Goal: Task Accomplishment & Management: Complete application form

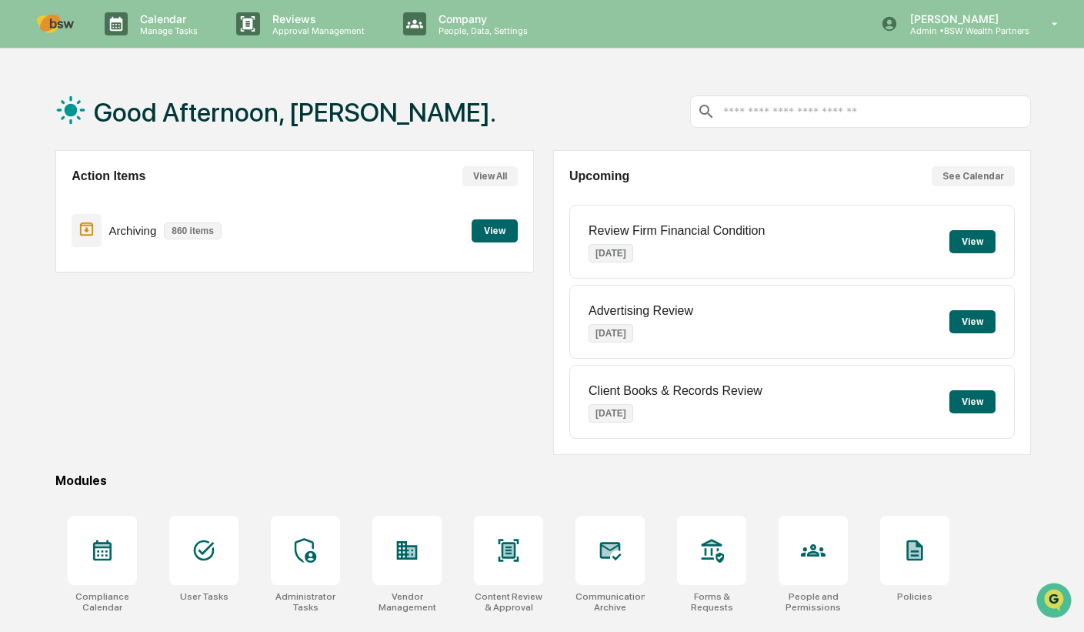
click at [456, 28] on p "People, Data, Settings" at bounding box center [480, 30] width 109 height 11
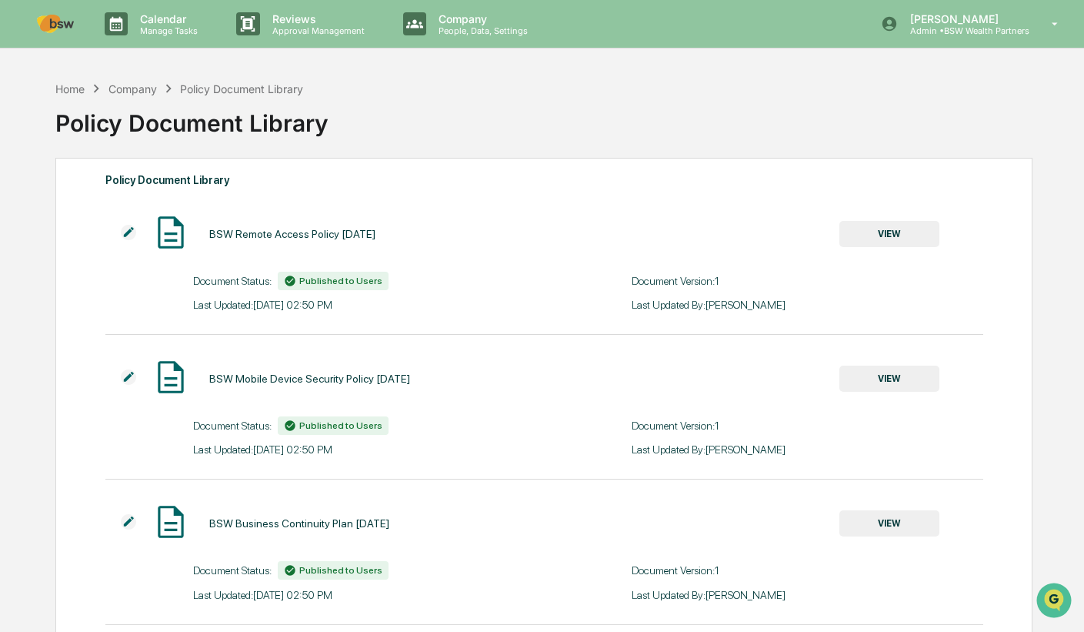
click at [445, 35] on div "Company People, Data, Settings" at bounding box center [472, 24] width 163 height 48
click at [52, 14] on link at bounding box center [64, 24] width 55 height 48
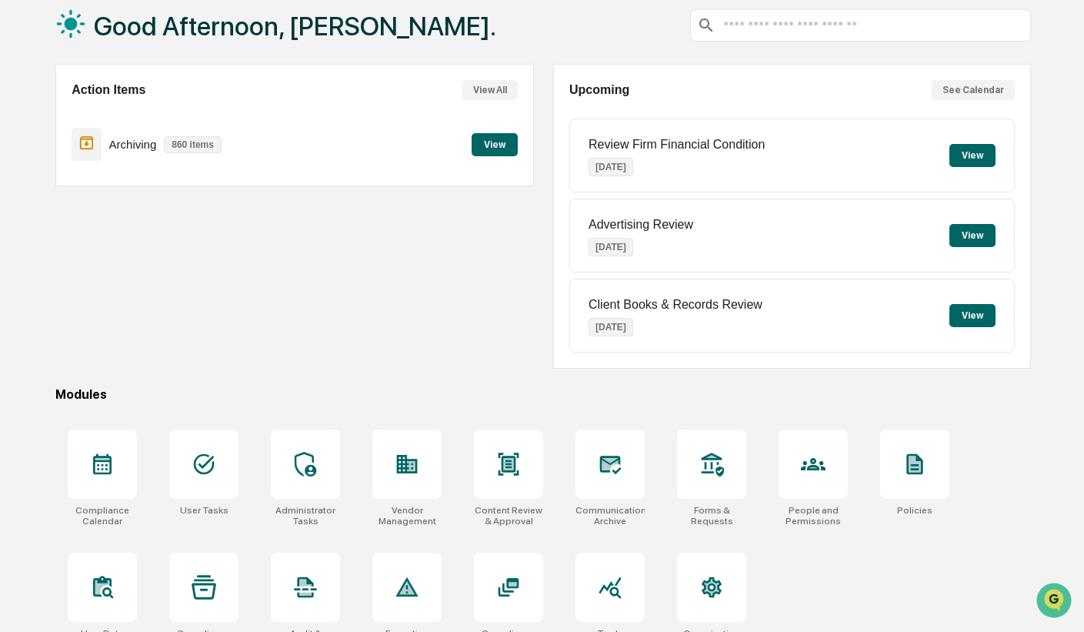
scroll to position [116, 0]
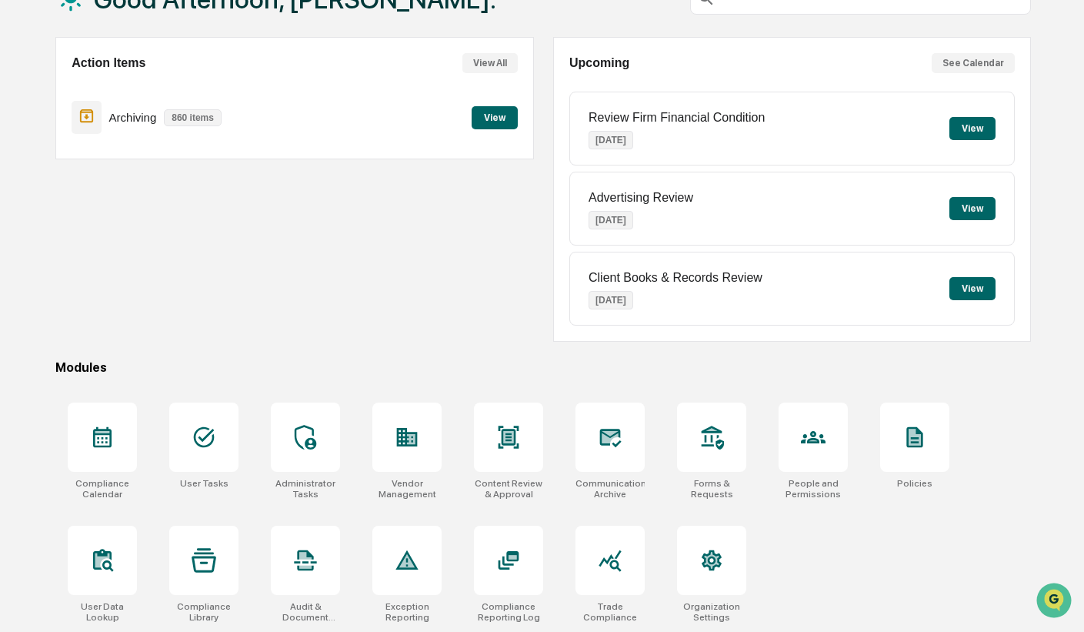
click at [709, 556] on icon at bounding box center [712, 560] width 15 height 16
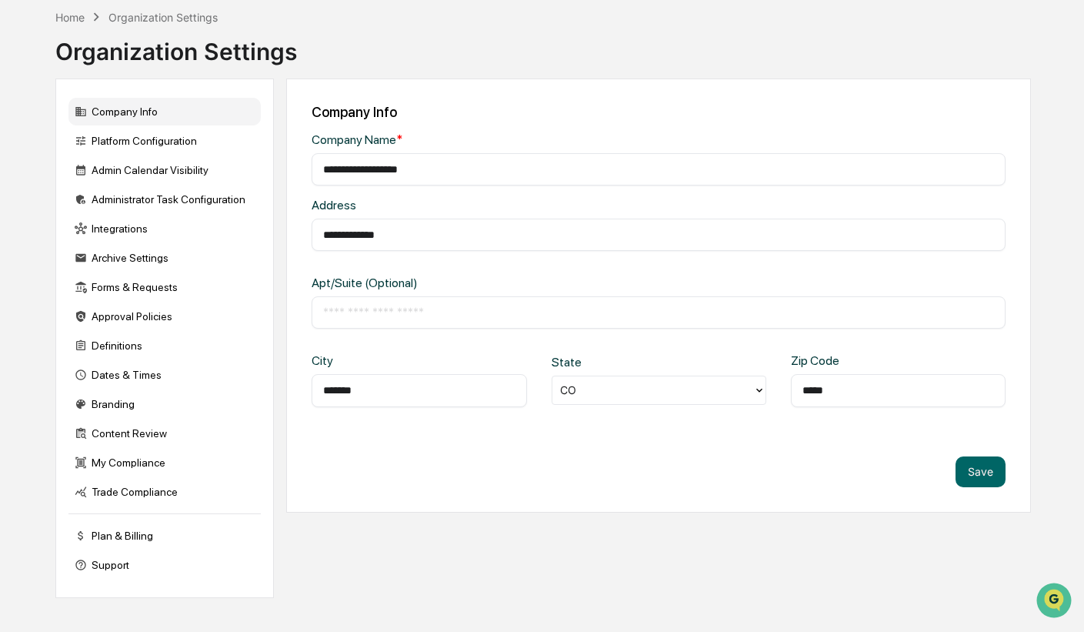
scroll to position [73, 0]
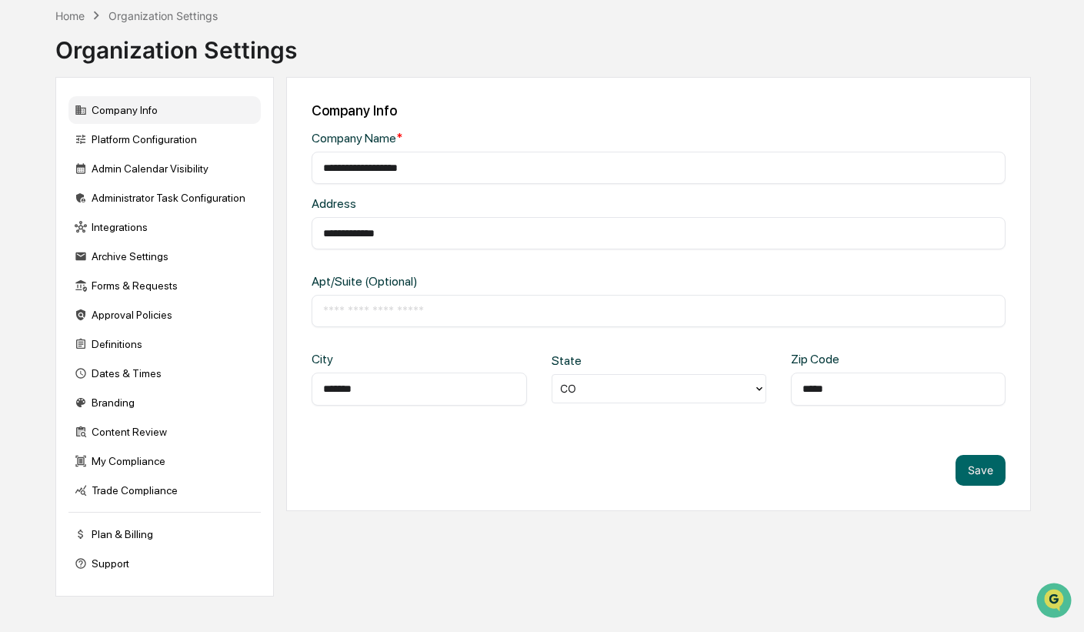
click at [159, 293] on div "Forms & Requests" at bounding box center [164, 286] width 192 height 28
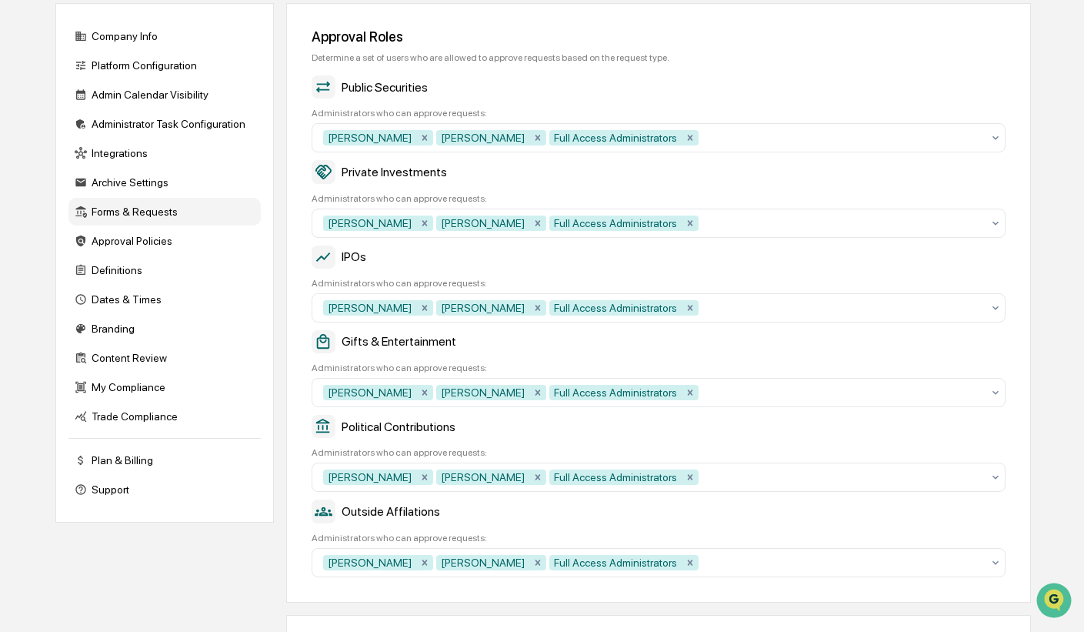
scroll to position [116, 0]
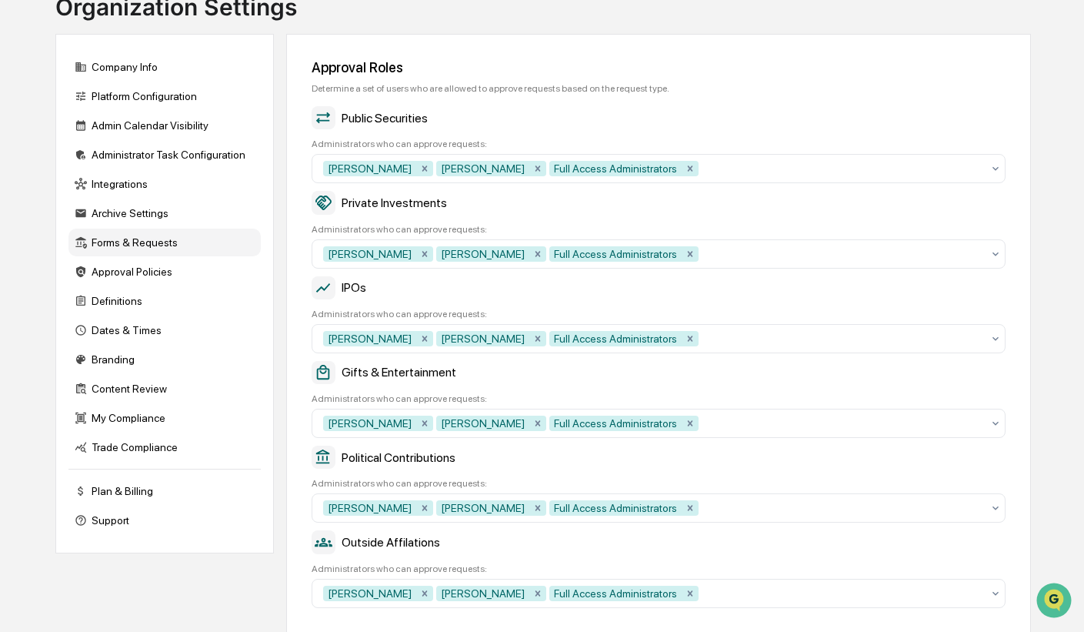
click at [167, 279] on div "Approval Policies" at bounding box center [164, 272] width 192 height 28
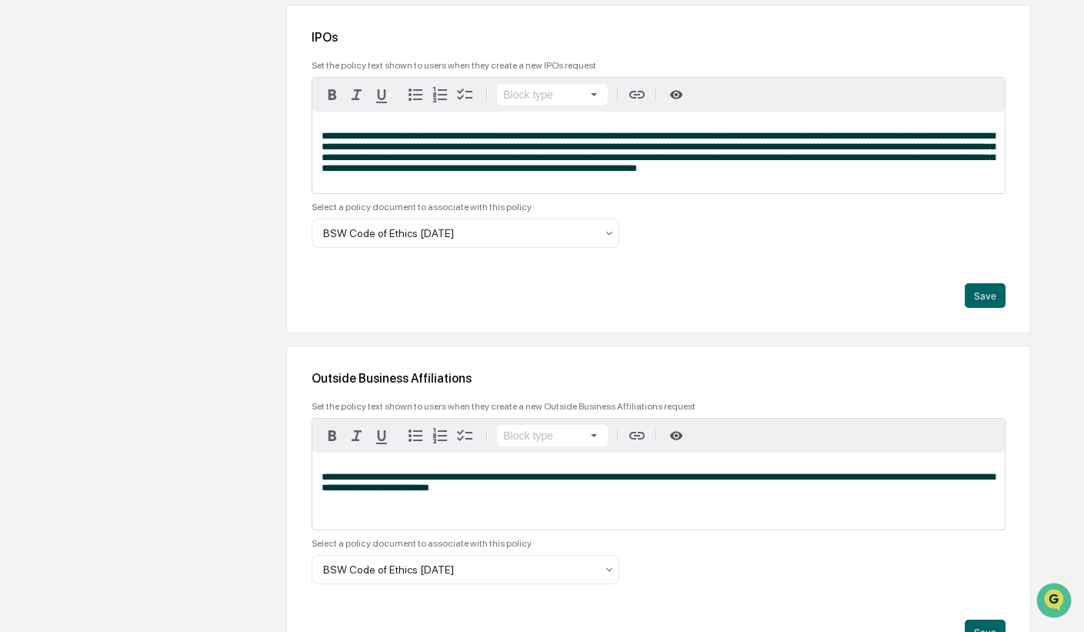
scroll to position [1867, 0]
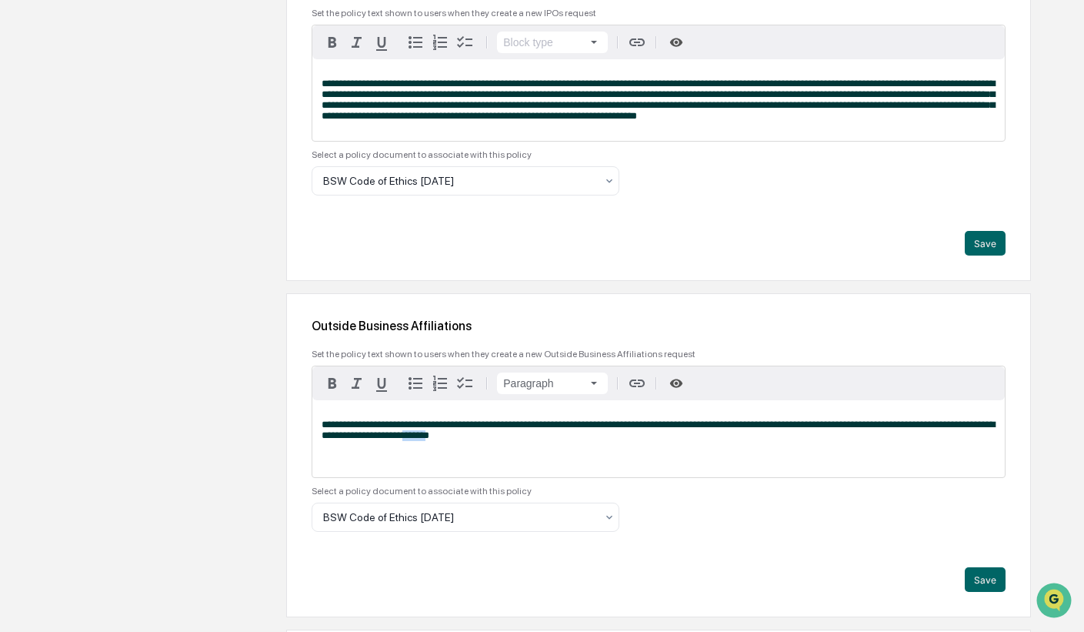
drag, startPoint x: 449, startPoint y: 482, endPoint x: 419, endPoint y: 480, distance: 30.9
click at [419, 440] on span "**********" at bounding box center [658, 429] width 673 height 21
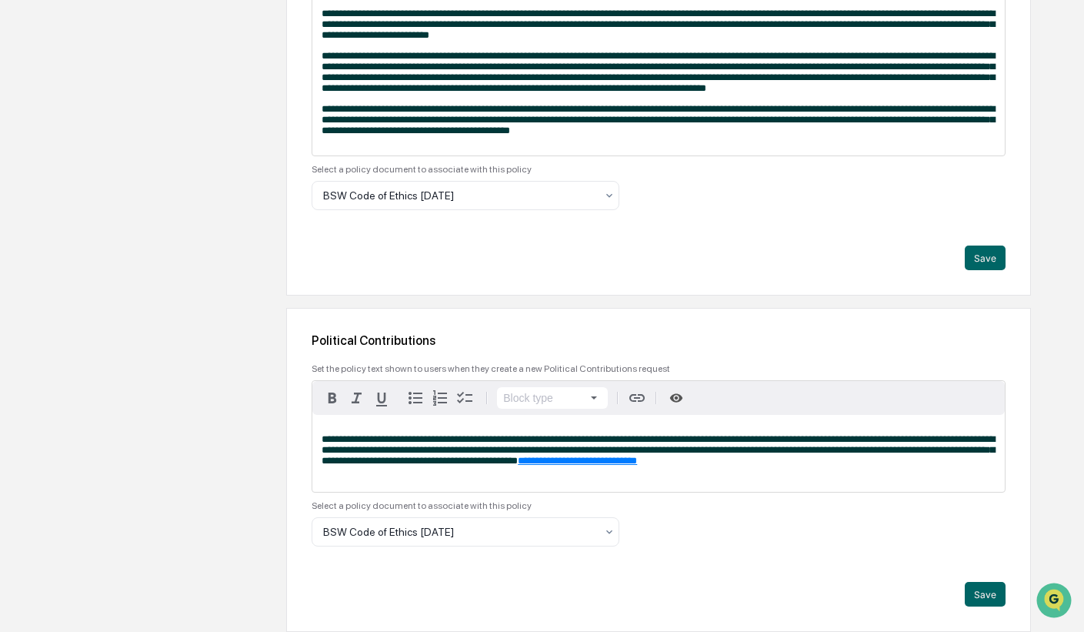
scroll to position [3344, 0]
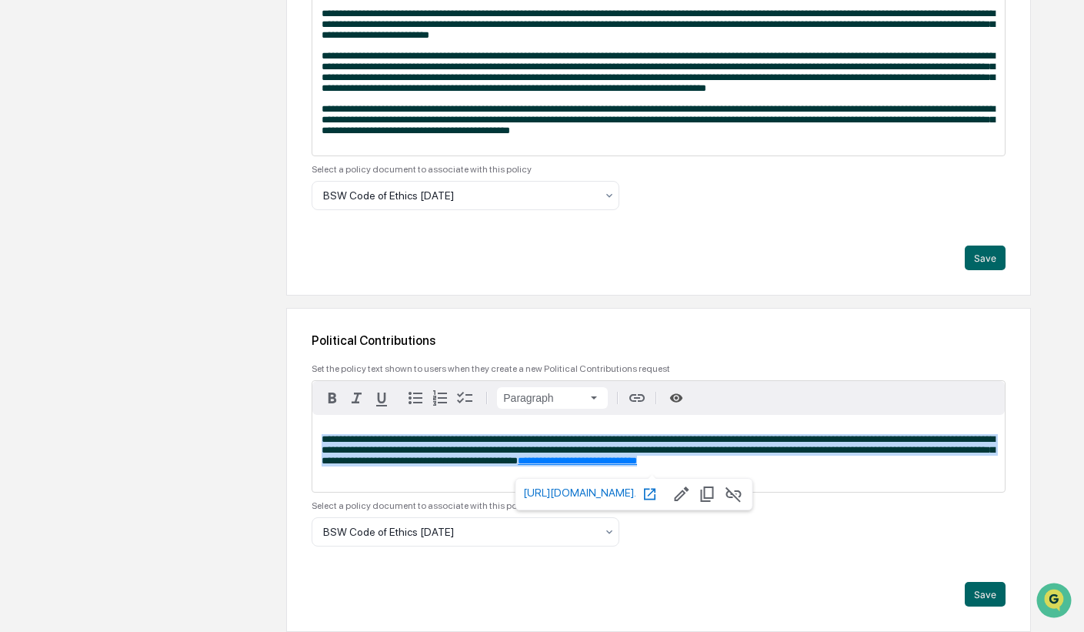
drag, startPoint x: 320, startPoint y: 437, endPoint x: 840, endPoint y: 468, distance: 521.0
click at [840, 468] on div "**********" at bounding box center [658, 453] width 692 height 77
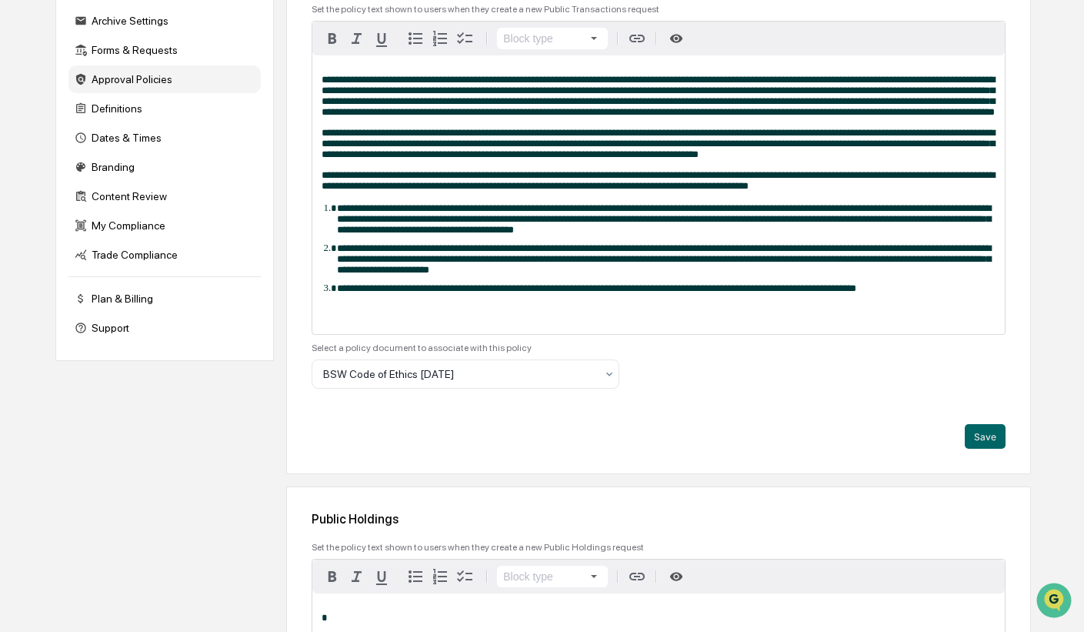
scroll to position [308, 0]
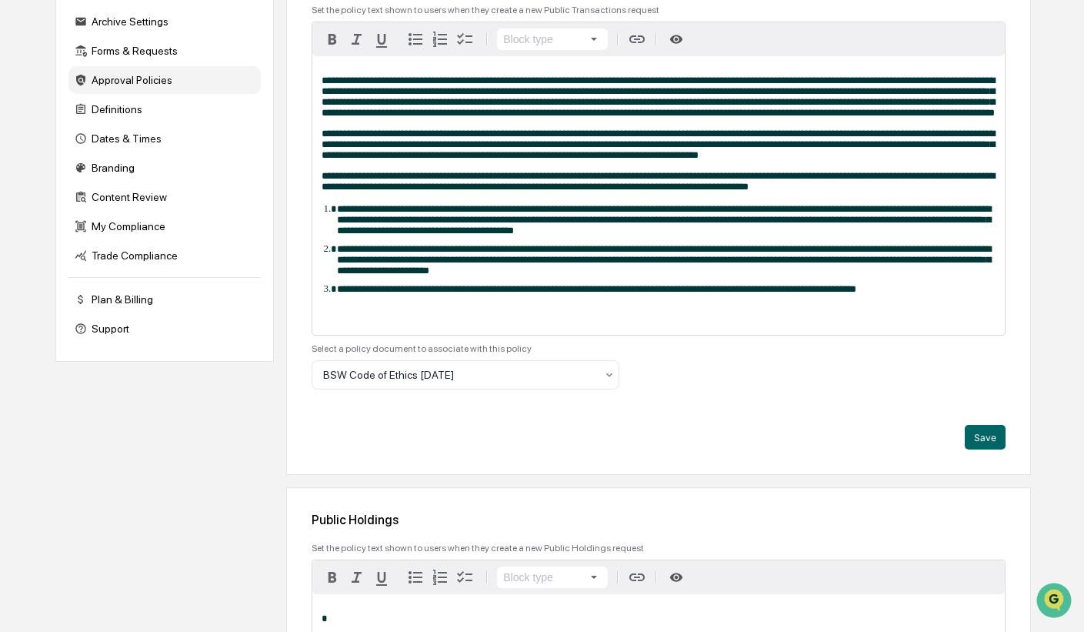
click at [659, 153] on span "**********" at bounding box center [658, 144] width 673 height 32
click at [826, 160] on span "**********" at bounding box center [658, 144] width 673 height 32
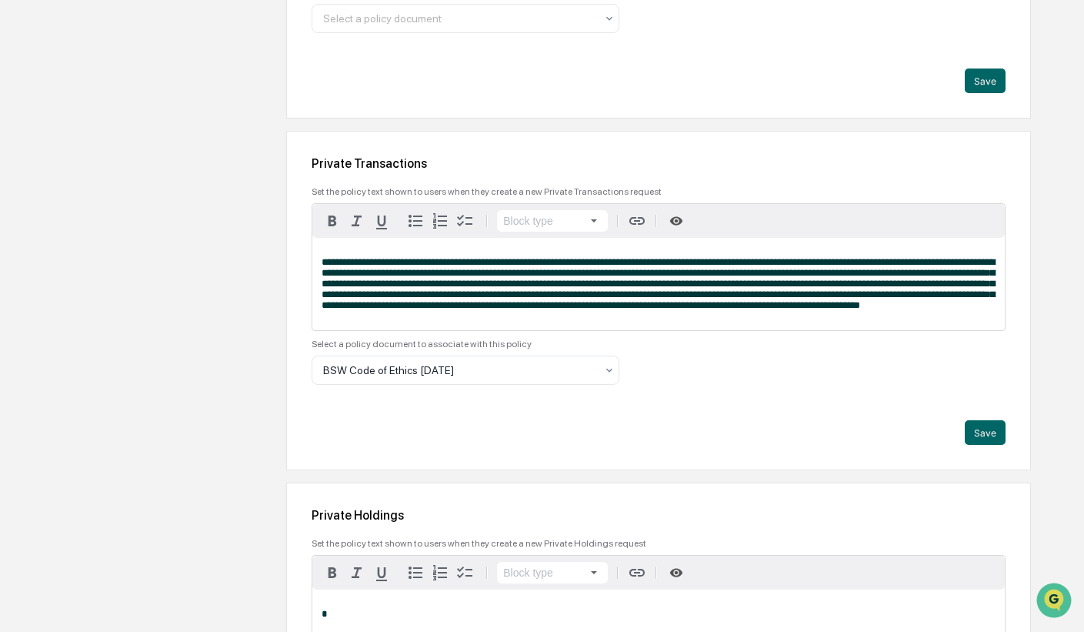
scroll to position [1019, 0]
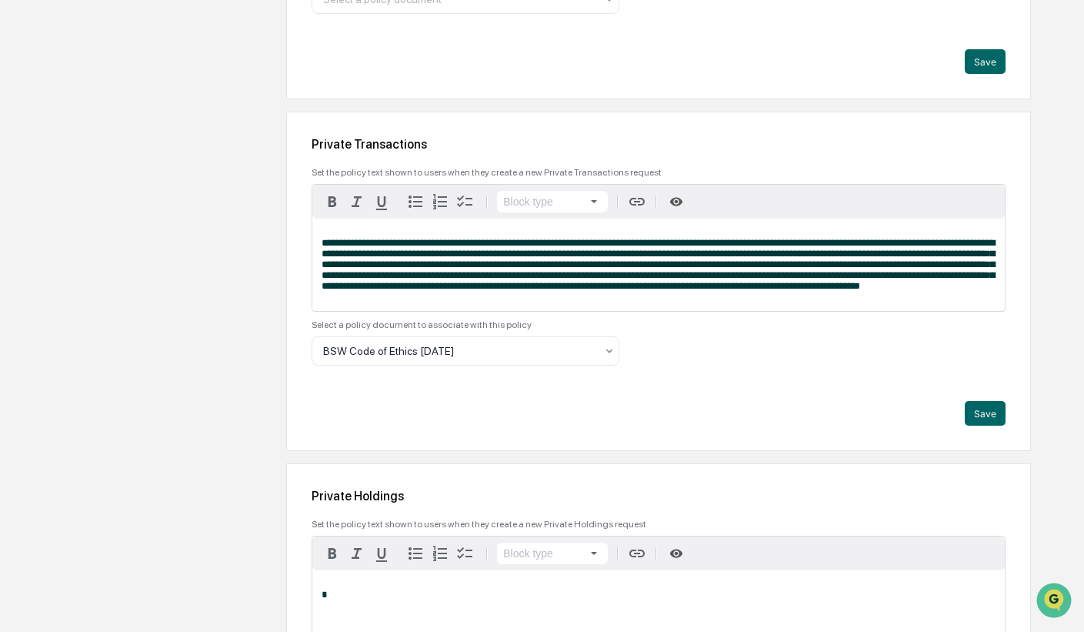
click at [973, 291] on span "**********" at bounding box center [658, 264] width 673 height 53
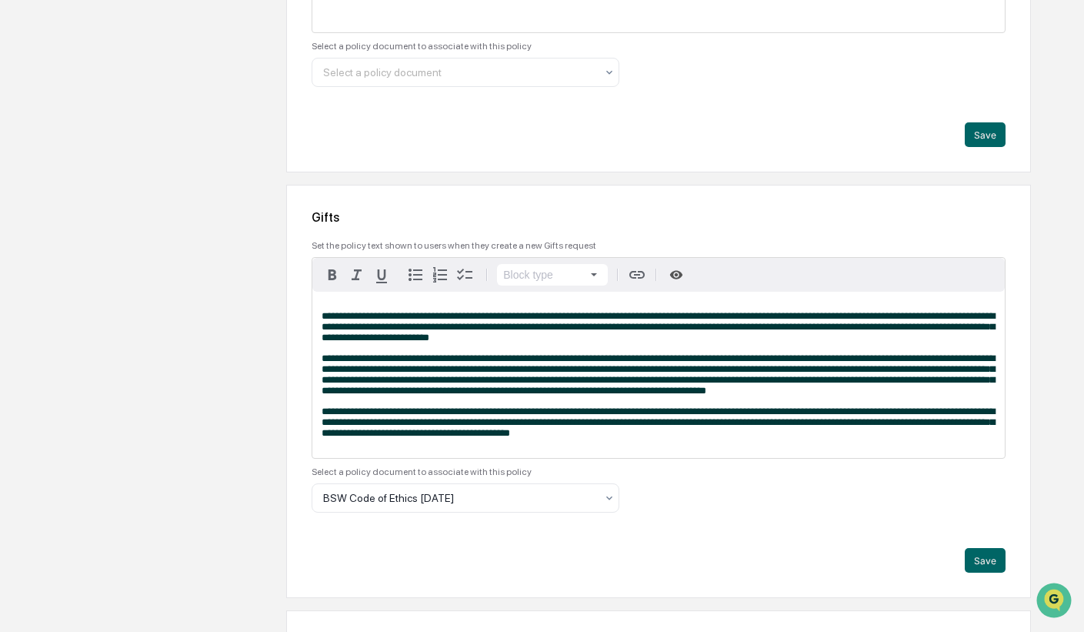
scroll to position [3039, 0]
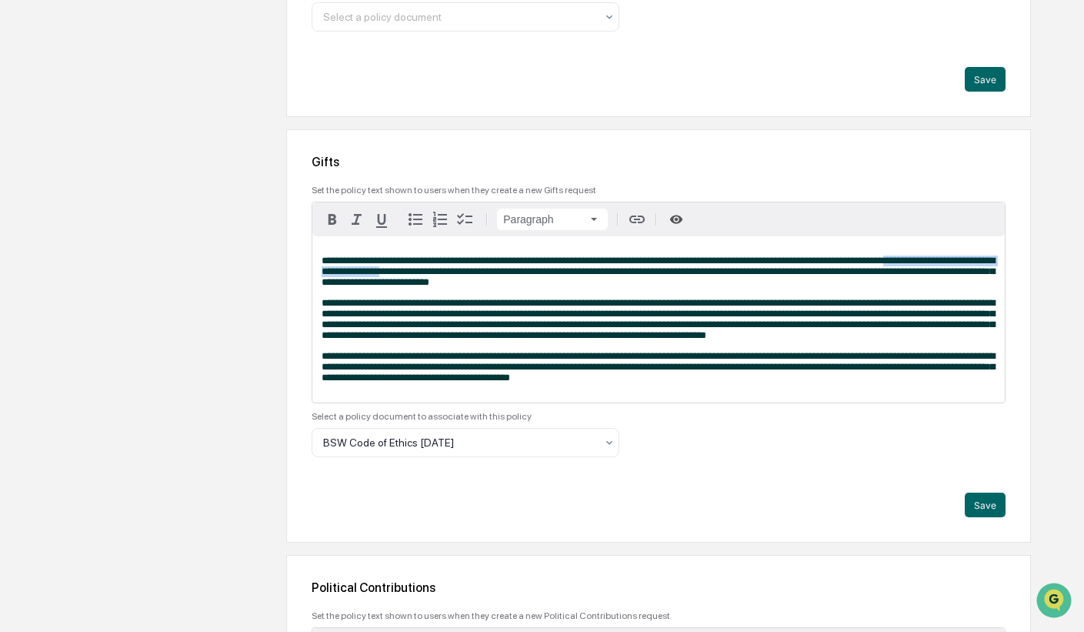
drag, startPoint x: 889, startPoint y: 315, endPoint x: 426, endPoint y: 327, distance: 462.6
click at [426, 287] on span "**********" at bounding box center [658, 271] width 673 height 32
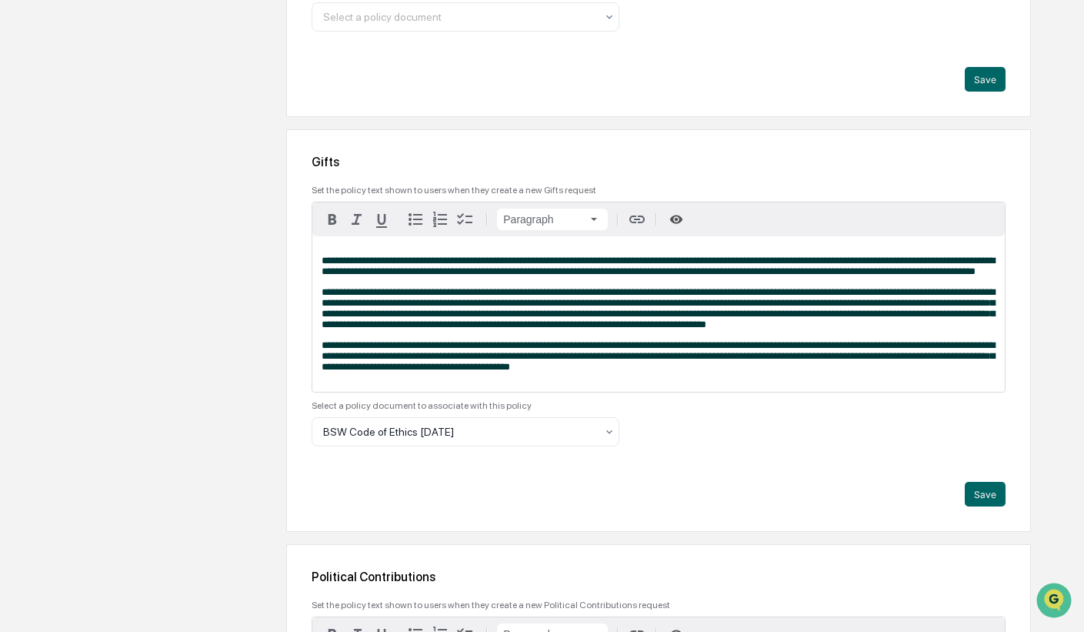
click at [936, 329] on span "**********" at bounding box center [658, 308] width 673 height 42
click at [598, 372] on span "**********" at bounding box center [658, 356] width 673 height 32
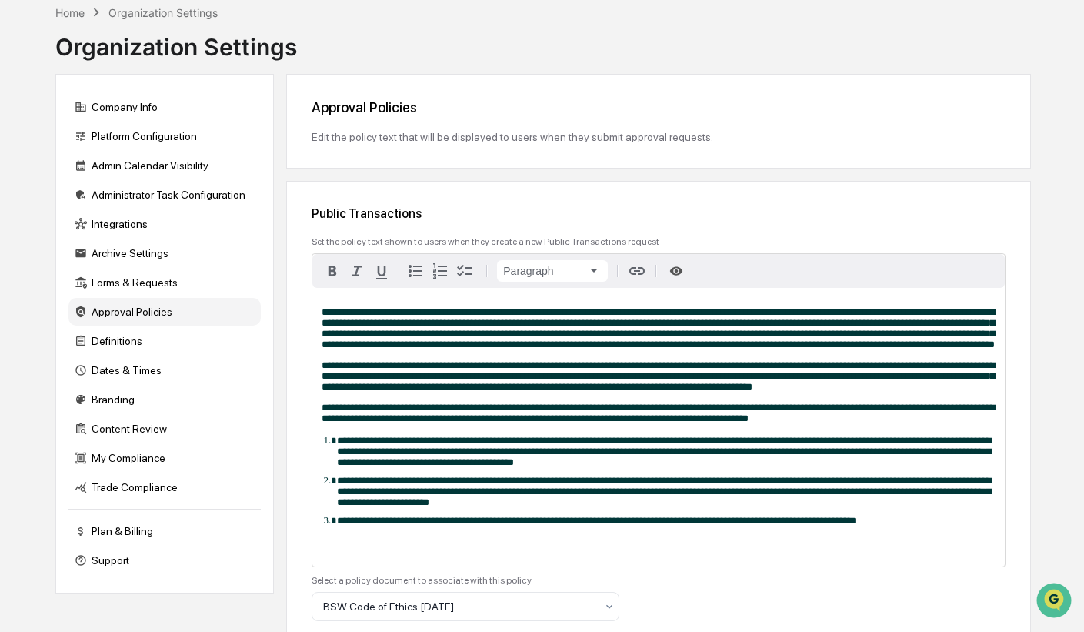
scroll to position [96, 0]
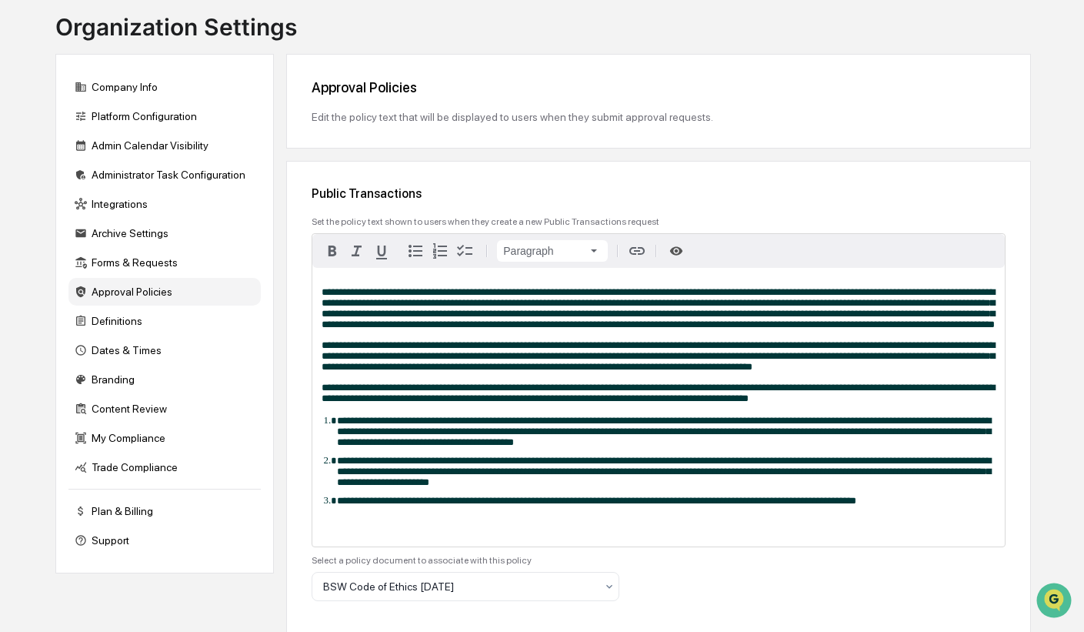
click at [160, 477] on div "Trade Compliance" at bounding box center [164, 467] width 192 height 28
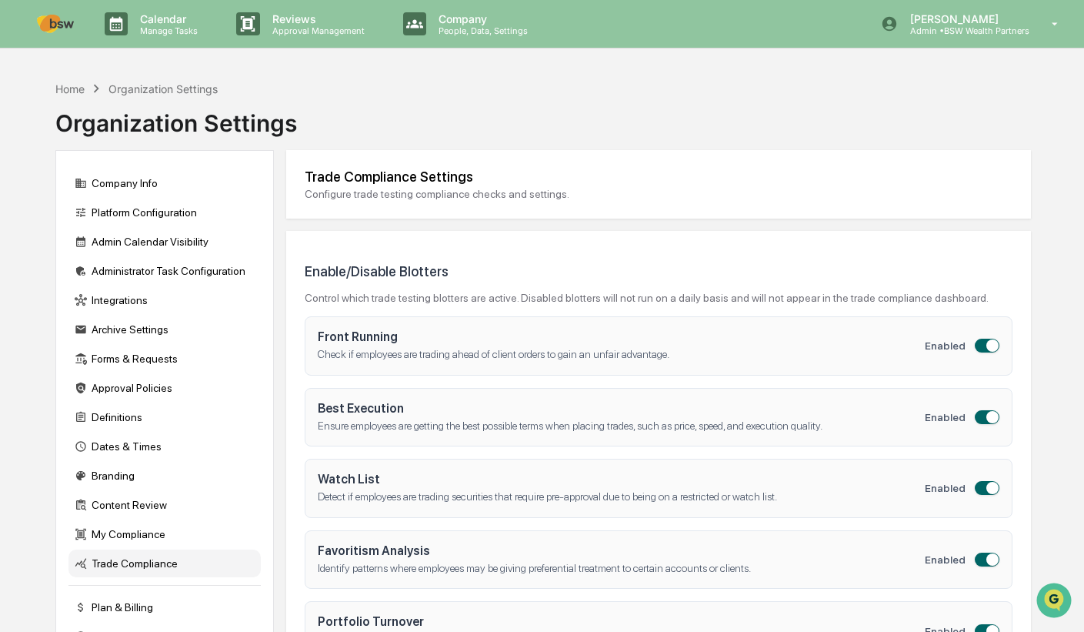
scroll to position [0, 0]
click at [59, 25] on img at bounding box center [55, 24] width 37 height 18
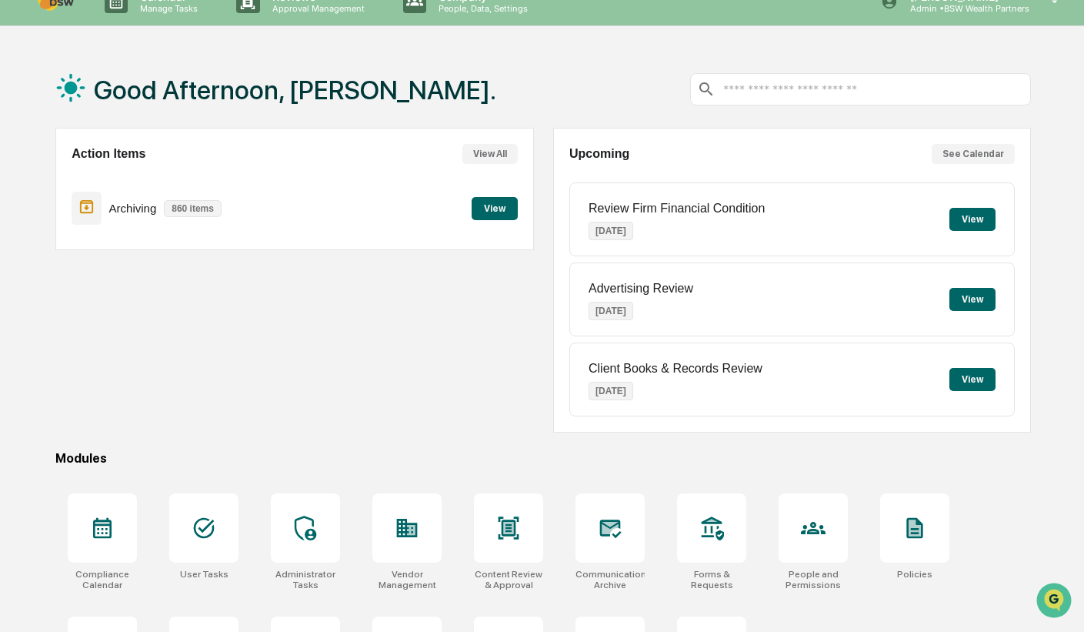
scroll to position [116, 0]
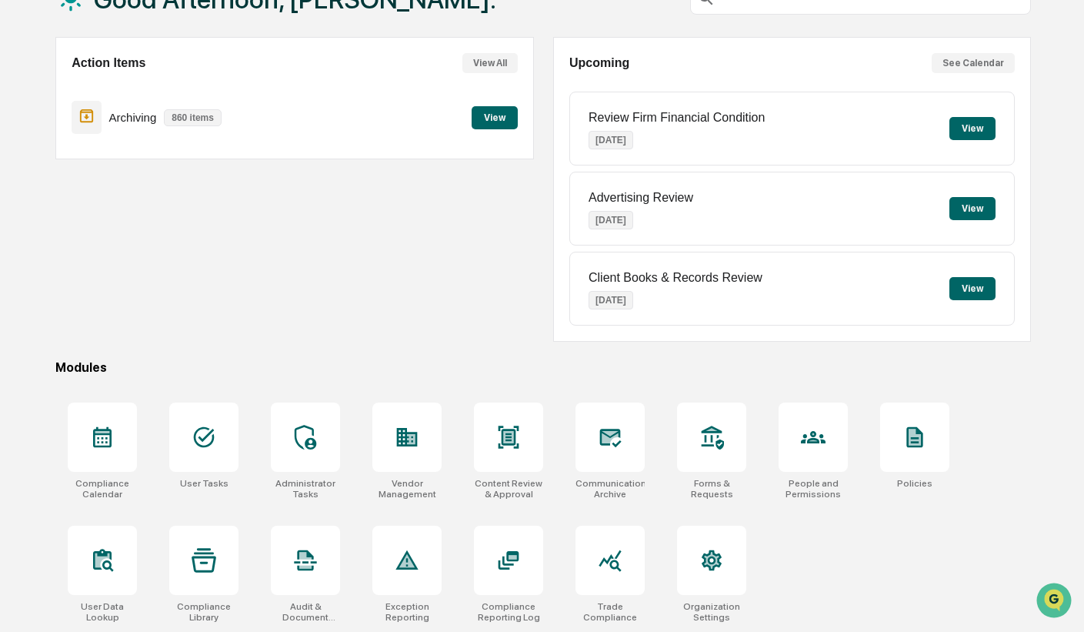
click at [618, 562] on icon at bounding box center [610, 561] width 22 height 22
click at [920, 439] on icon at bounding box center [915, 437] width 12 height 16
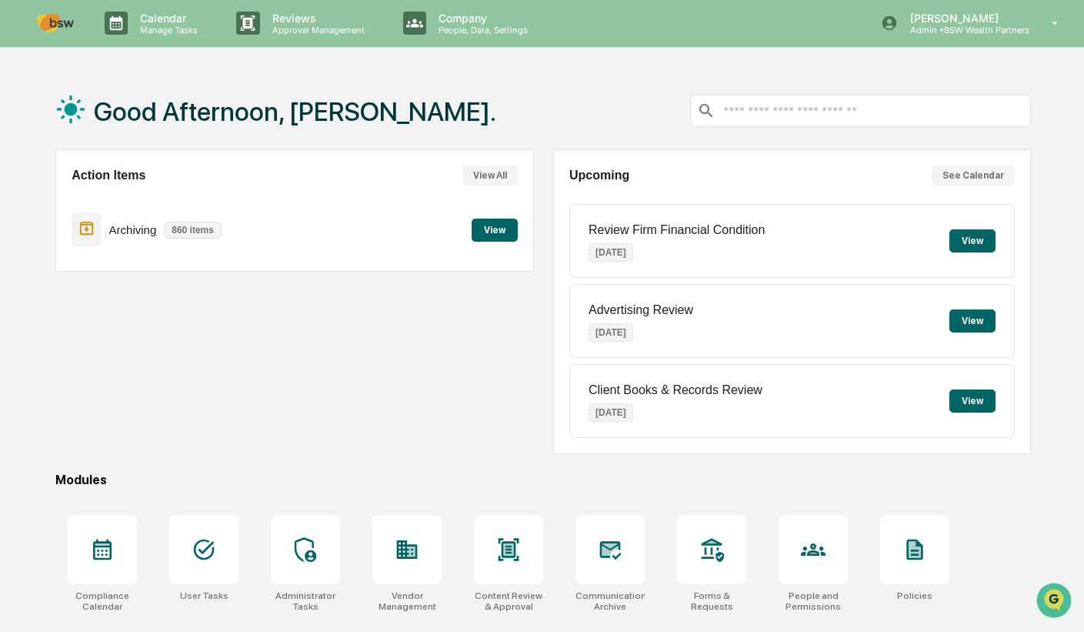
scroll to position [0, 0]
click at [292, 30] on p "Approval Management" at bounding box center [316, 30] width 112 height 11
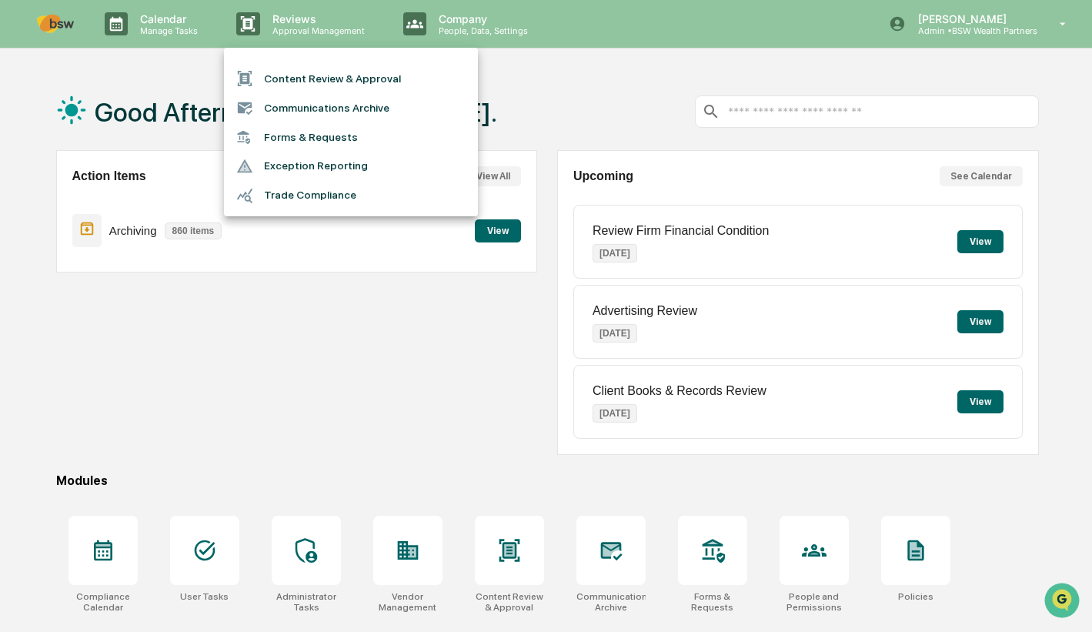
click at [610, 85] on div at bounding box center [546, 316] width 1092 height 632
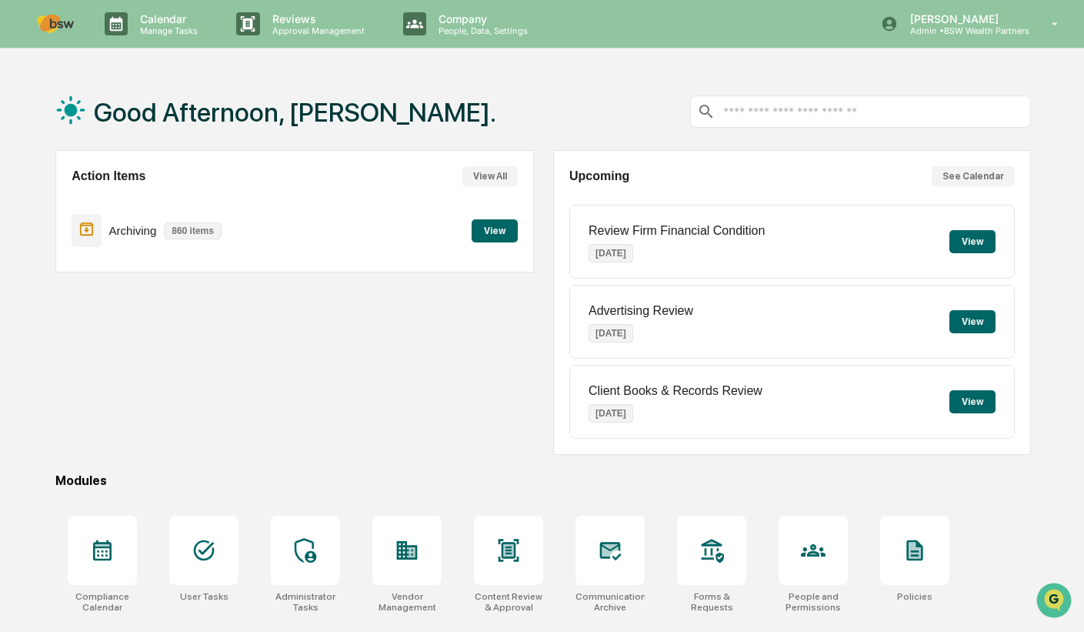
click at [776, 107] on input "text" at bounding box center [873, 112] width 303 height 15
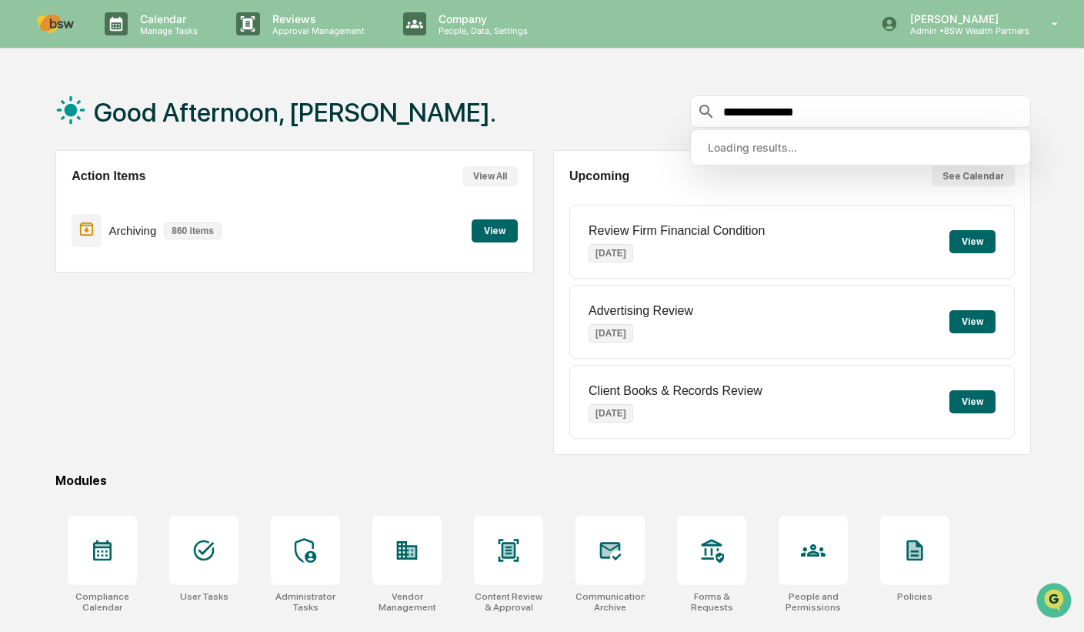
type input "**********"
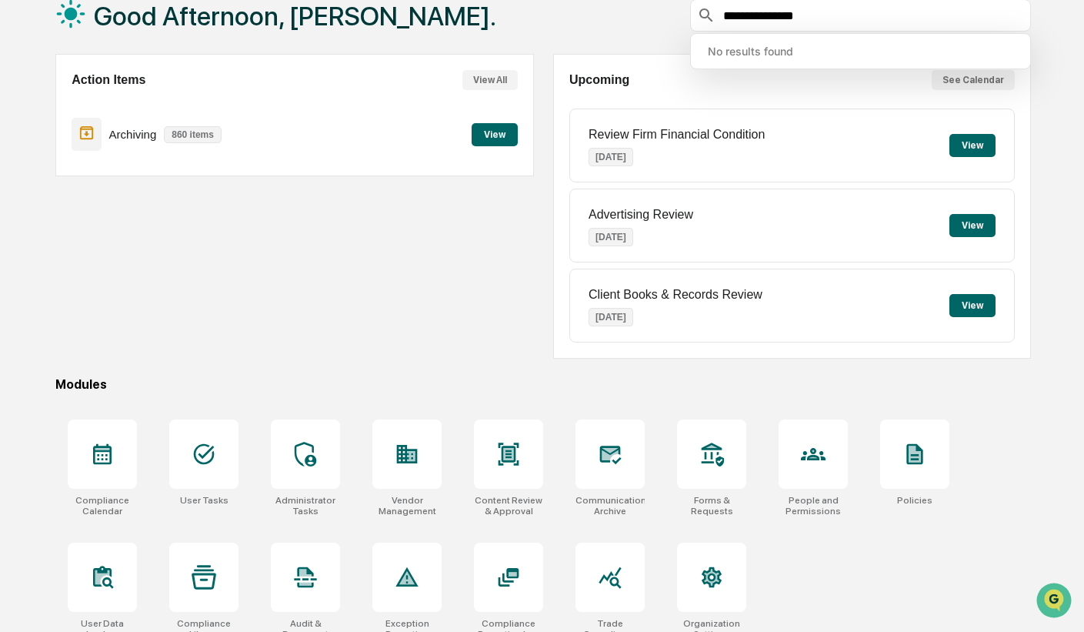
scroll to position [116, 0]
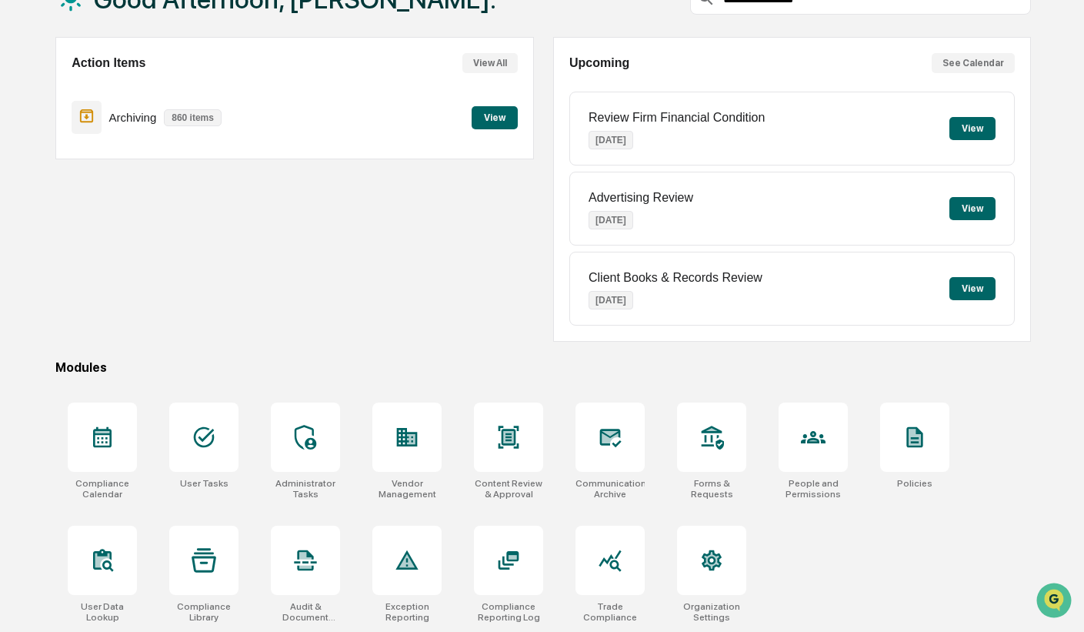
click at [221, 443] on div at bounding box center [203, 436] width 69 height 69
click at [299, 437] on icon at bounding box center [305, 437] width 25 height 25
click at [707, 434] on icon at bounding box center [711, 437] width 25 height 25
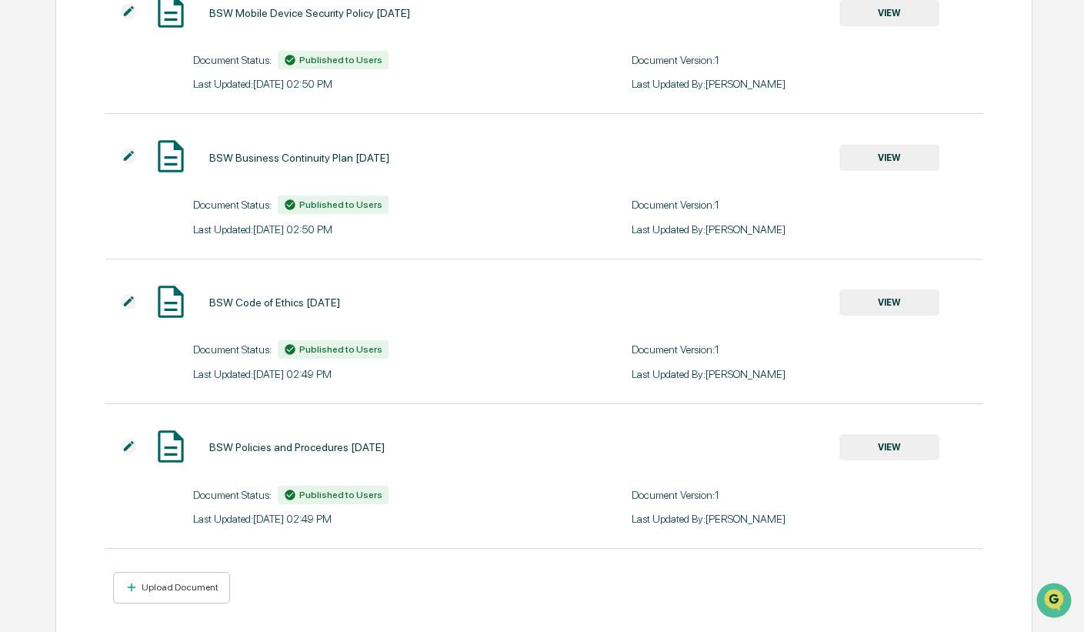
scroll to position [386, 0]
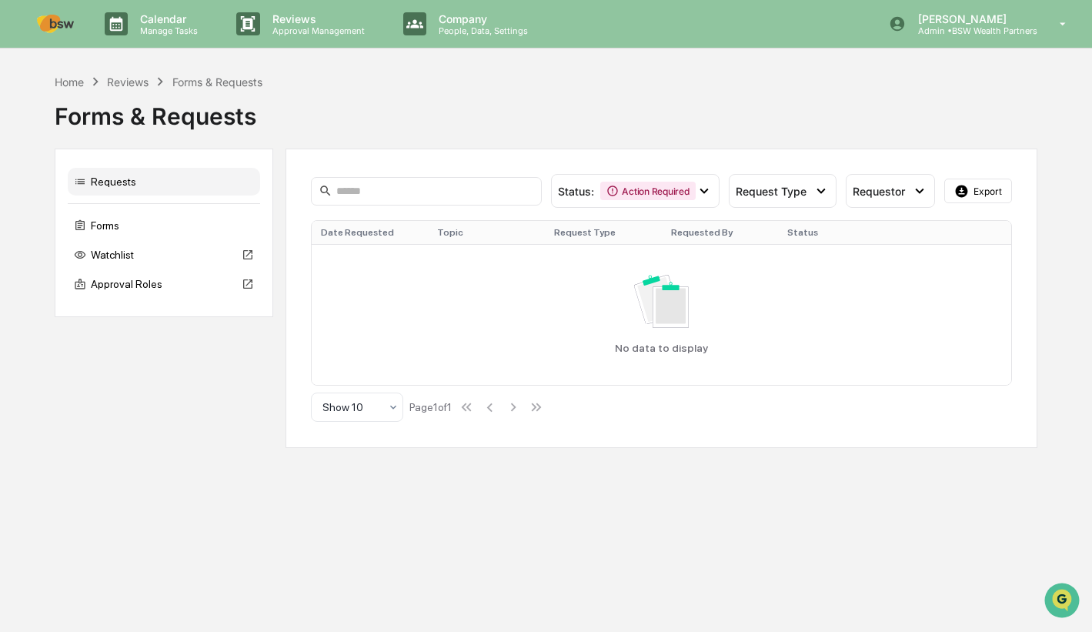
click at [123, 265] on div "Watchlist" at bounding box center [164, 255] width 192 height 28
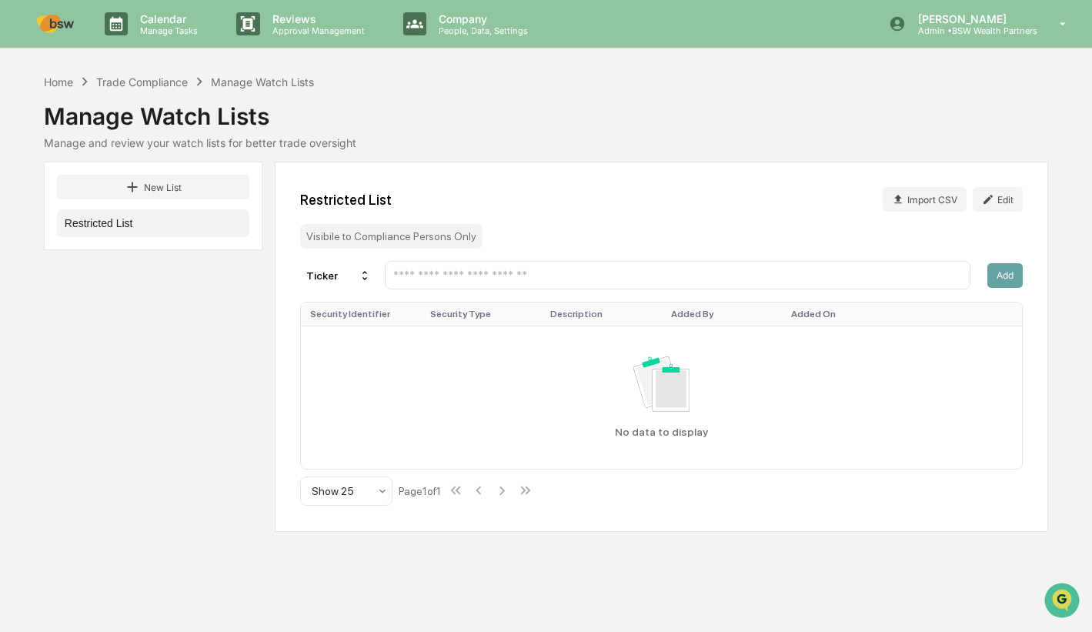
click at [1006, 199] on button "Edit" at bounding box center [998, 199] width 50 height 25
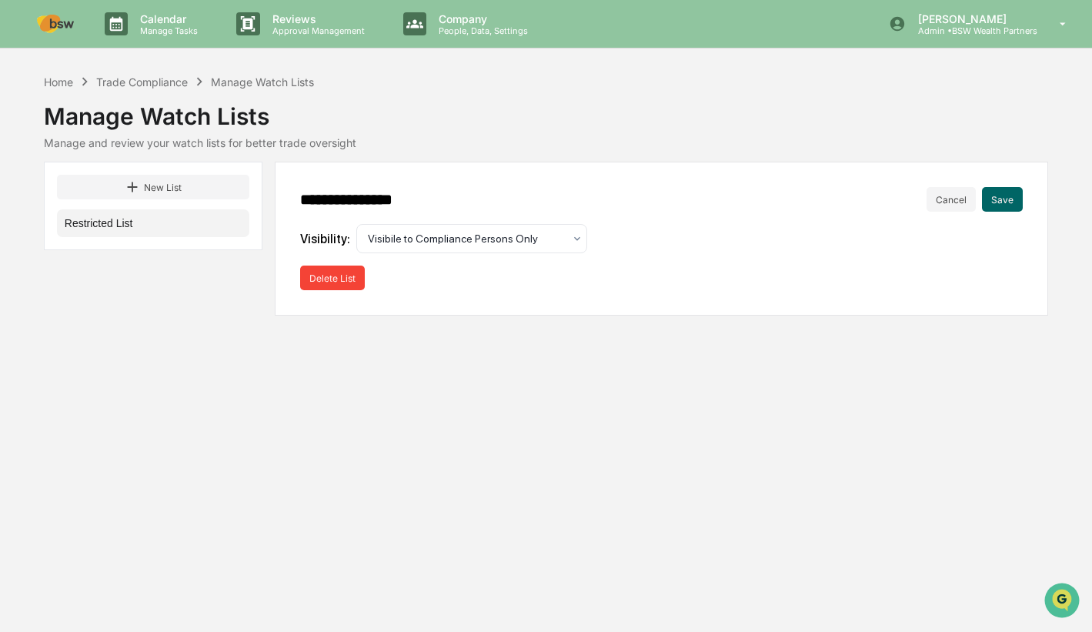
click at [952, 199] on button "Cancel" at bounding box center [950, 199] width 49 height 25
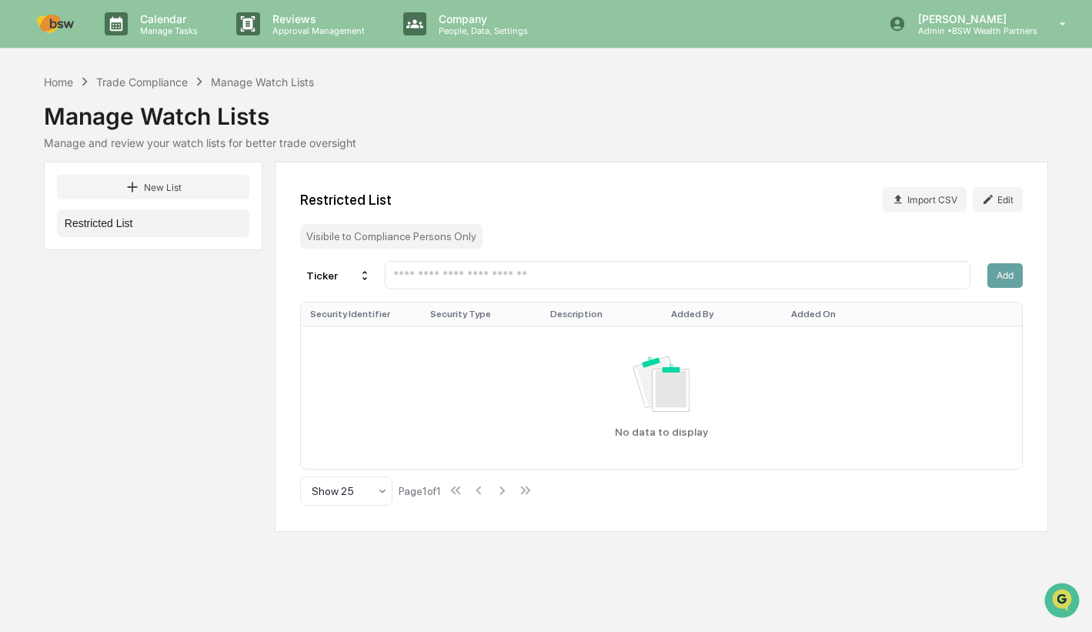
click at [903, 199] on icon at bounding box center [898, 199] width 12 height 12
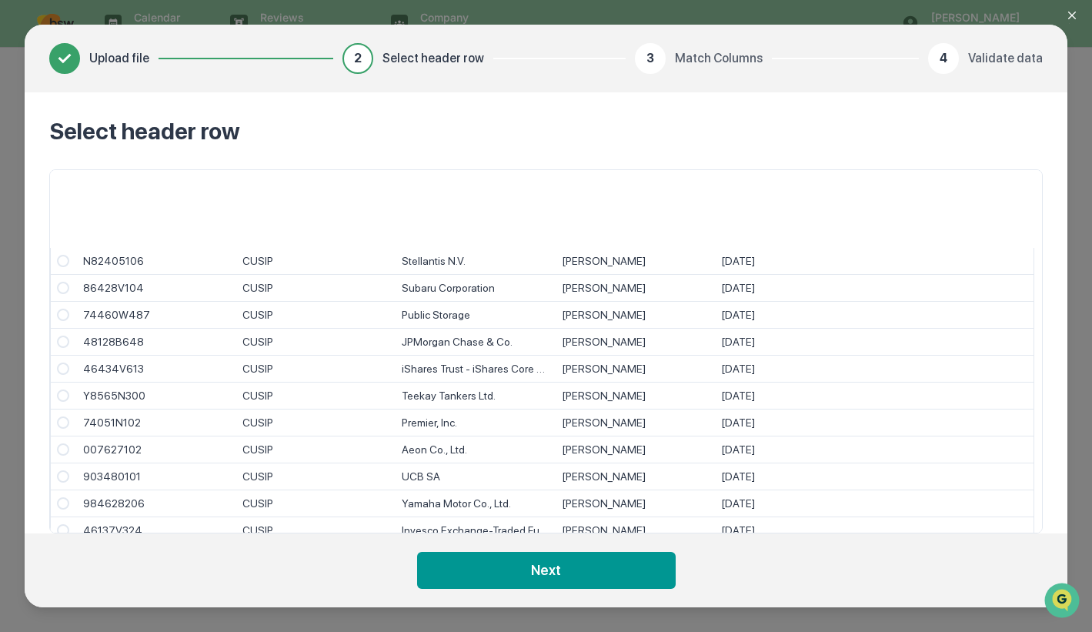
scroll to position [1385, 0]
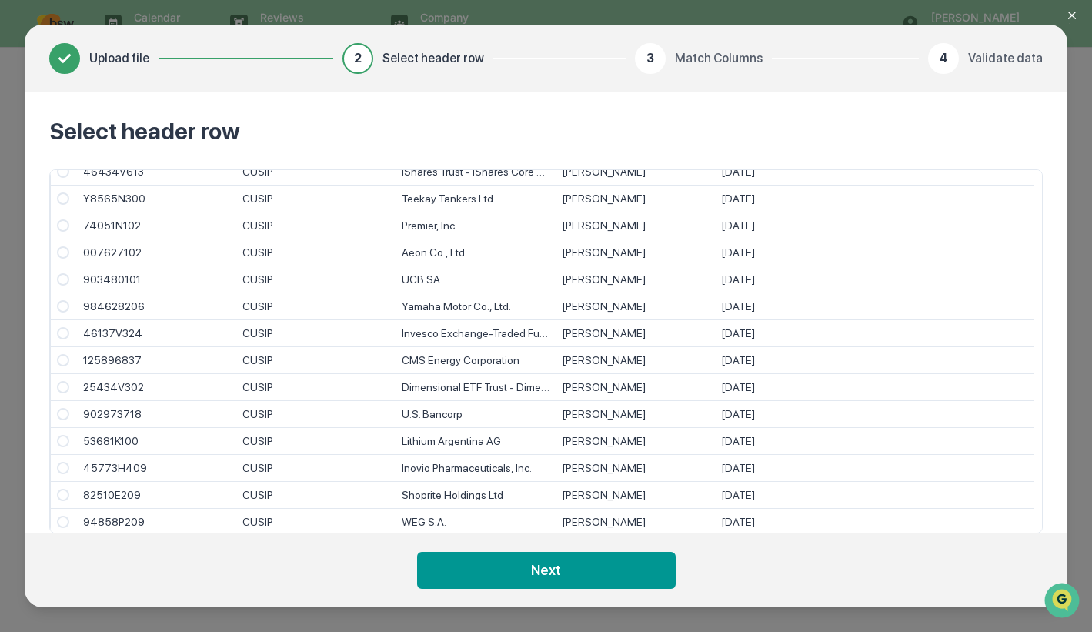
click at [588, 573] on button "Next" at bounding box center [546, 570] width 259 height 37
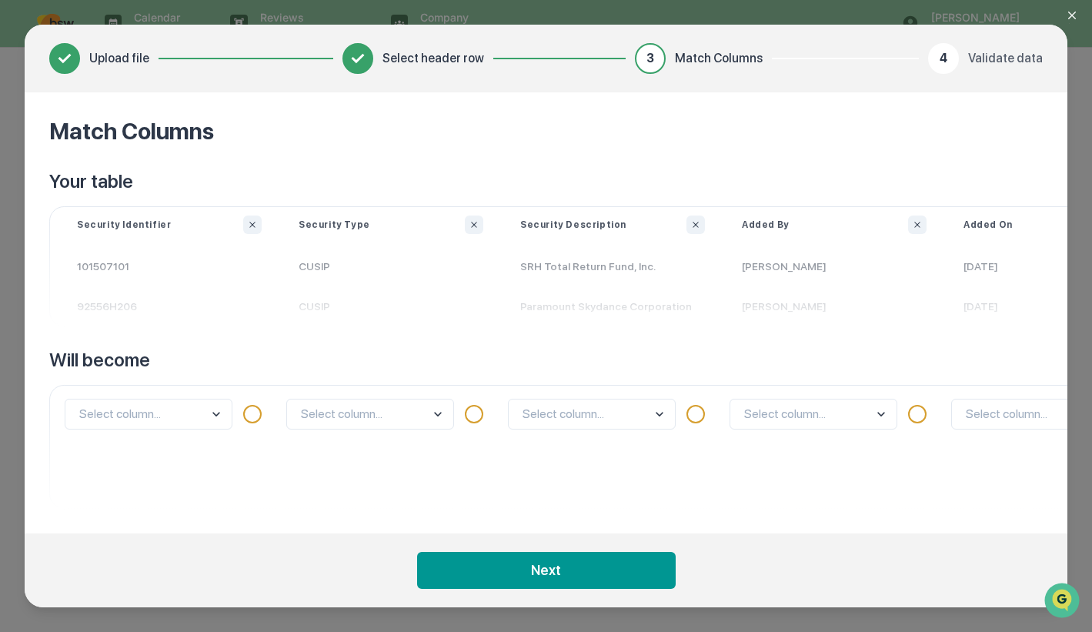
click at [588, 573] on button "Next" at bounding box center [546, 570] width 259 height 37
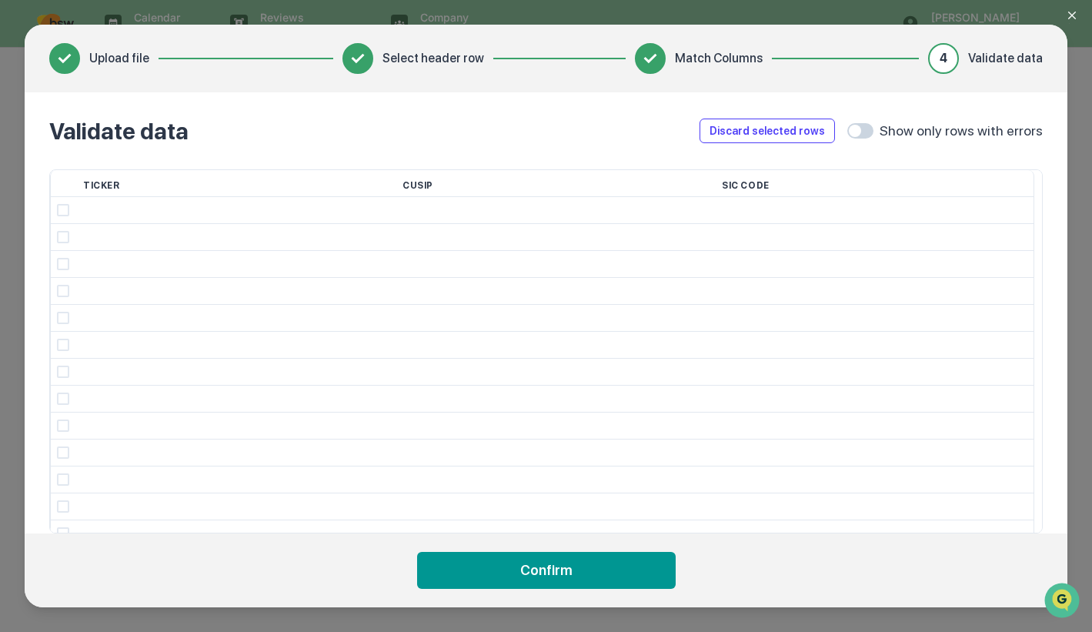
click at [660, 48] on icon at bounding box center [650, 59] width 28 height 28
click at [360, 64] on icon at bounding box center [358, 59] width 28 height 28
click at [1069, 17] on icon "Close modal" at bounding box center [1072, 16] width 8 height 8
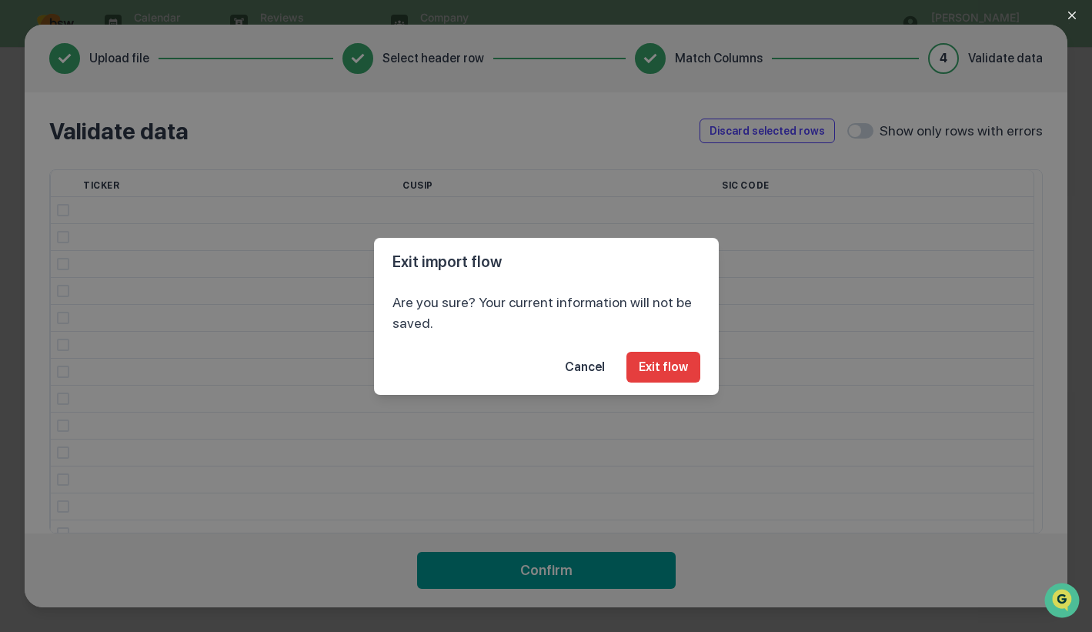
click at [655, 372] on button "Exit flow" at bounding box center [663, 367] width 74 height 31
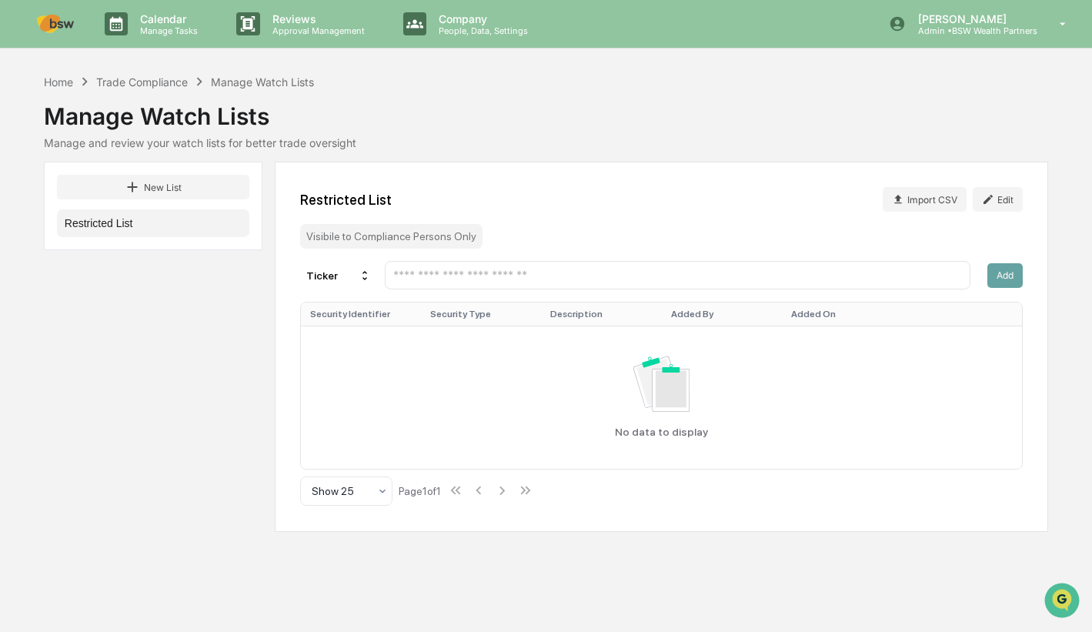
click at [911, 195] on button "Import CSV" at bounding box center [925, 199] width 84 height 25
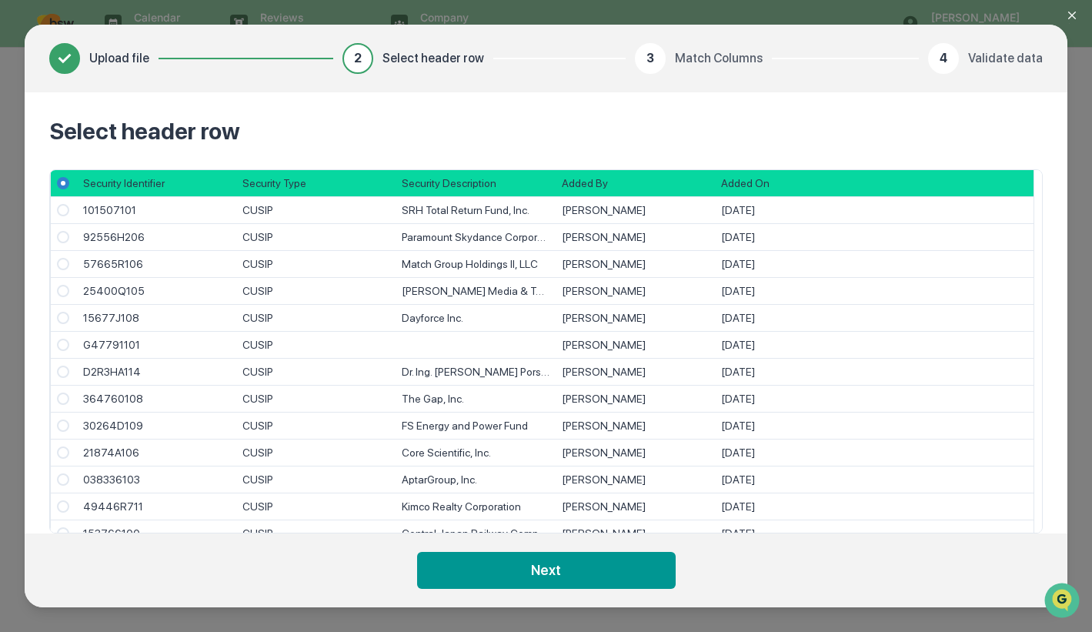
click at [569, 572] on button "Next" at bounding box center [546, 570] width 259 height 37
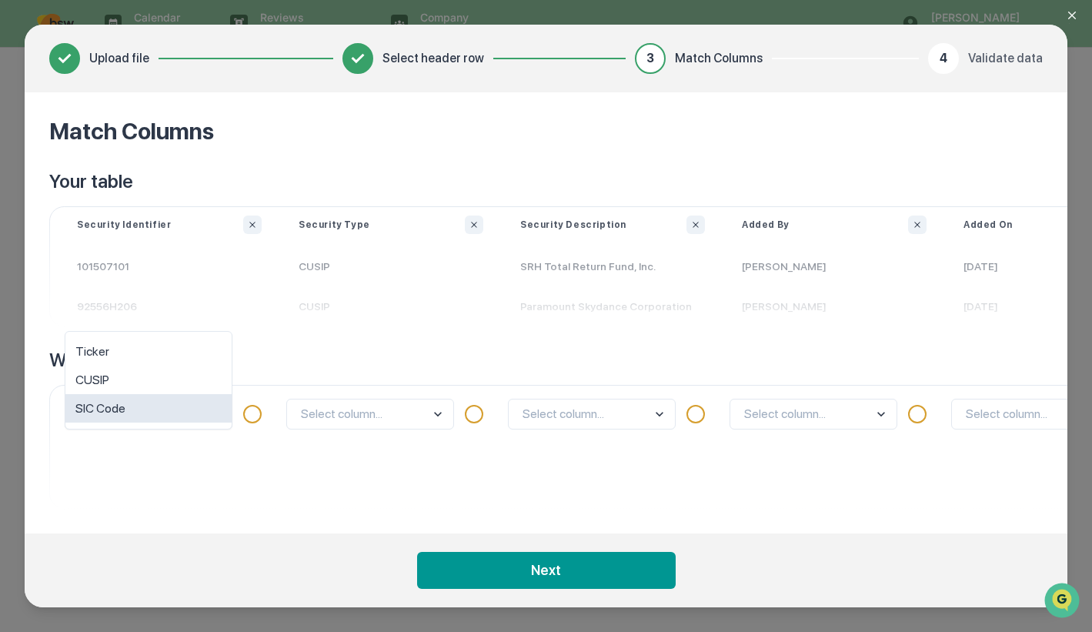
click at [214, 420] on body "Calendar Manage Tasks Reviews Approval Management Company People, Data, Setting…" at bounding box center [546, 316] width 1092 height 632
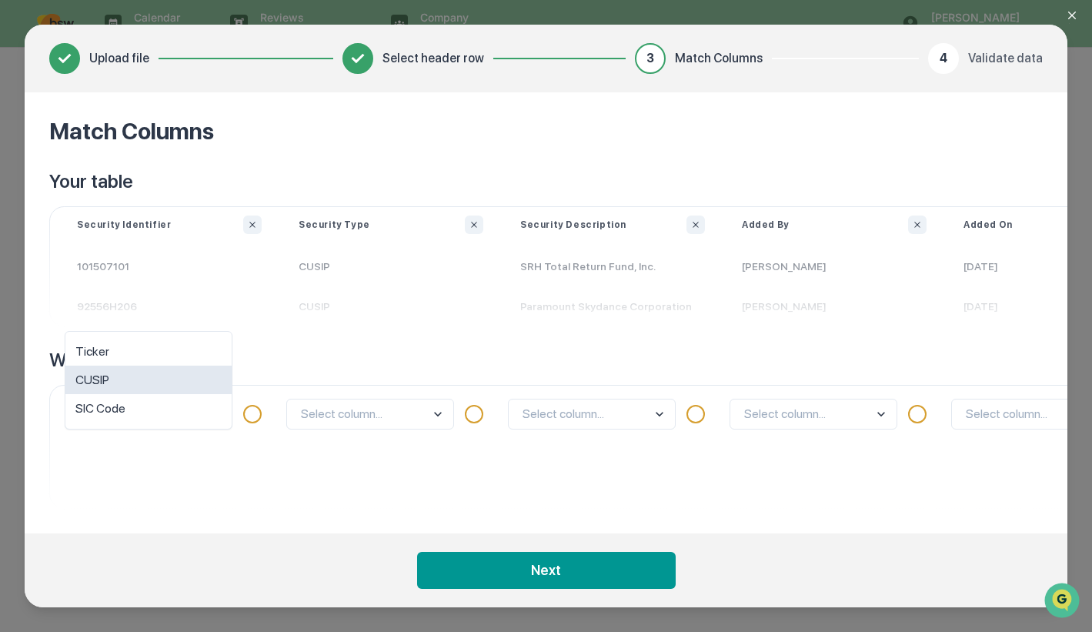
click at [189, 379] on div "CUSIP" at bounding box center [148, 379] width 166 height 28
click at [432, 416] on body "Calendar Manage Tasks Reviews Approval Management Company People, Data, Setting…" at bounding box center [546, 316] width 1092 height 632
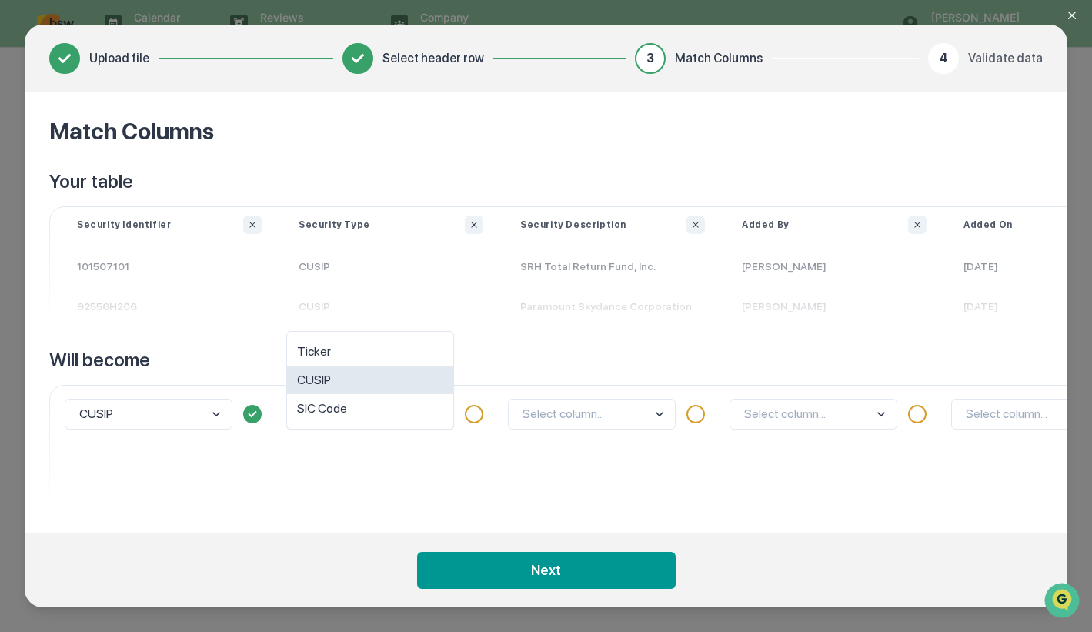
click at [407, 370] on div "CUSIP" at bounding box center [370, 379] width 166 height 28
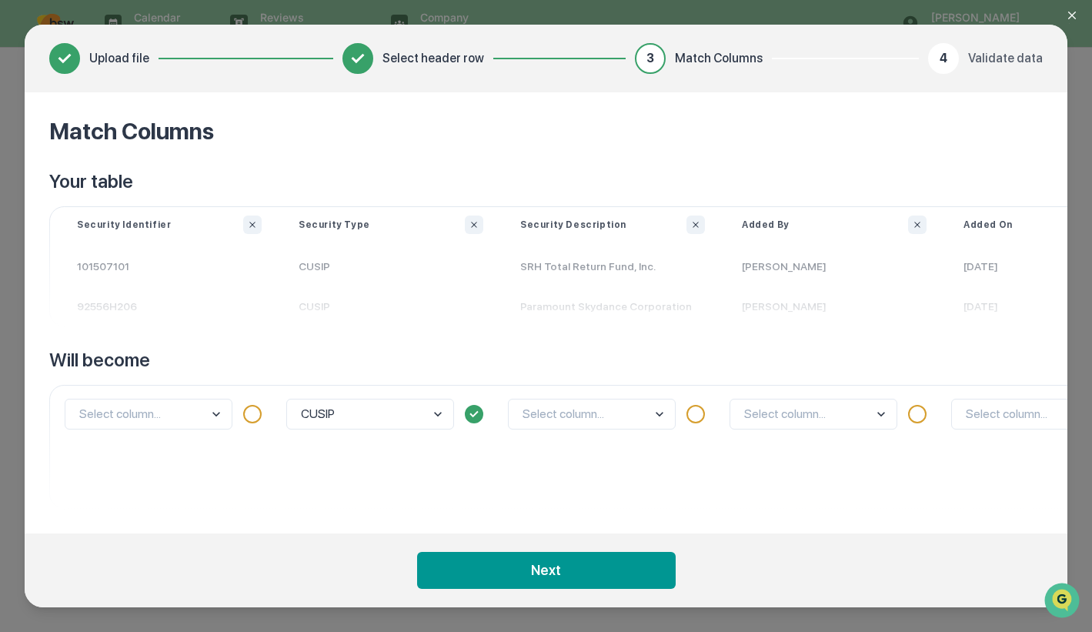
click at [223, 419] on body "Calendar Manage Tasks Reviews Approval Management Company People, Data, Setting…" at bounding box center [546, 316] width 1092 height 632
click at [205, 378] on div "CUSIP" at bounding box center [148, 379] width 166 height 28
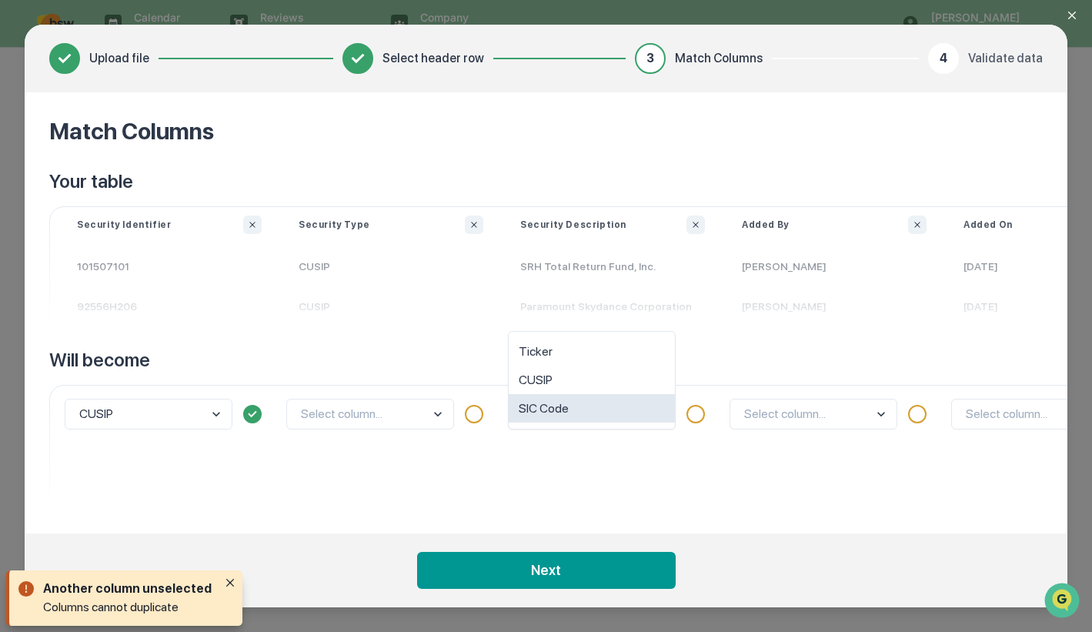
click at [673, 415] on body "Calendar Manage Tasks Reviews Approval Management Company People, Data, Setting…" at bounding box center [546, 316] width 1092 height 632
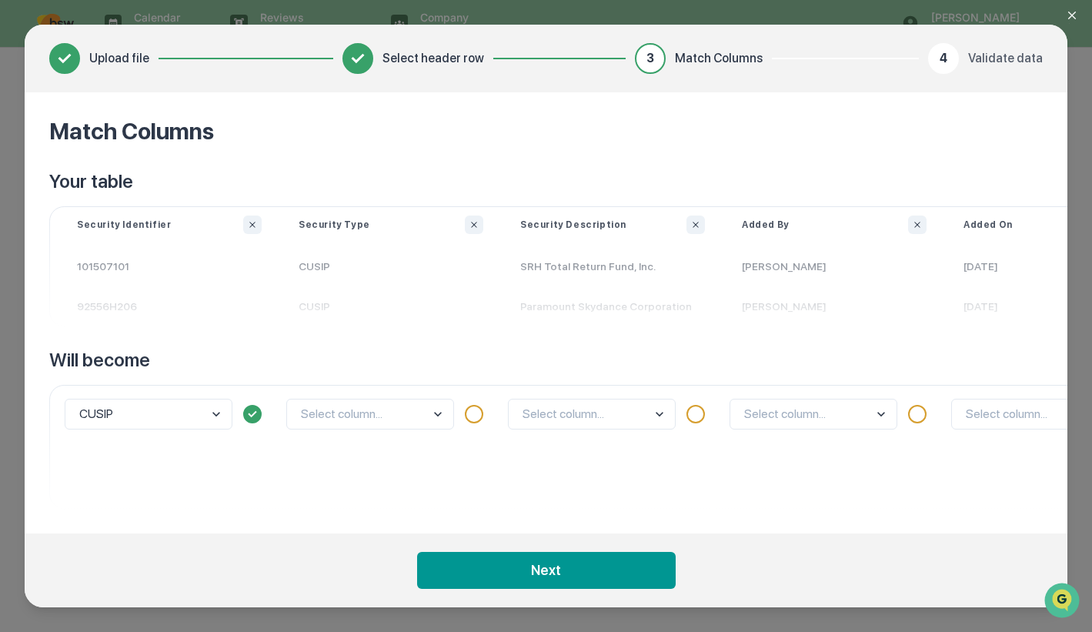
click at [666, 452] on div "Select column..." at bounding box center [613, 447] width 222 height 124
click at [890, 418] on body "Calendar Manage Tasks Reviews Approval Management Company People, Data, Setting…" at bounding box center [546, 316] width 1092 height 632
click at [890, 418] on div "SIC Code" at bounding box center [813, 408] width 166 height 28
click at [908, 417] on icon at bounding box center [917, 414] width 18 height 18
click at [886, 422] on body "Calendar Manage Tasks Reviews Approval Management Company People, Data, Setting…" at bounding box center [546, 316] width 1092 height 632
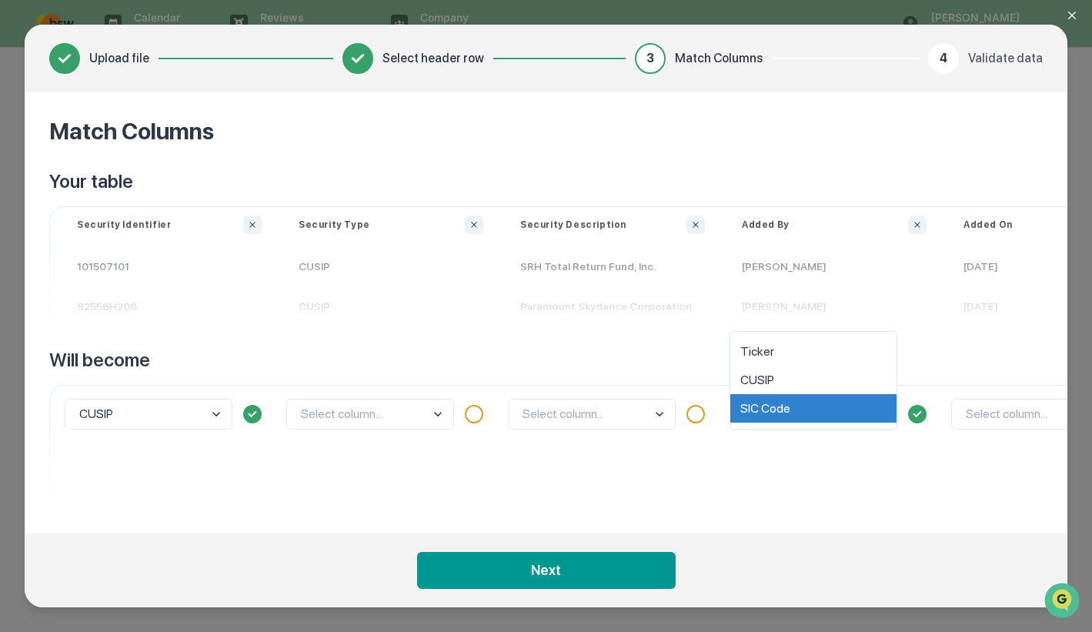
click at [890, 465] on div "option SIC Code selected, 3 of 3. 3 results available. Use Up and Down to choos…" at bounding box center [834, 447] width 222 height 124
click at [927, 399] on div "SIC Code" at bounding box center [834, 447] width 222 height 124
click at [885, 422] on body "Calendar Manage Tasks Reviews Approval Management Company People, Data, Setting…" at bounding box center [546, 316] width 1092 height 632
click at [824, 342] on div "Ticker" at bounding box center [813, 352] width 166 height 28
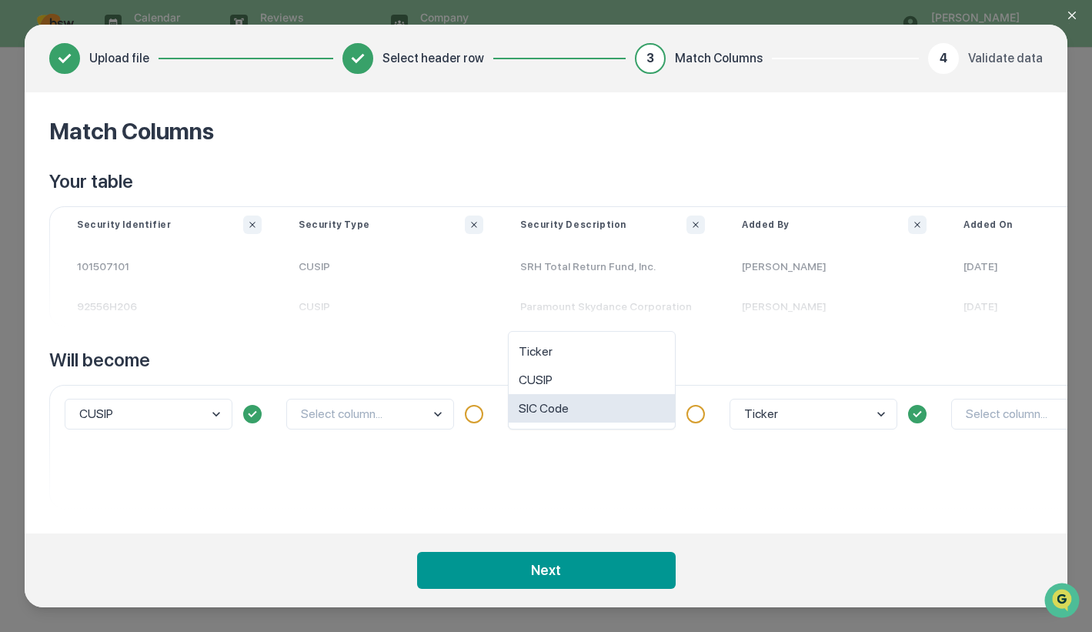
click at [663, 414] on body "Calendar Manage Tasks Reviews Approval Management Company People, Data, Setting…" at bounding box center [546, 316] width 1092 height 632
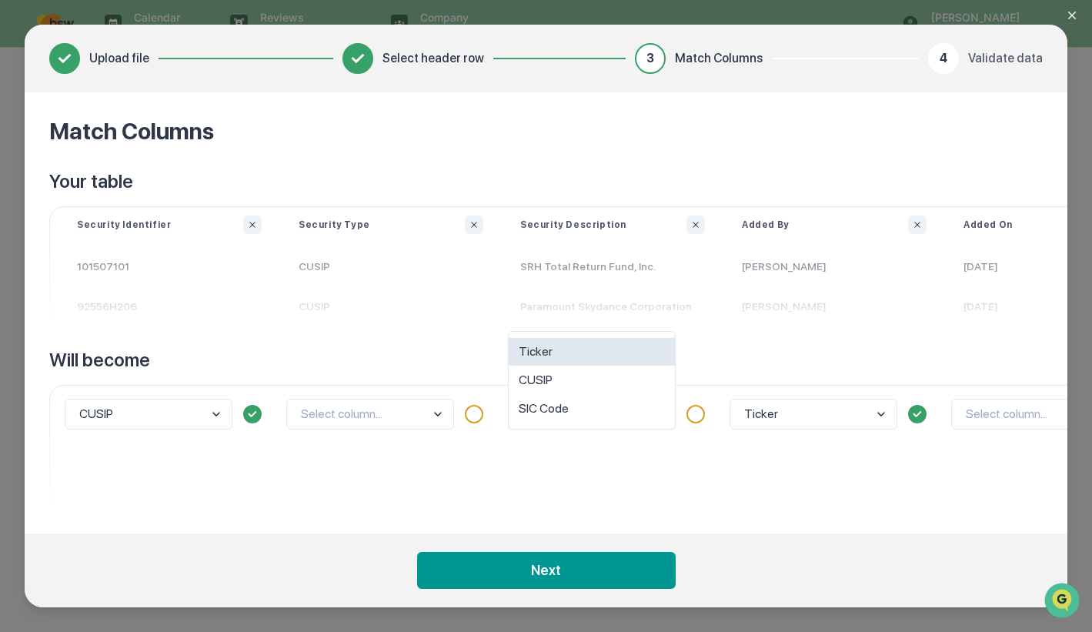
click at [632, 351] on div "Ticker" at bounding box center [592, 352] width 166 height 28
click at [584, 566] on button "Next" at bounding box center [546, 570] width 259 height 37
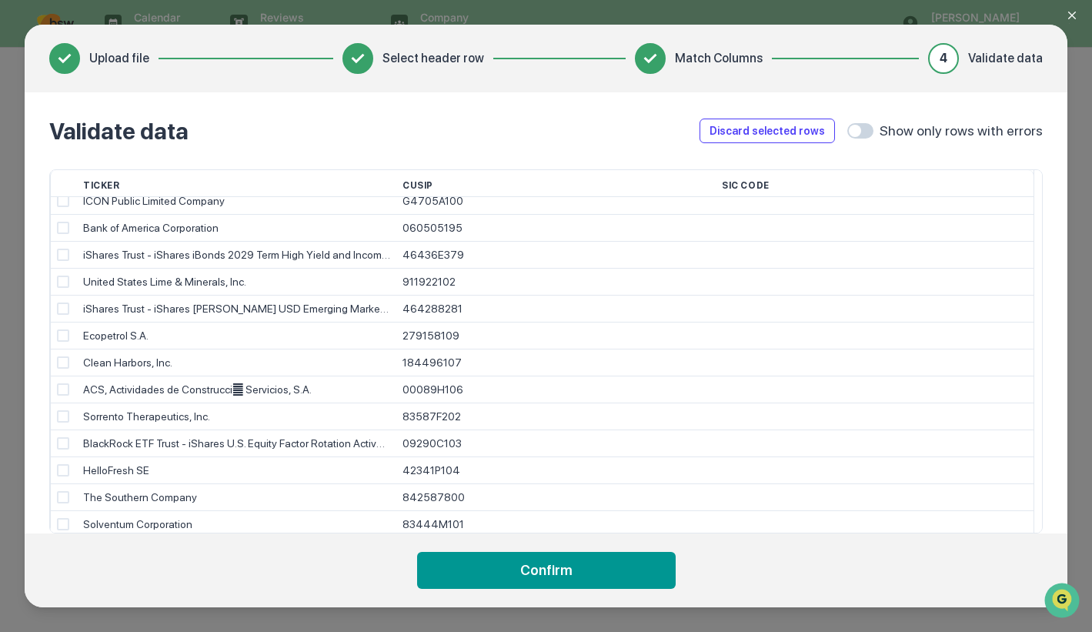
scroll to position [346, 0]
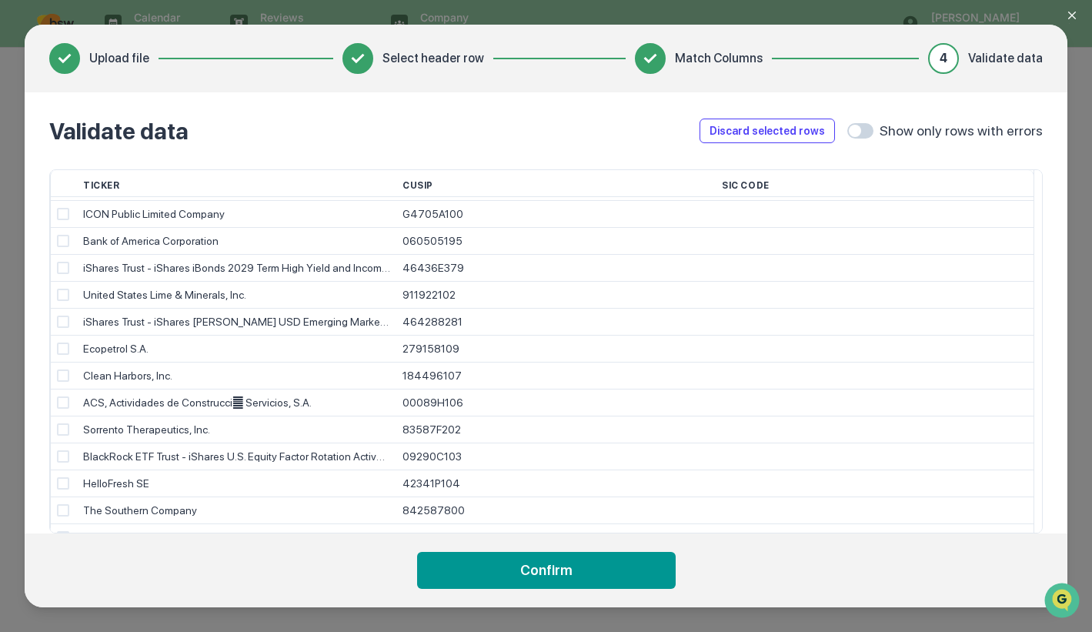
click at [811, 137] on button "Discard selected rows" at bounding box center [766, 130] width 135 height 25
click at [1075, 19] on icon "Close modal" at bounding box center [1072, 15] width 12 height 12
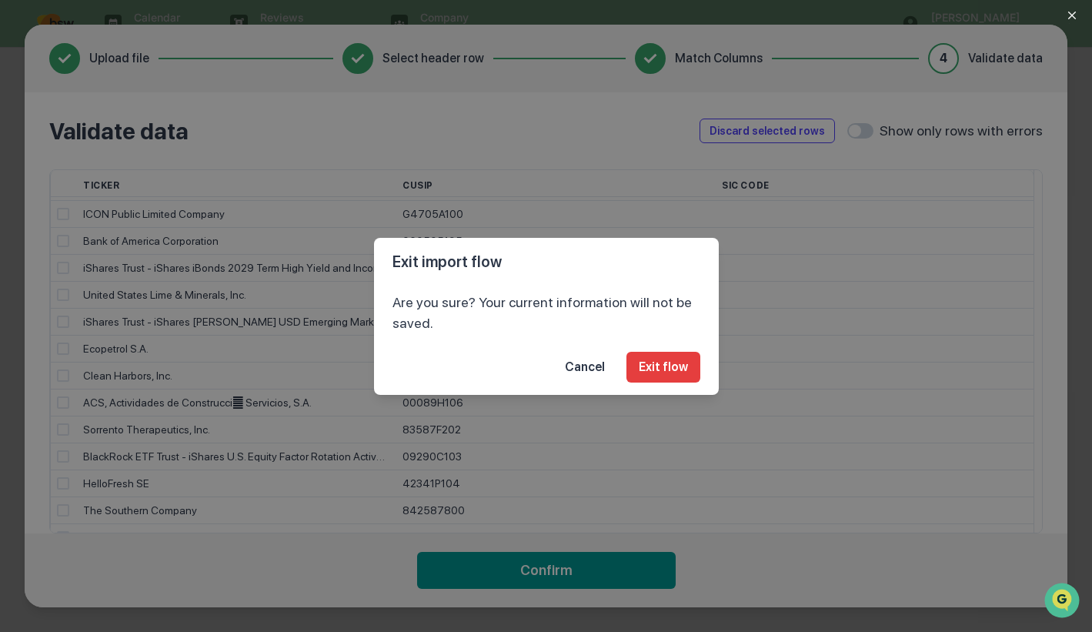
click at [669, 370] on button "Exit flow" at bounding box center [663, 367] width 74 height 31
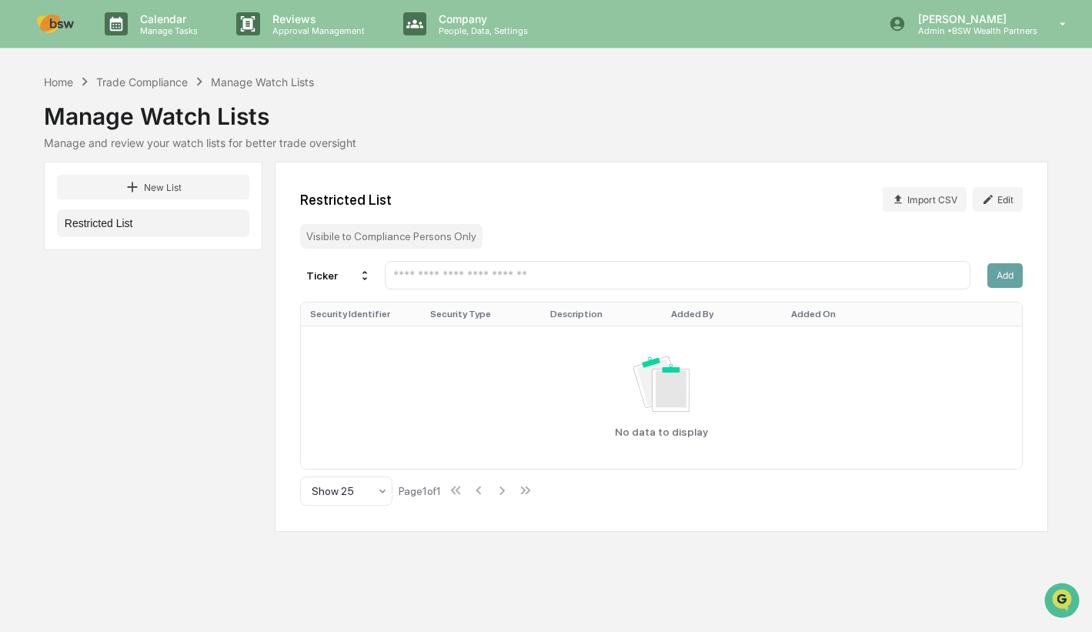
click at [918, 195] on button "Import CSV" at bounding box center [925, 199] width 84 height 25
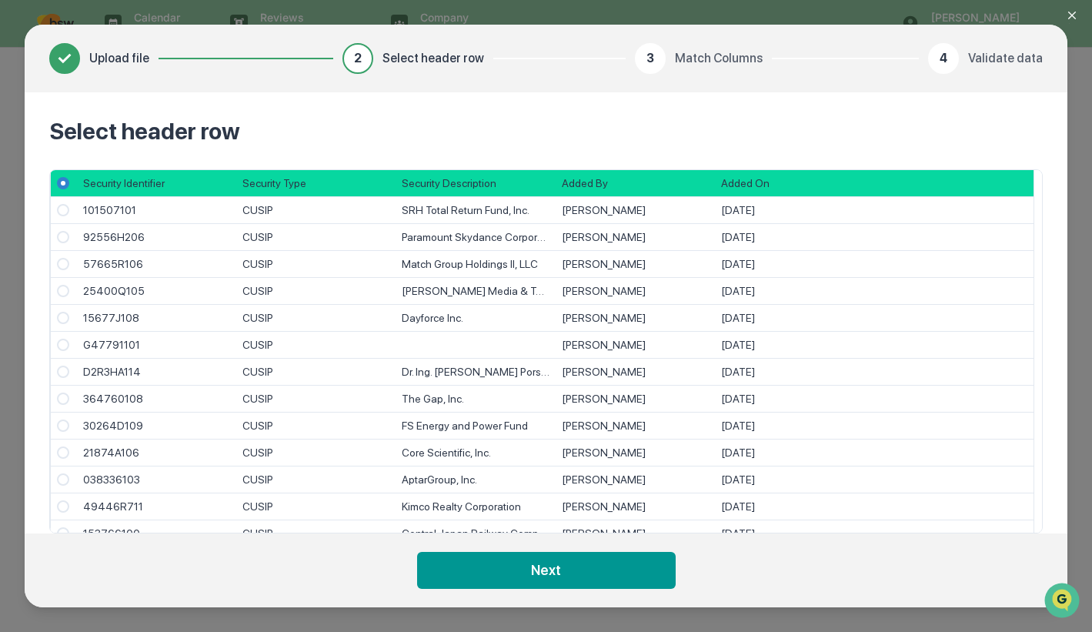
click at [545, 568] on button "Next" at bounding box center [546, 570] width 259 height 37
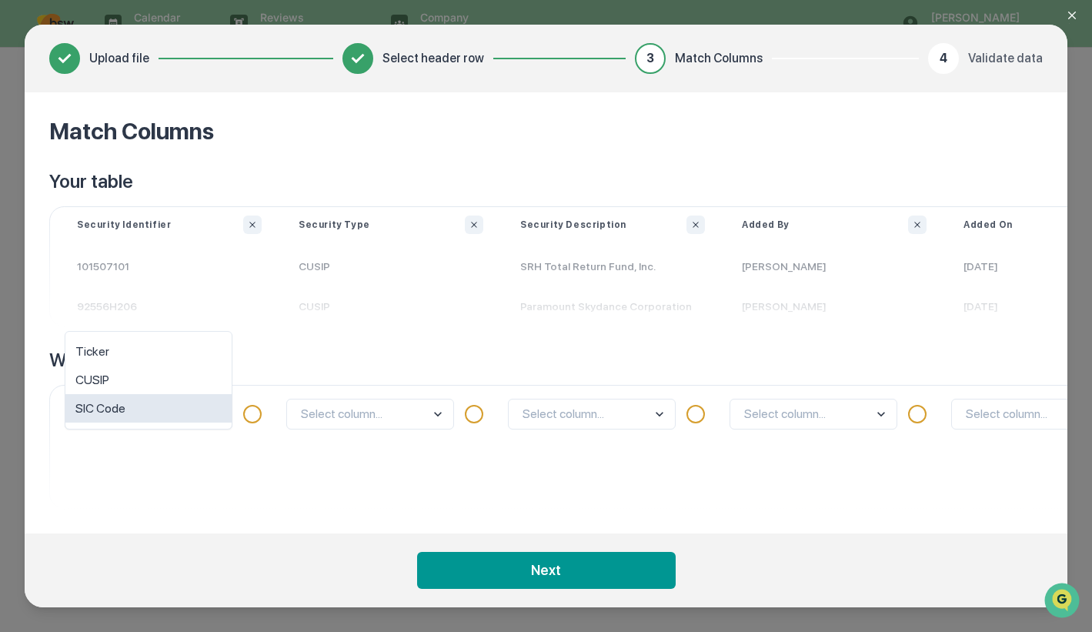
click at [214, 409] on body "Calendar Manage Tasks Reviews Approval Management Company People, Data, Setting…" at bounding box center [546, 316] width 1092 height 632
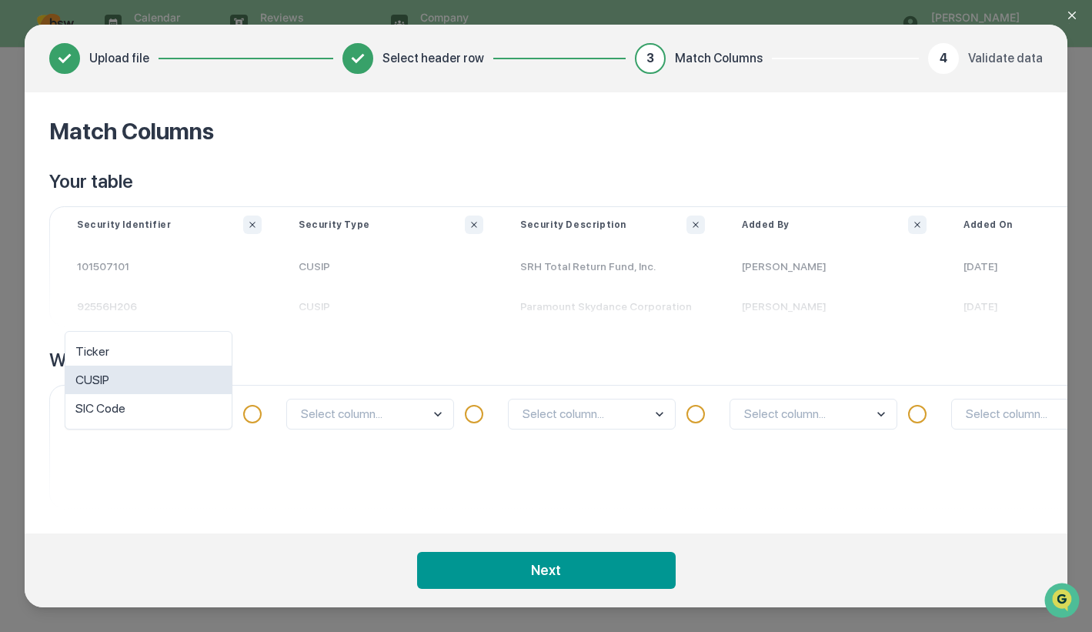
click at [206, 385] on div "CUSIP" at bounding box center [148, 379] width 166 height 28
click at [601, 572] on button "Next" at bounding box center [546, 570] width 259 height 37
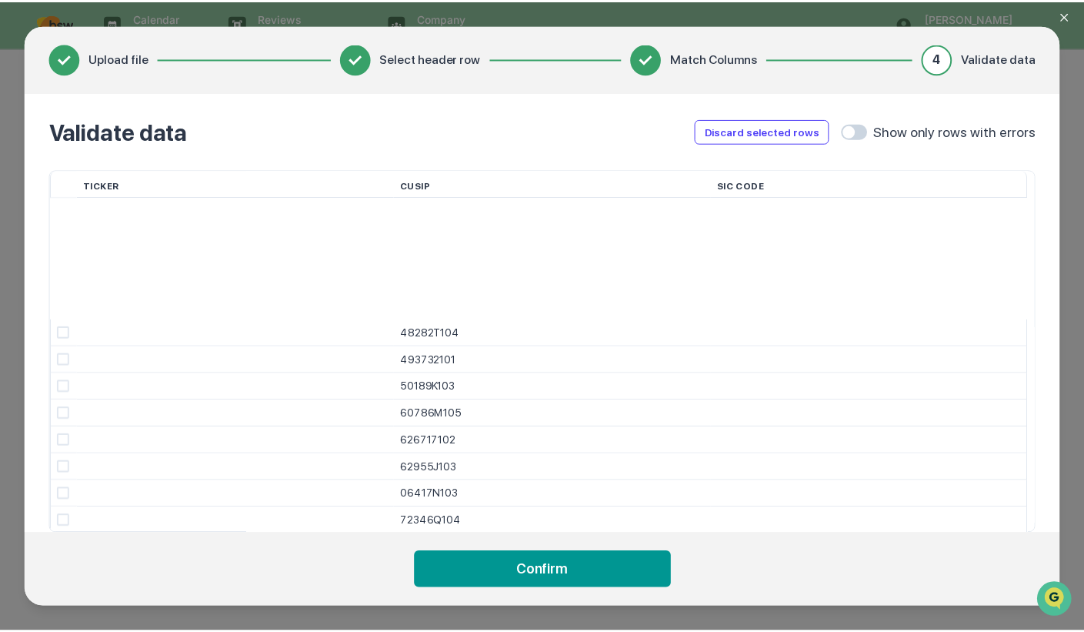
scroll to position [69761, 0]
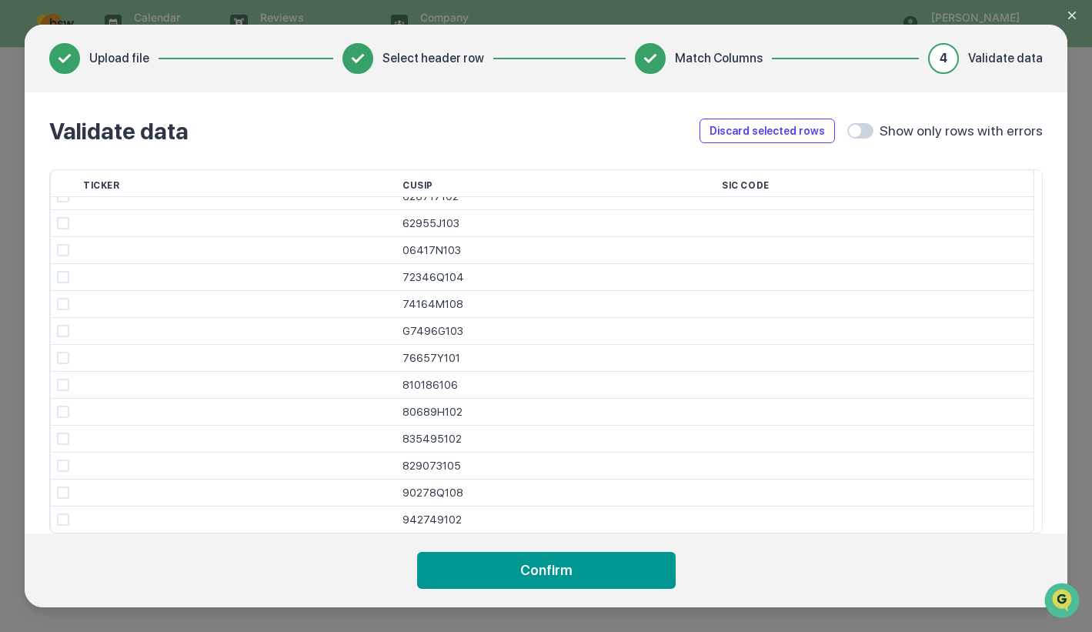
click at [525, 570] on button "Confirm" at bounding box center [546, 570] width 259 height 37
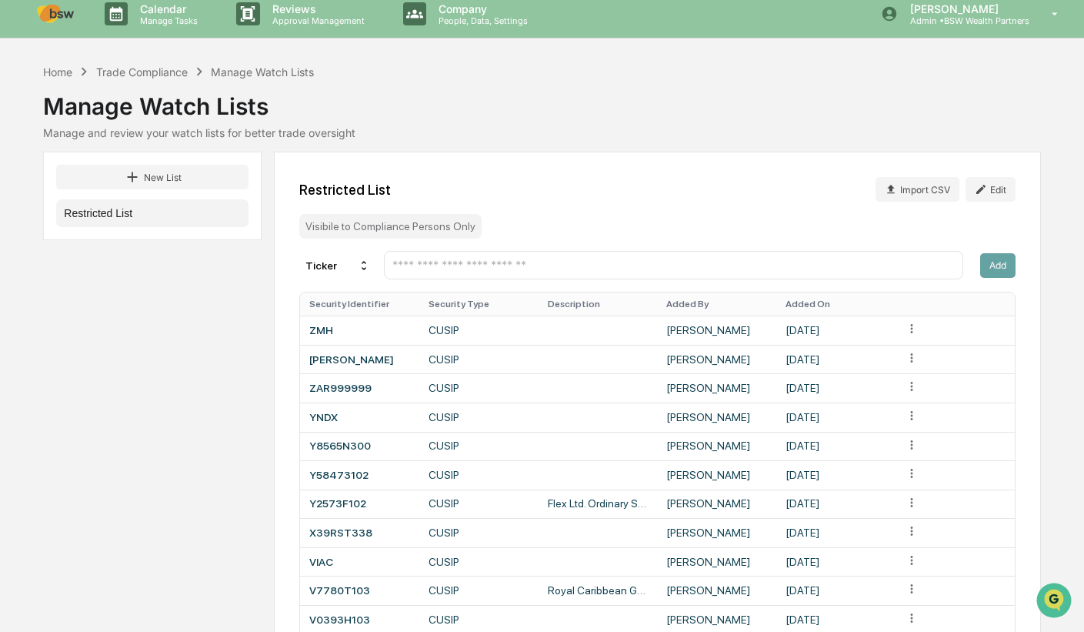
scroll to position [0, 0]
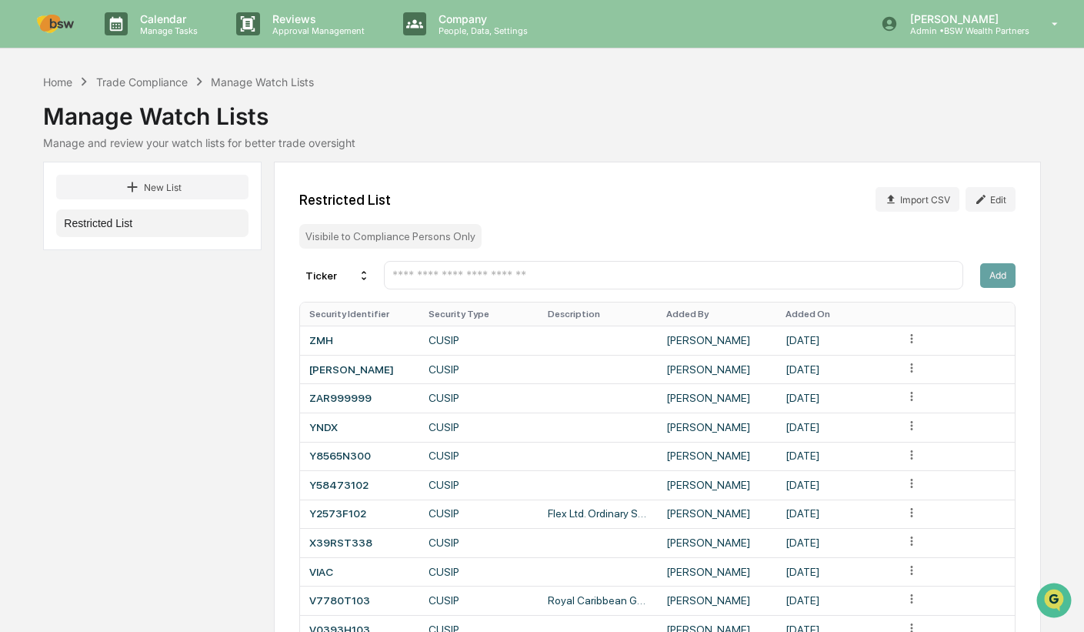
click at [993, 199] on button "Edit" at bounding box center [991, 199] width 50 height 25
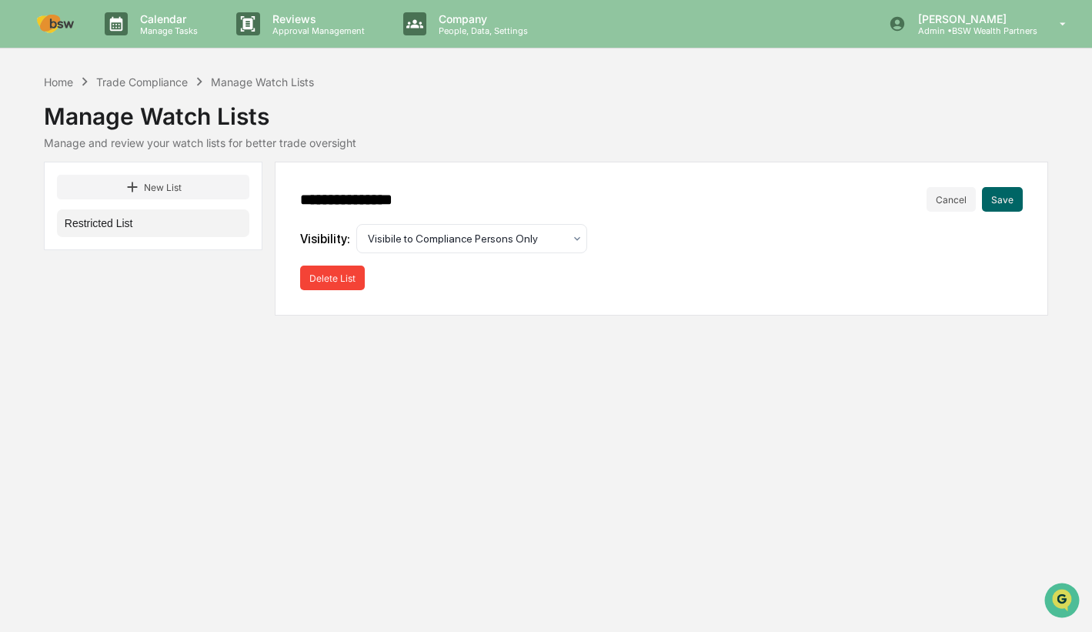
click at [952, 195] on button "Cancel" at bounding box center [950, 199] width 49 height 25
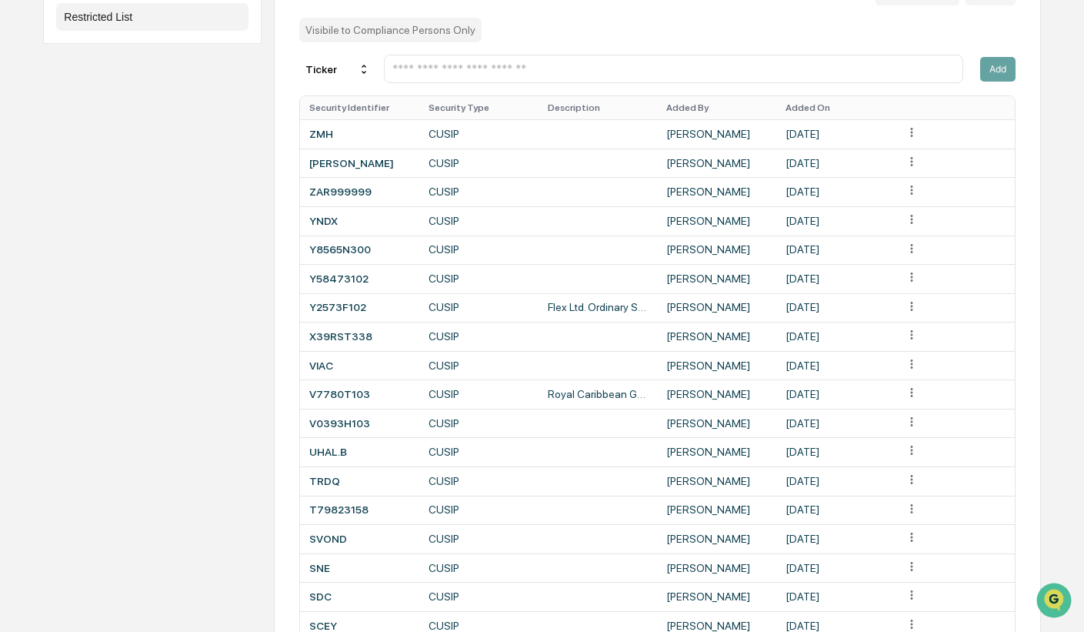
scroll to position [212, 0]
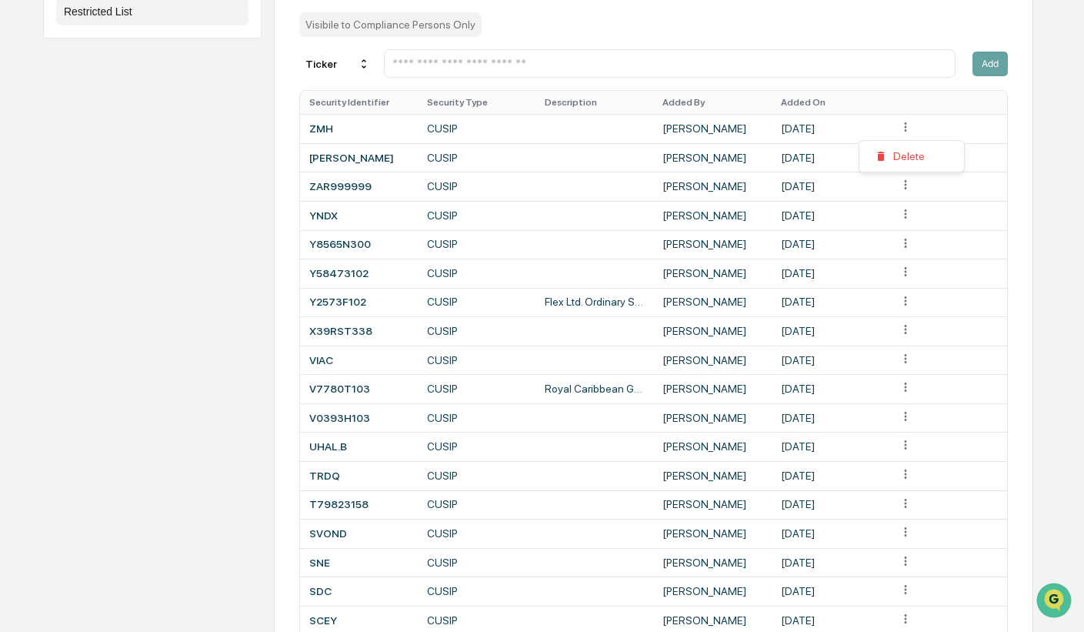
click at [917, 128] on html "Calendar Manage Tasks Reviews Approval Management Company People, Data, Setting…" at bounding box center [542, 104] width 1084 height 632
click at [453, 134] on html "Calendar Manage Tasks Reviews Approval Management Company People, Data, Setting…" at bounding box center [542, 104] width 1084 height 632
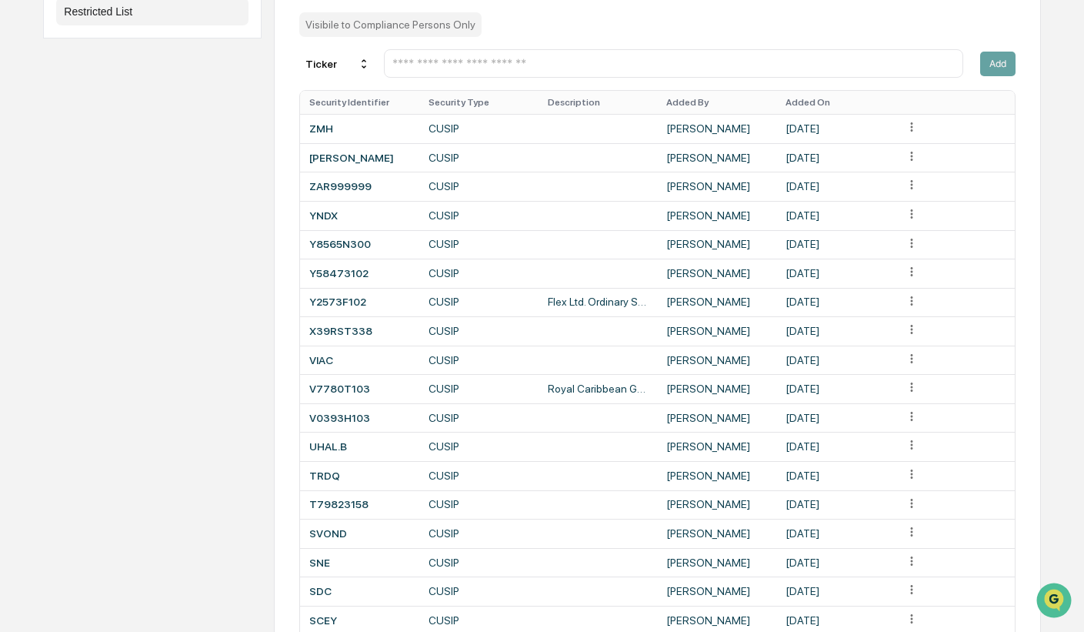
click at [447, 123] on td "CUSIP" at bounding box center [478, 128] width 119 height 29
click at [910, 128] on html "Calendar Manage Tasks Reviews Approval Management Company People, Data, Setting…" at bounding box center [542, 104] width 1084 height 632
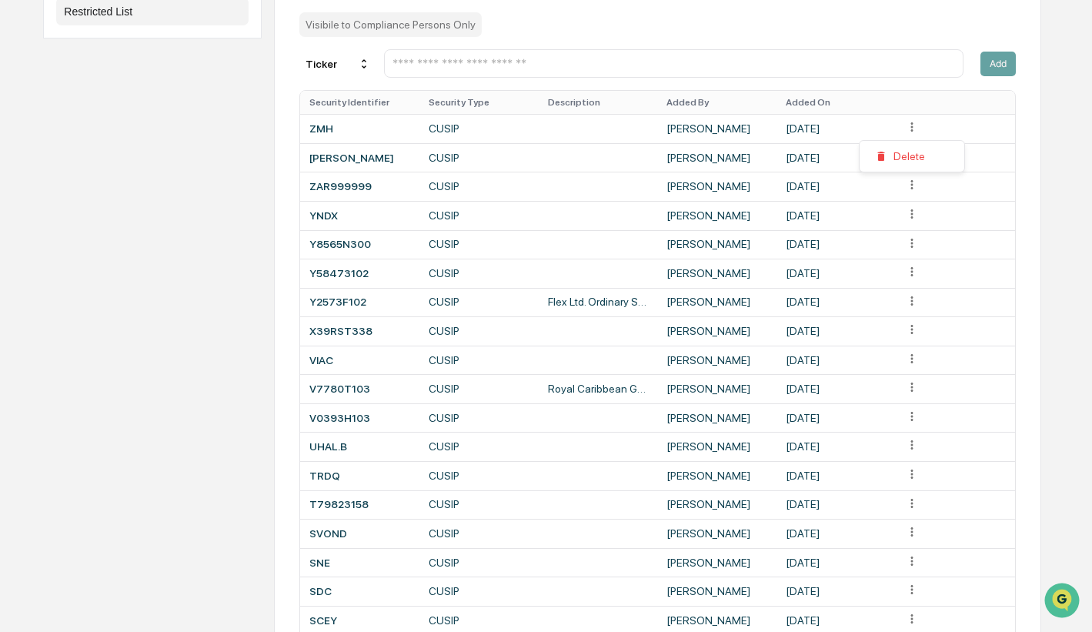
click at [635, 68] on html "Calendar Manage Tasks Reviews Approval Management Company People, Data, Setting…" at bounding box center [546, 104] width 1092 height 632
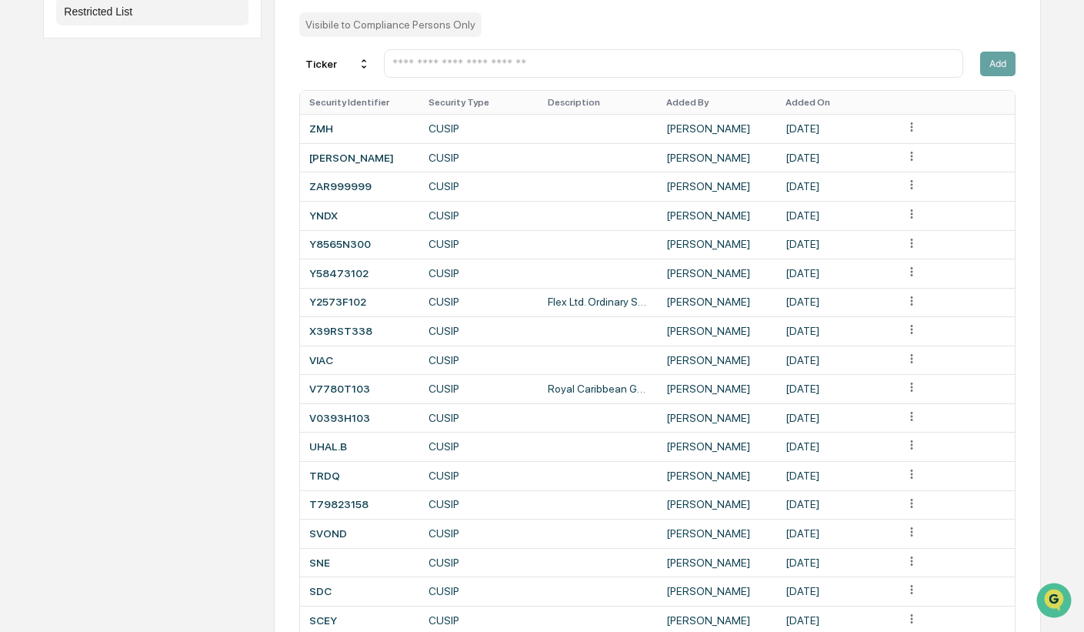
click at [498, 60] on input "text" at bounding box center [673, 63] width 565 height 15
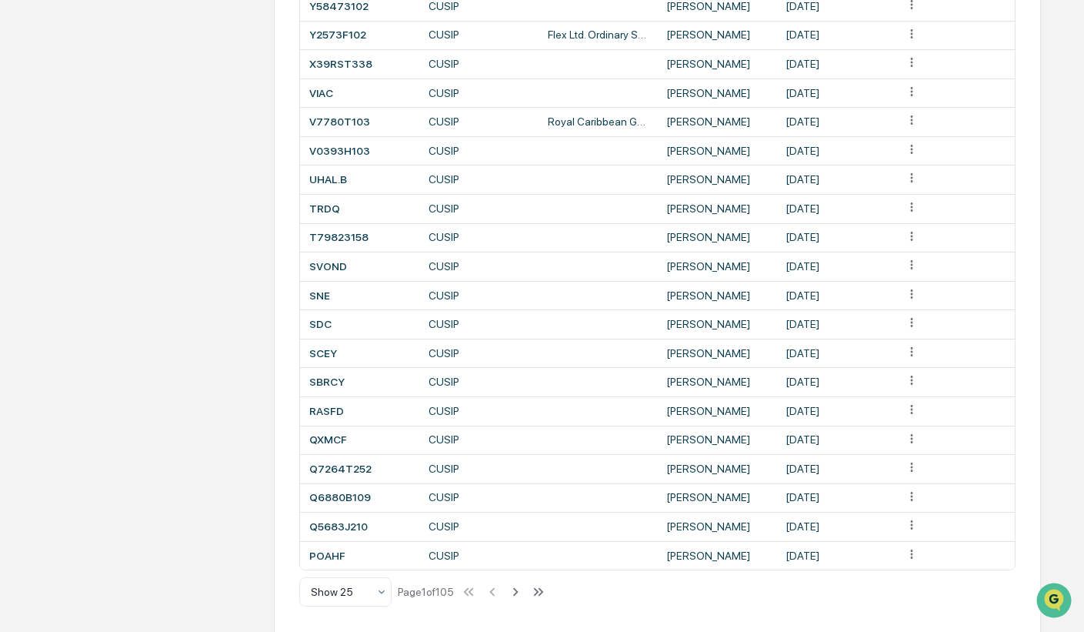
scroll to position [492, 0]
click at [546, 593] on icon at bounding box center [538, 590] width 17 height 17
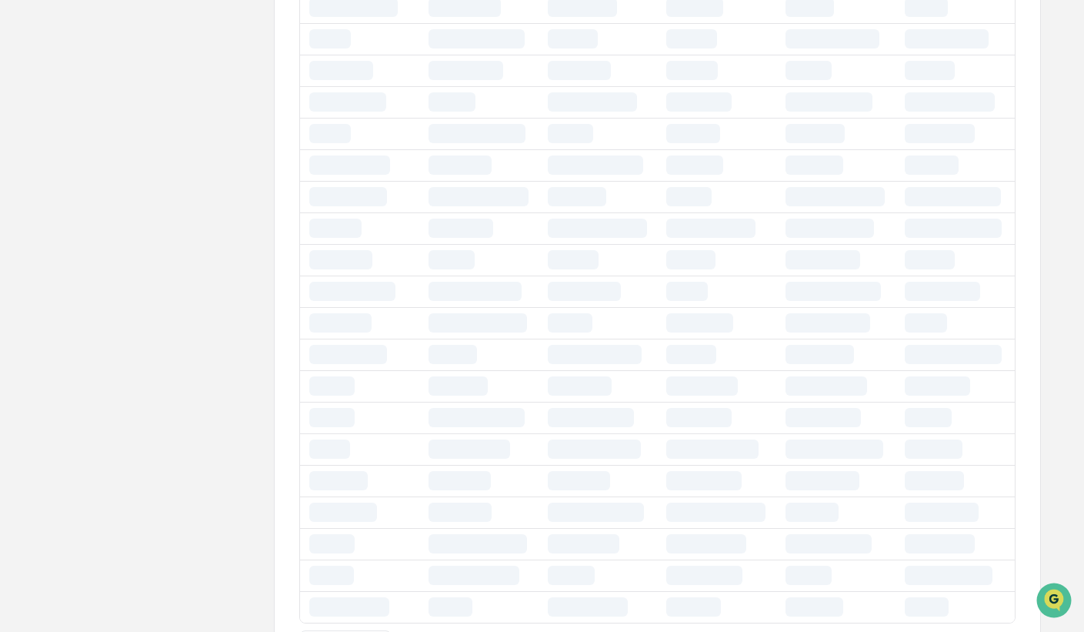
scroll to position [0, 0]
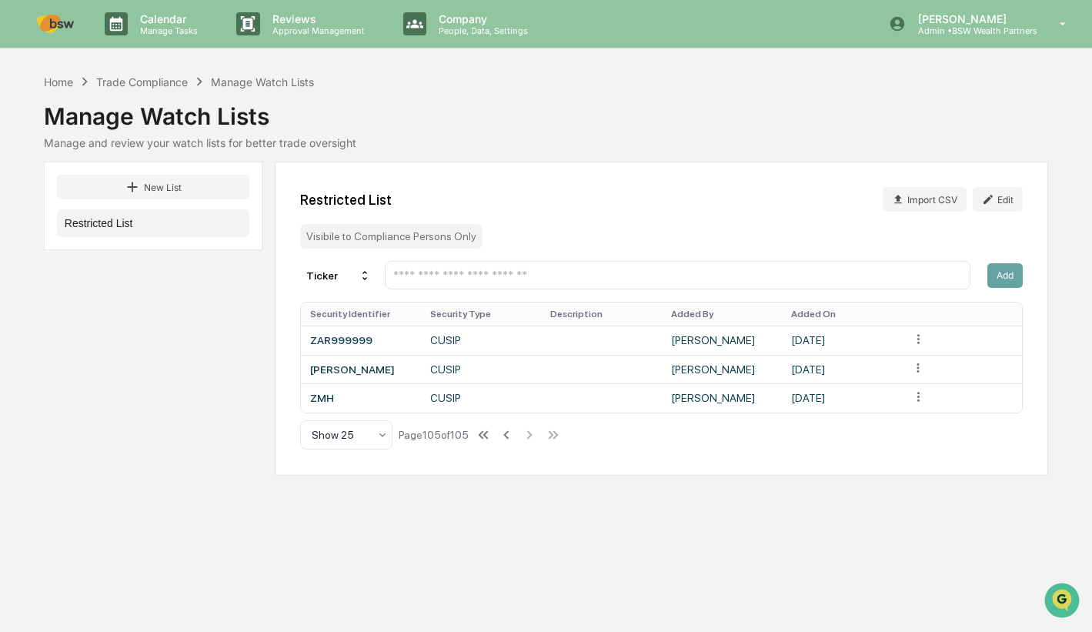
click at [507, 443] on icon at bounding box center [506, 434] width 17 height 17
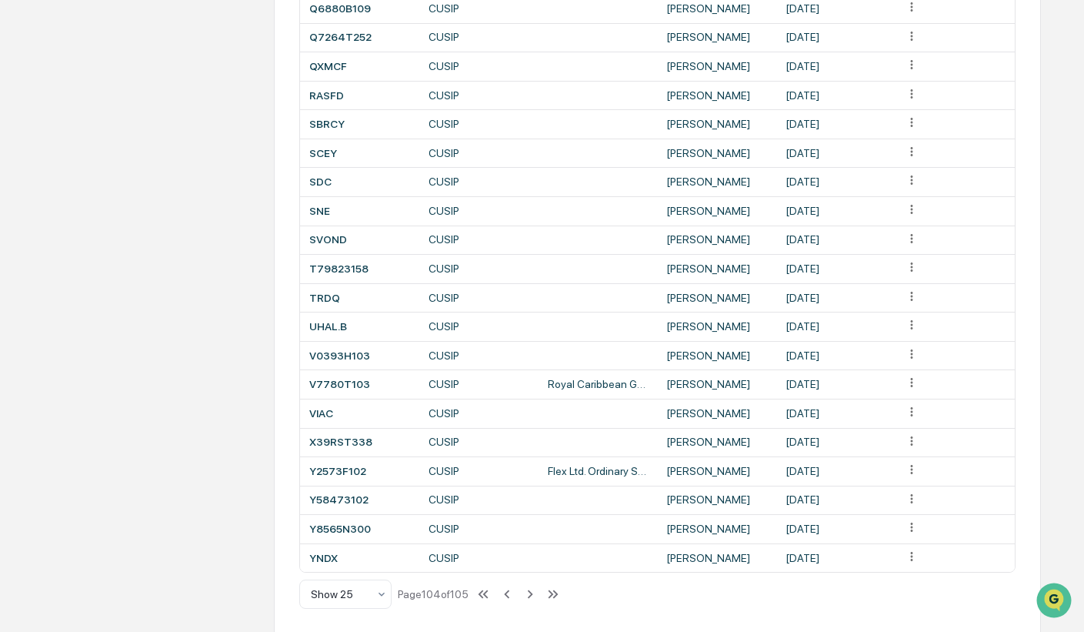
scroll to position [492, 0]
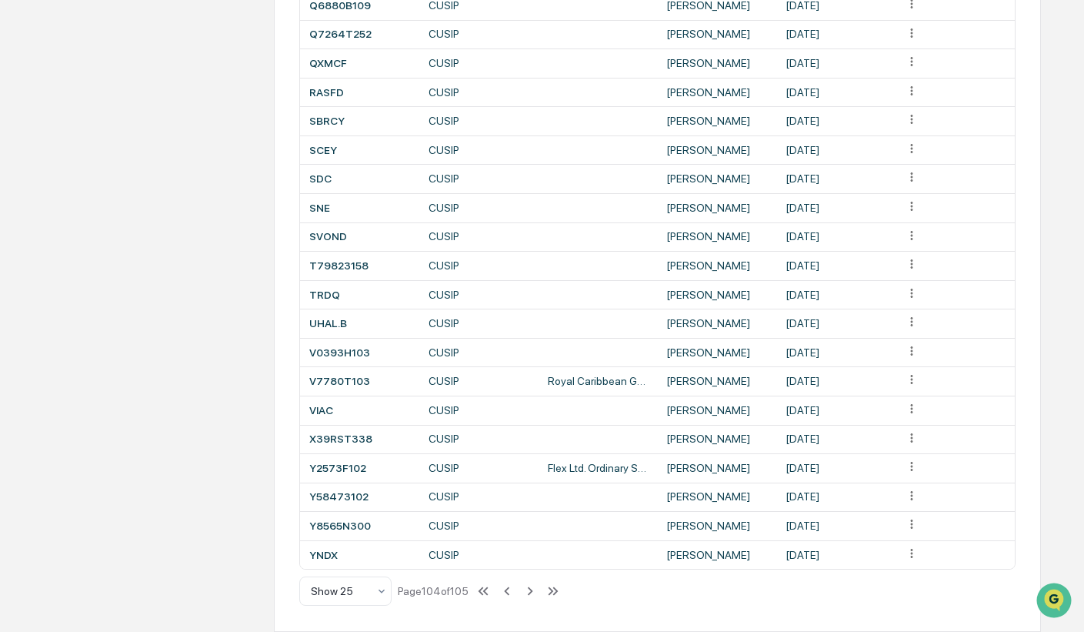
click at [506, 594] on icon at bounding box center [507, 590] width 17 height 17
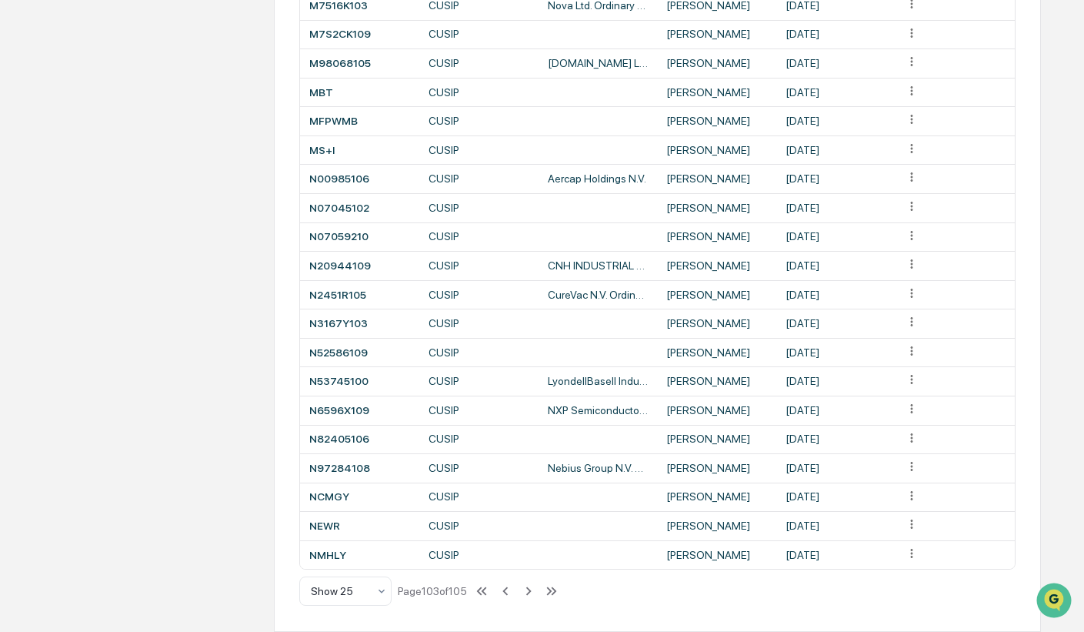
click at [506, 594] on icon at bounding box center [505, 590] width 17 height 17
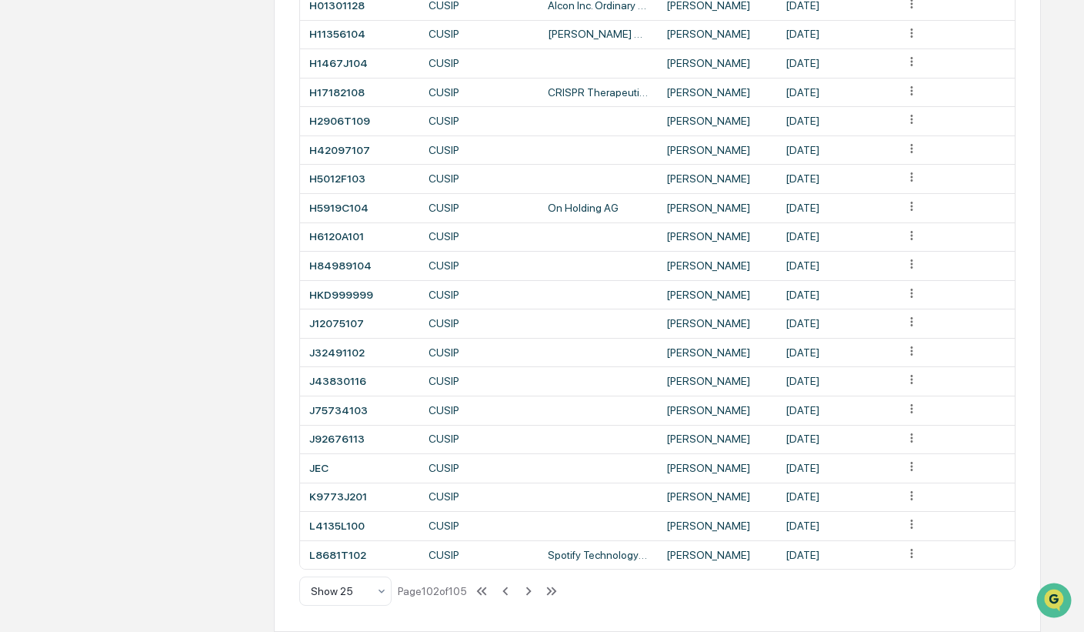
click at [506, 594] on icon at bounding box center [505, 590] width 17 height 17
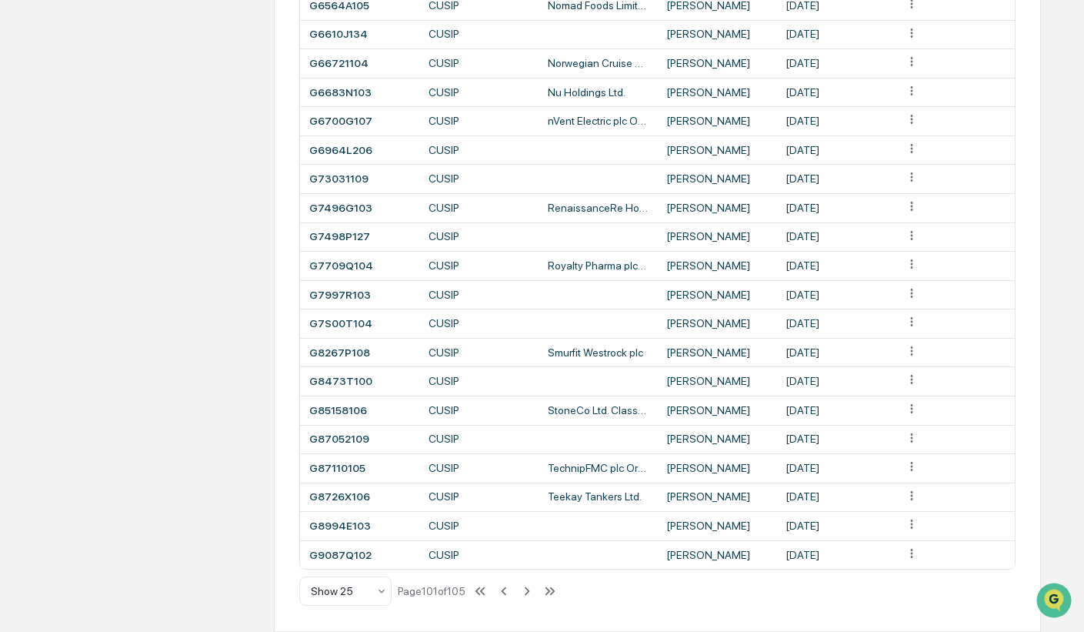
click at [506, 594] on icon at bounding box center [504, 590] width 17 height 17
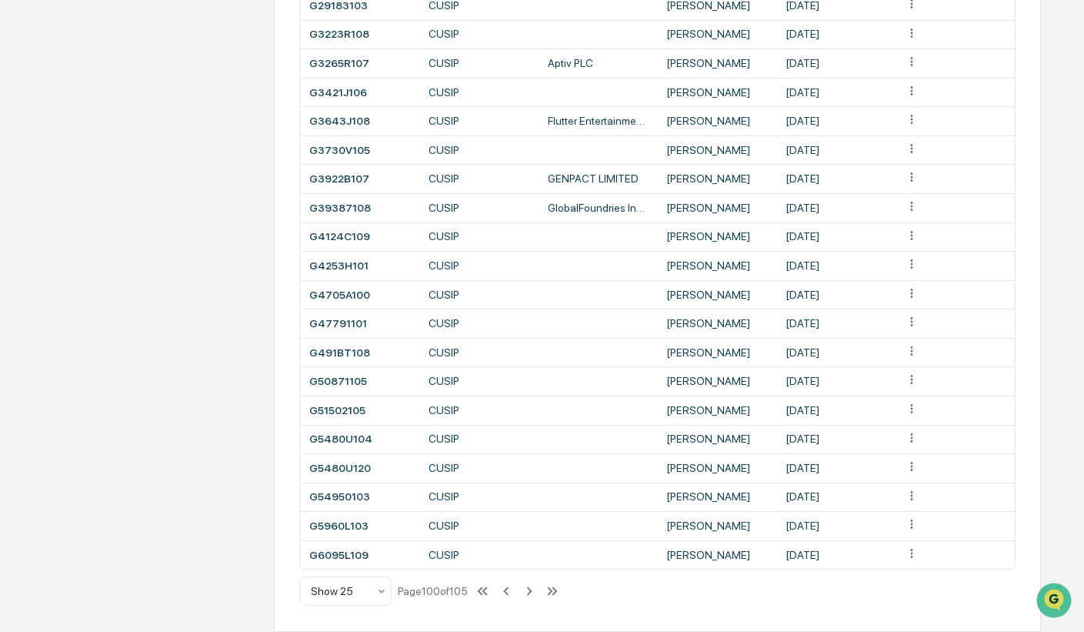
click at [506, 594] on icon at bounding box center [506, 590] width 17 height 17
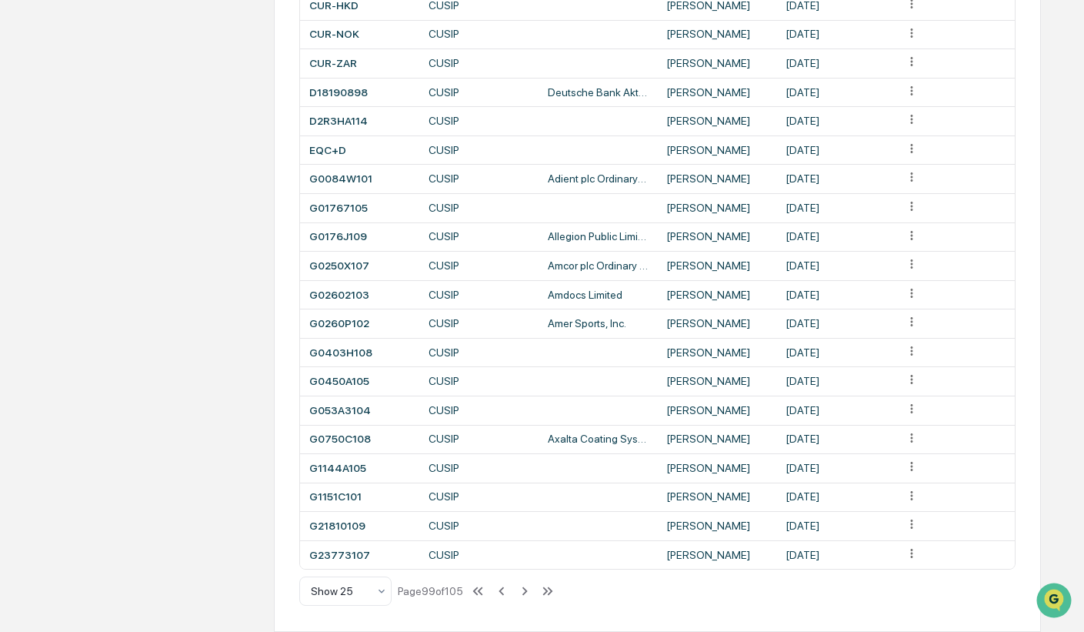
click at [504, 594] on icon at bounding box center [501, 591] width 5 height 8
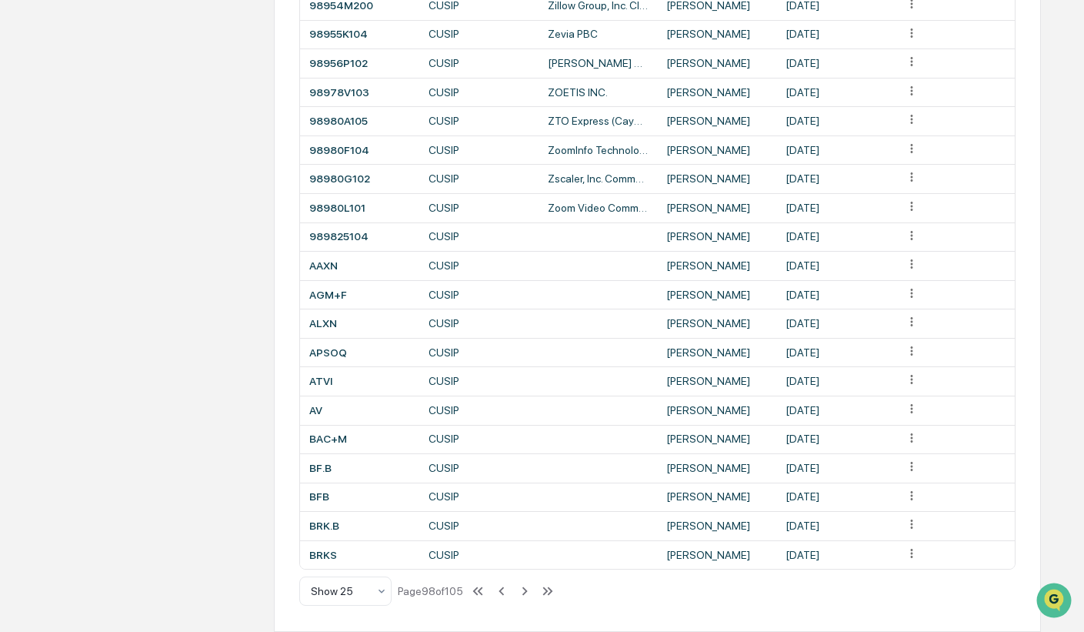
click at [504, 594] on icon at bounding box center [501, 591] width 5 height 8
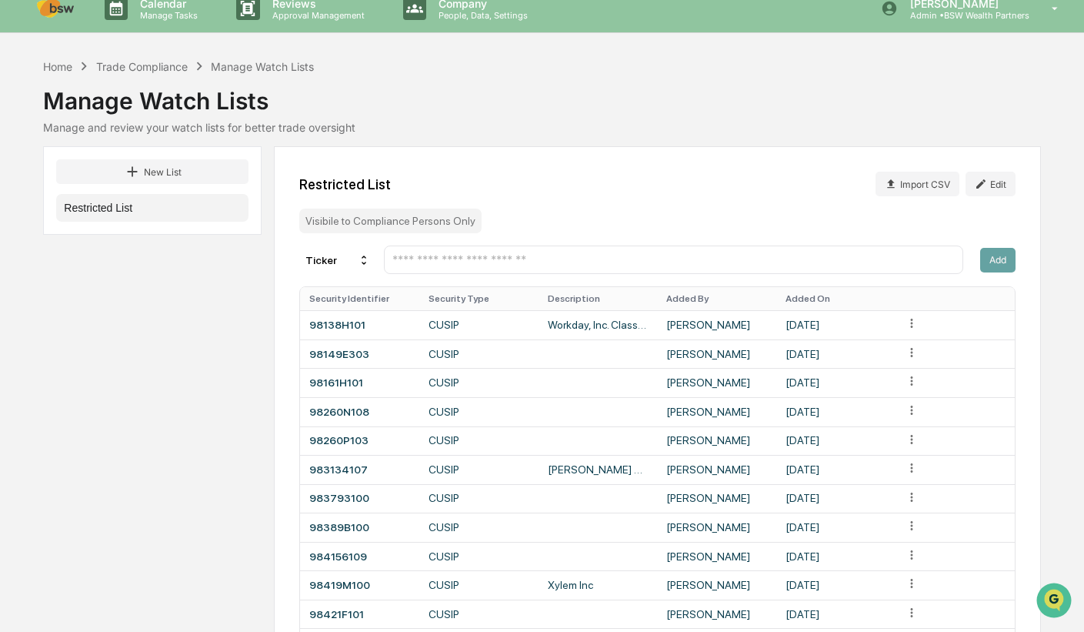
scroll to position [0, 0]
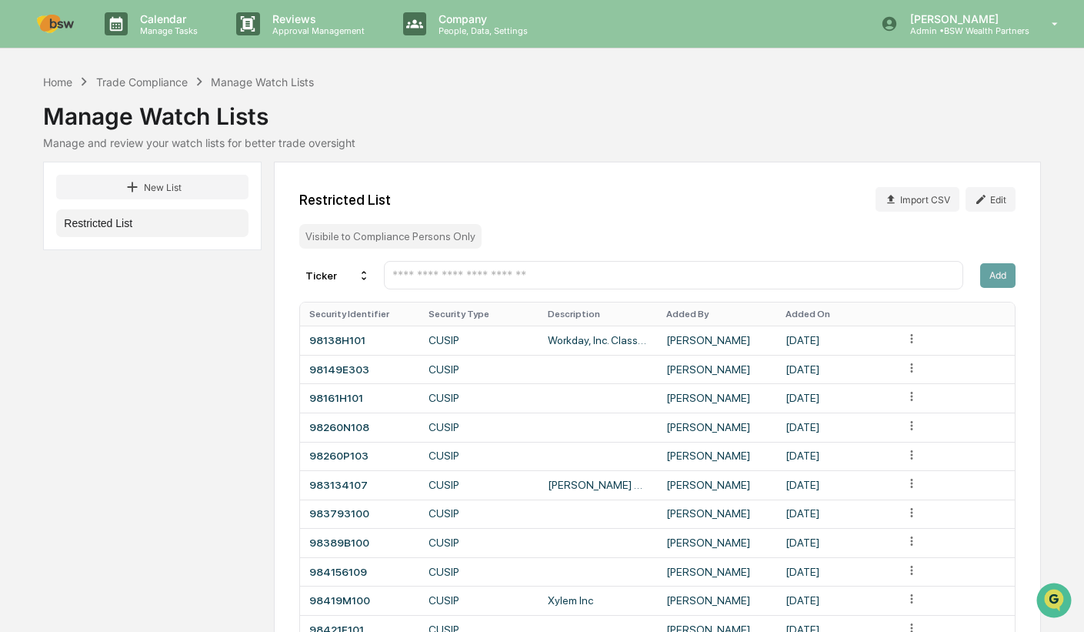
click at [1008, 202] on button "Edit" at bounding box center [991, 199] width 50 height 25
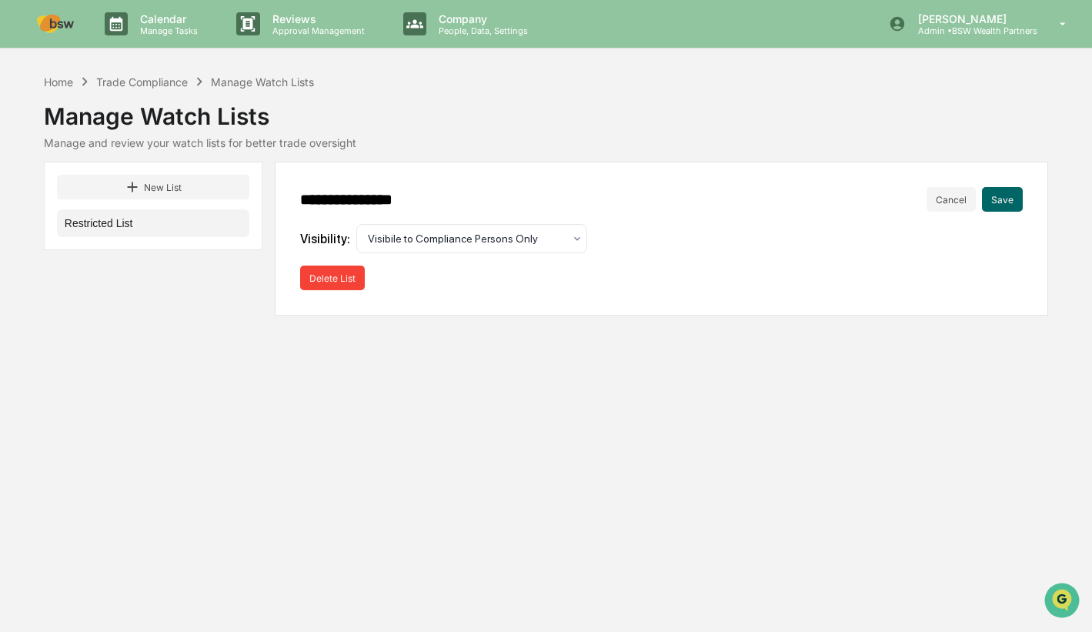
click at [326, 275] on button "Delete List" at bounding box center [332, 277] width 65 height 25
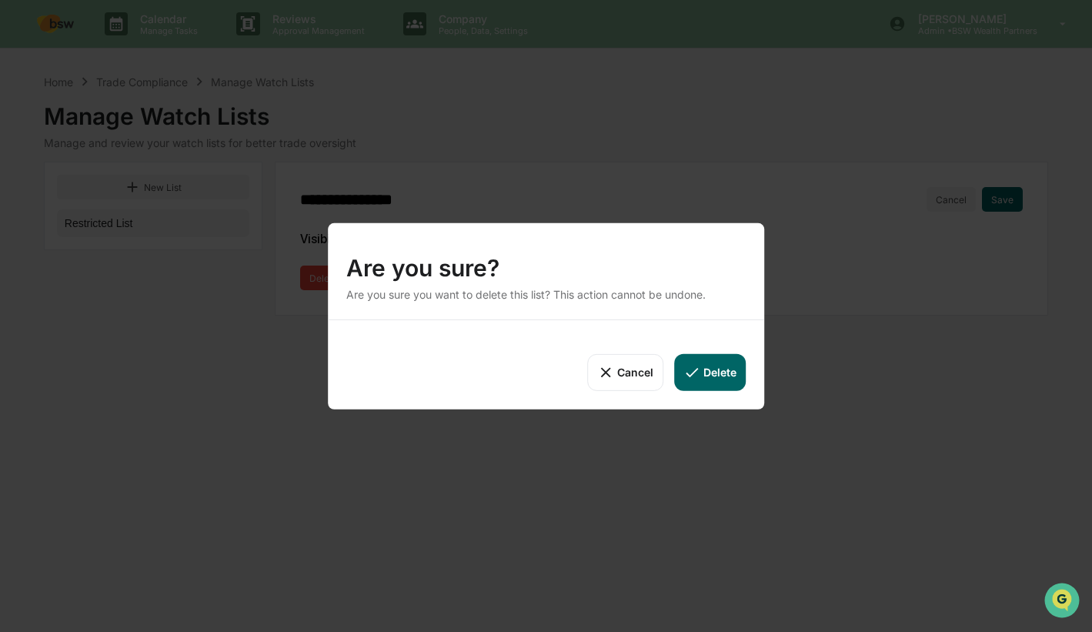
click at [728, 372] on button "Delete" at bounding box center [710, 371] width 72 height 37
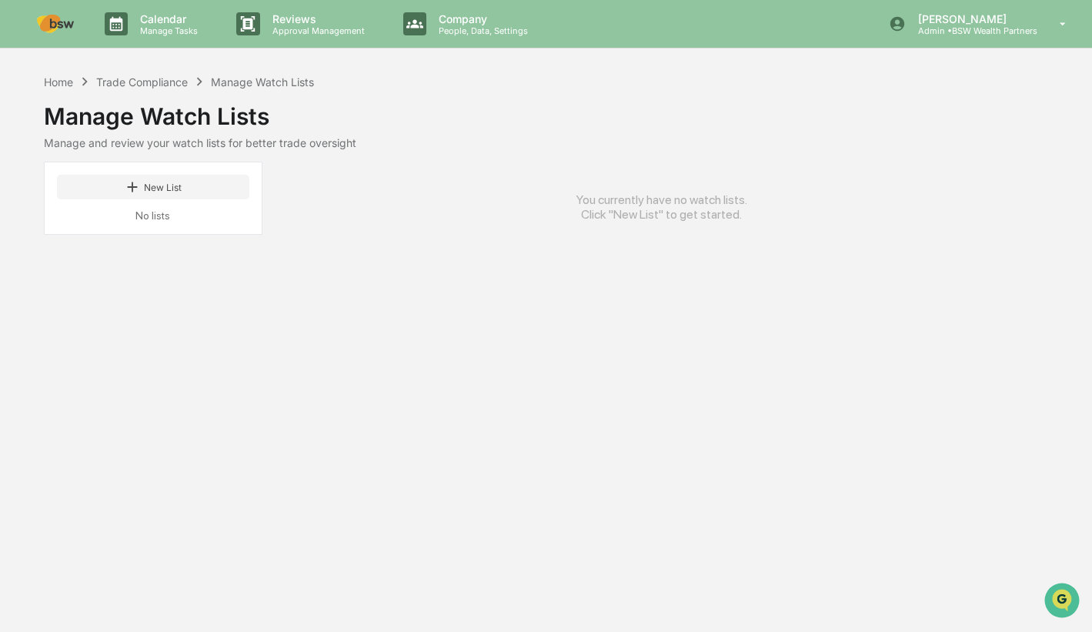
click at [171, 189] on button "New List" at bounding box center [153, 187] width 192 height 25
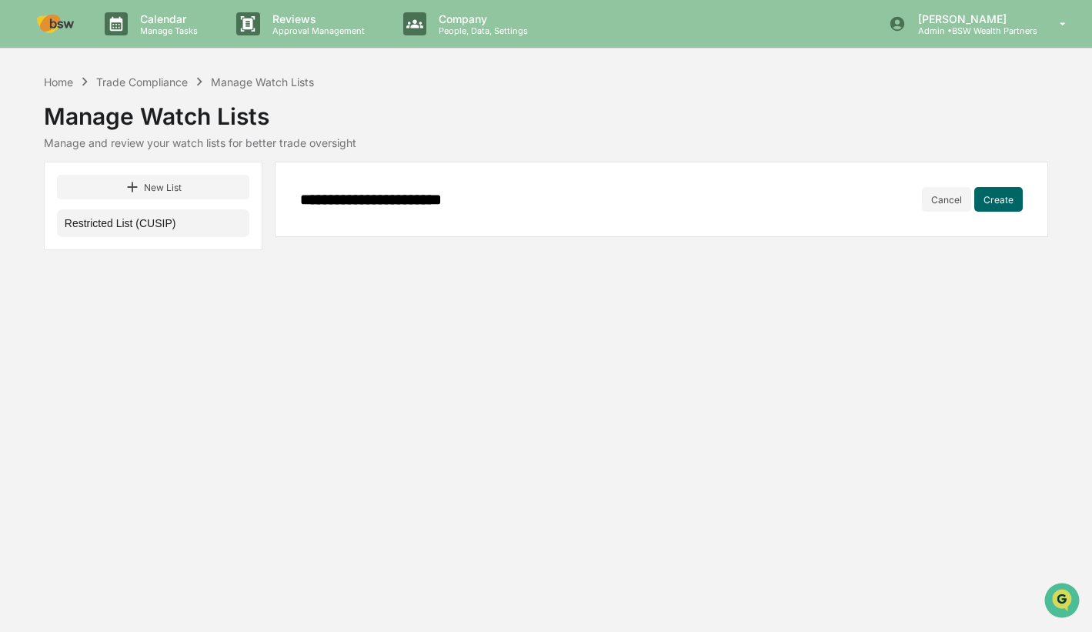
type input "**********"
click at [999, 202] on button "Create" at bounding box center [998, 199] width 48 height 25
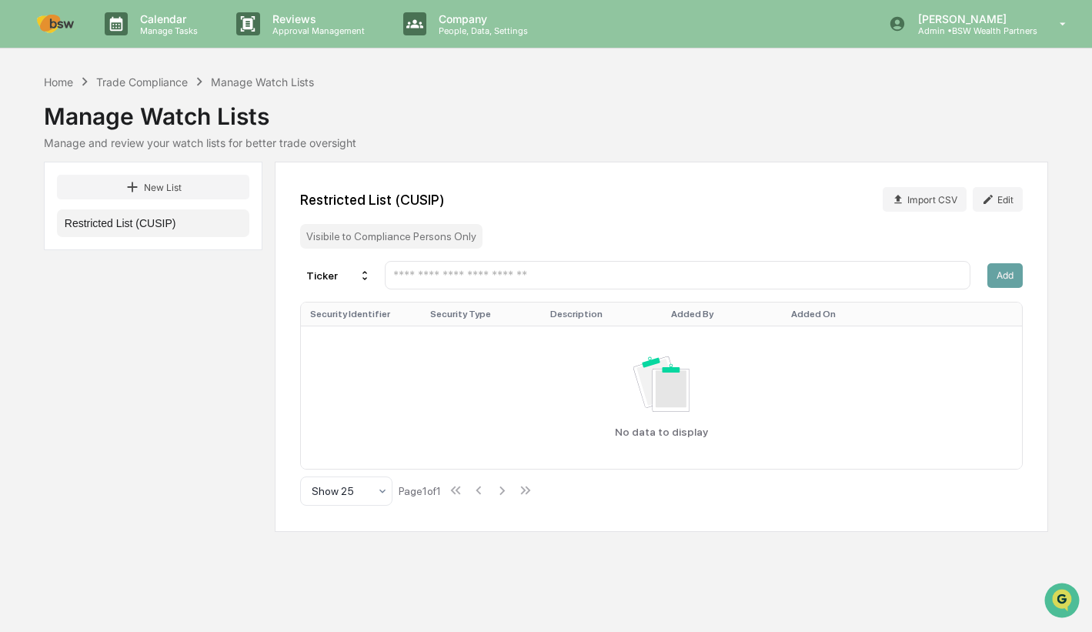
click at [916, 194] on button "Import CSV" at bounding box center [925, 199] width 84 height 25
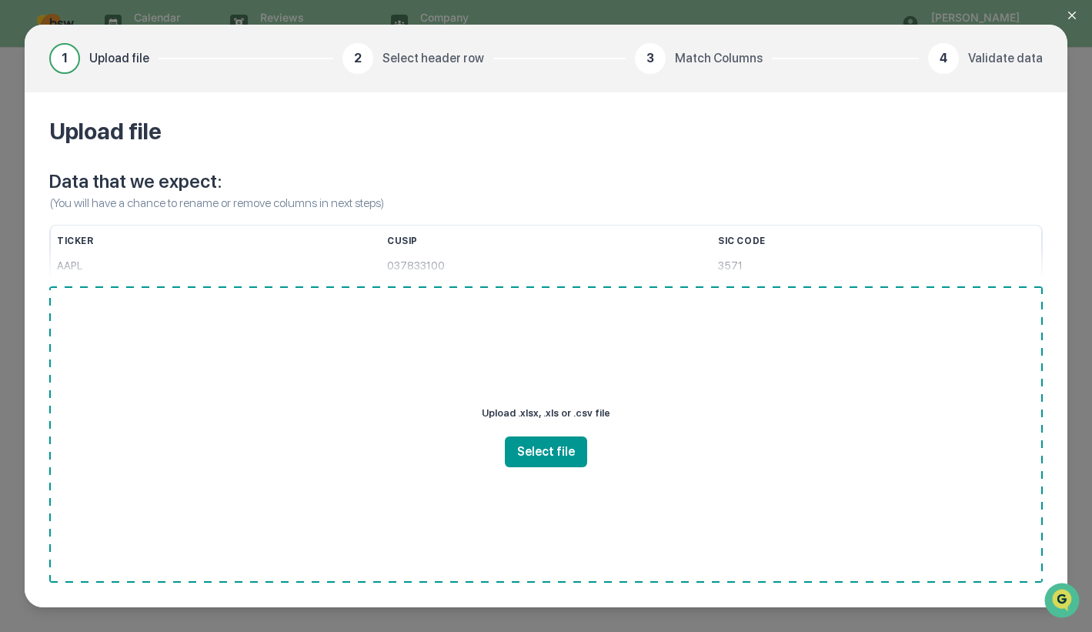
click at [555, 448] on button "Select file" at bounding box center [546, 451] width 82 height 31
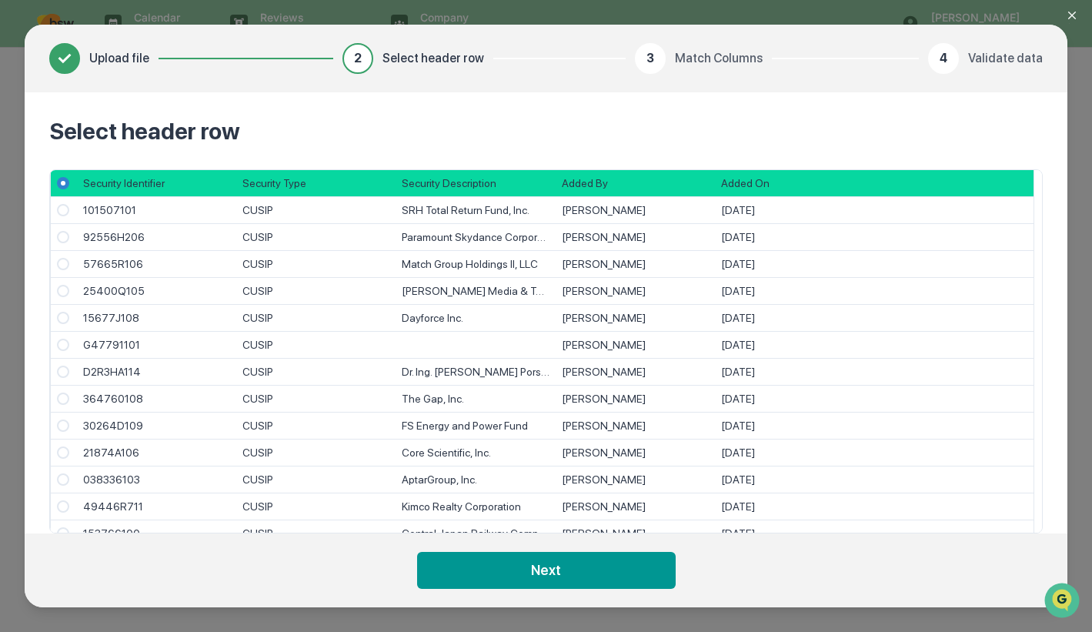
click at [574, 574] on button "Next" at bounding box center [546, 570] width 259 height 37
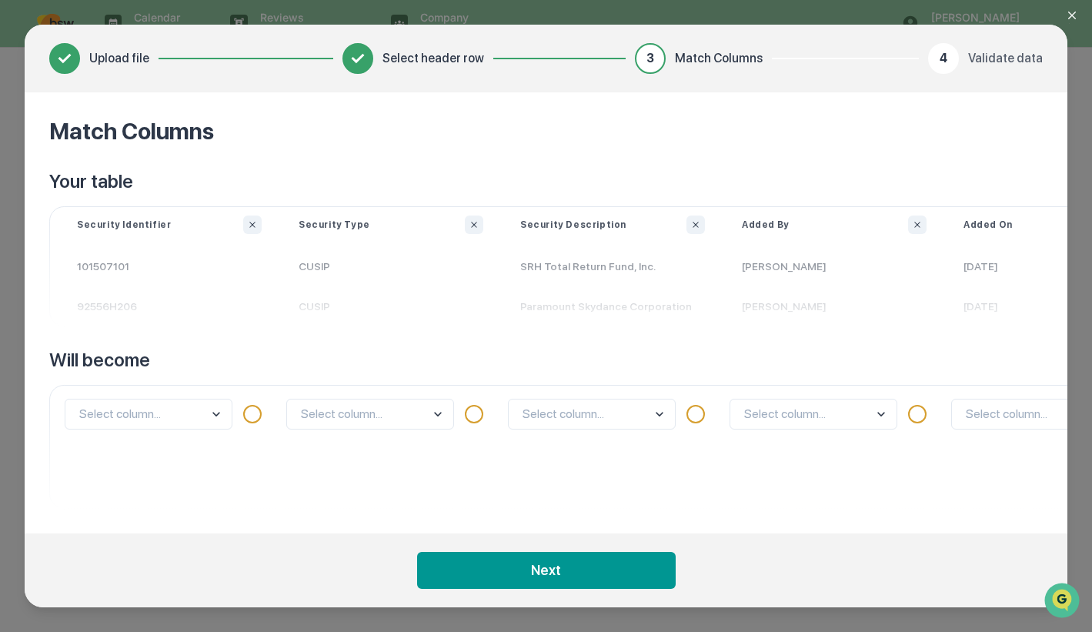
click at [215, 412] on body "Calendar Manage Tasks Reviews Approval Management Company People, Data, Setting…" at bounding box center [546, 316] width 1092 height 632
click at [195, 377] on div "CUSIP" at bounding box center [148, 379] width 166 height 28
click at [562, 564] on button "Next" at bounding box center [546, 570] width 259 height 37
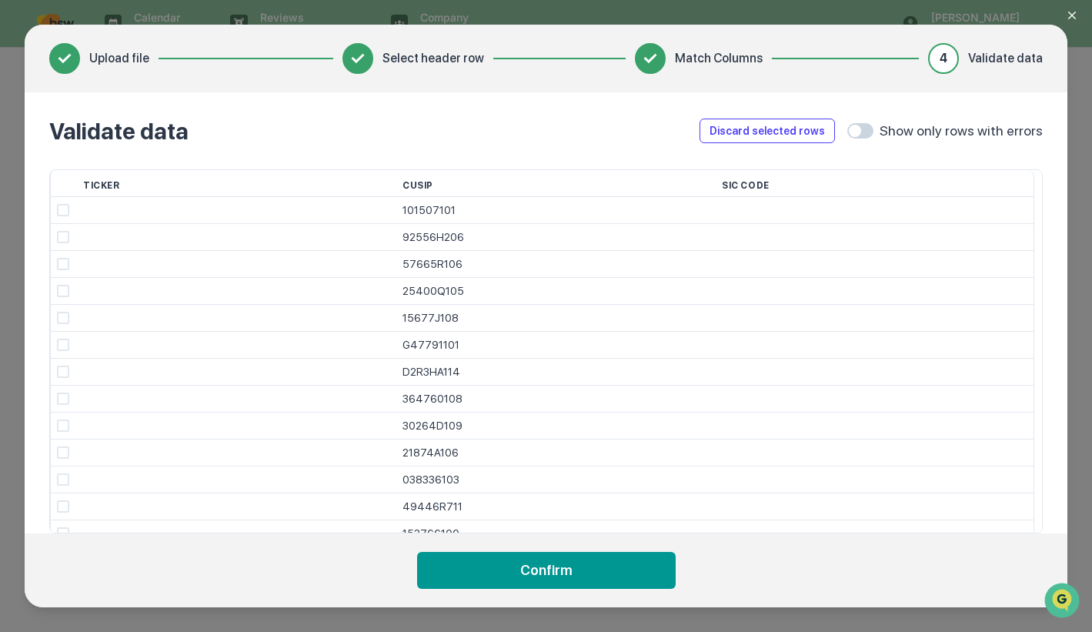
click at [573, 562] on button "Confirm" at bounding box center [546, 570] width 259 height 37
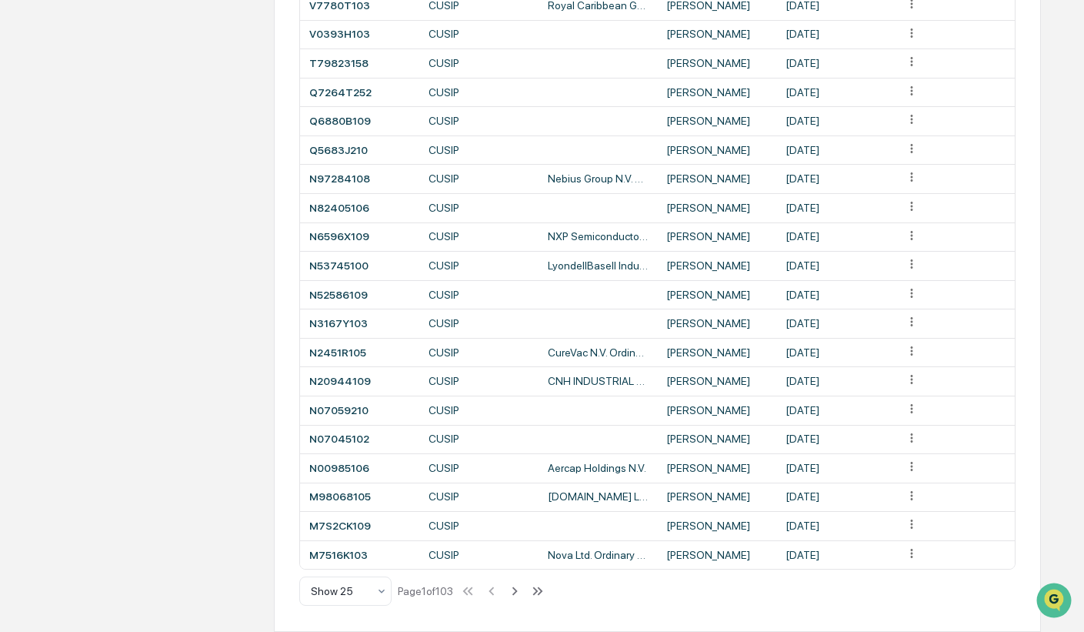
scroll to position [492, 0]
click at [522, 592] on icon at bounding box center [514, 590] width 17 height 17
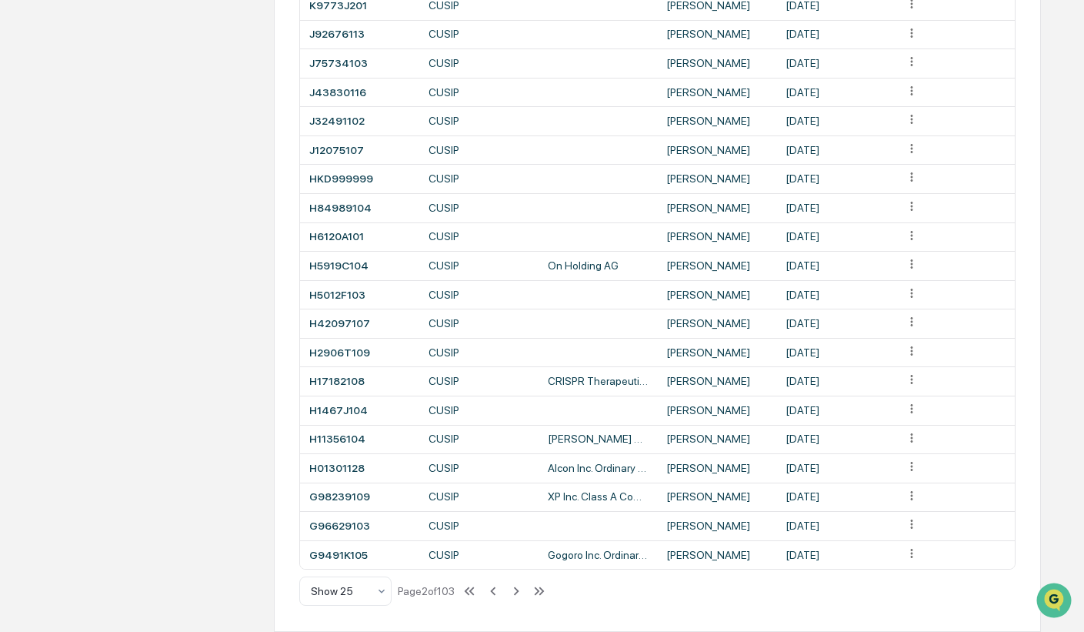
click at [519, 592] on icon at bounding box center [516, 591] width 5 height 8
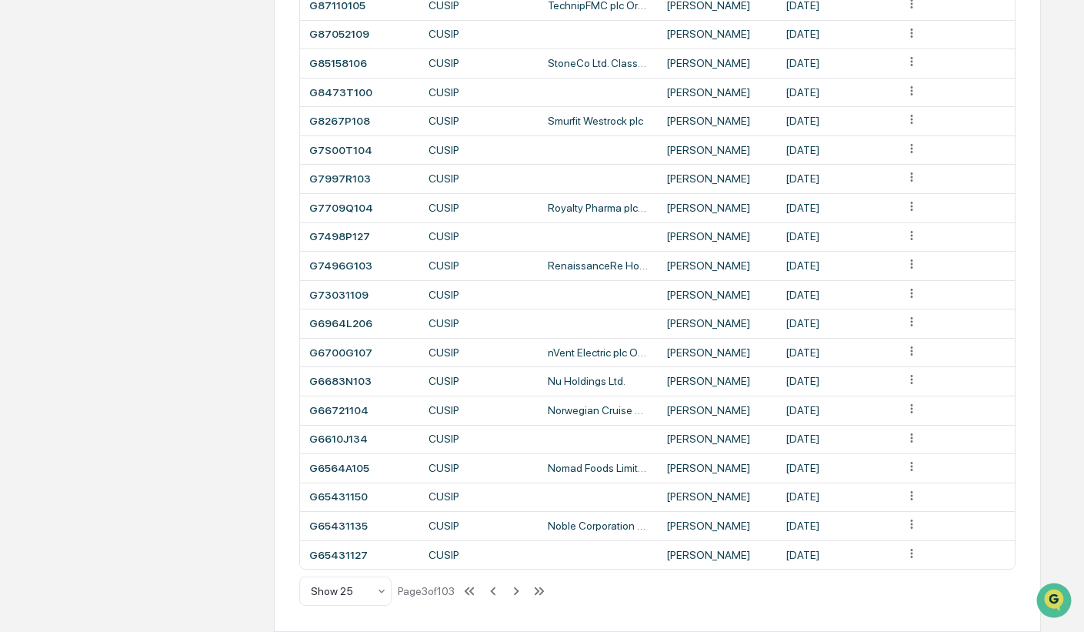
click at [519, 592] on icon at bounding box center [516, 591] width 5 height 8
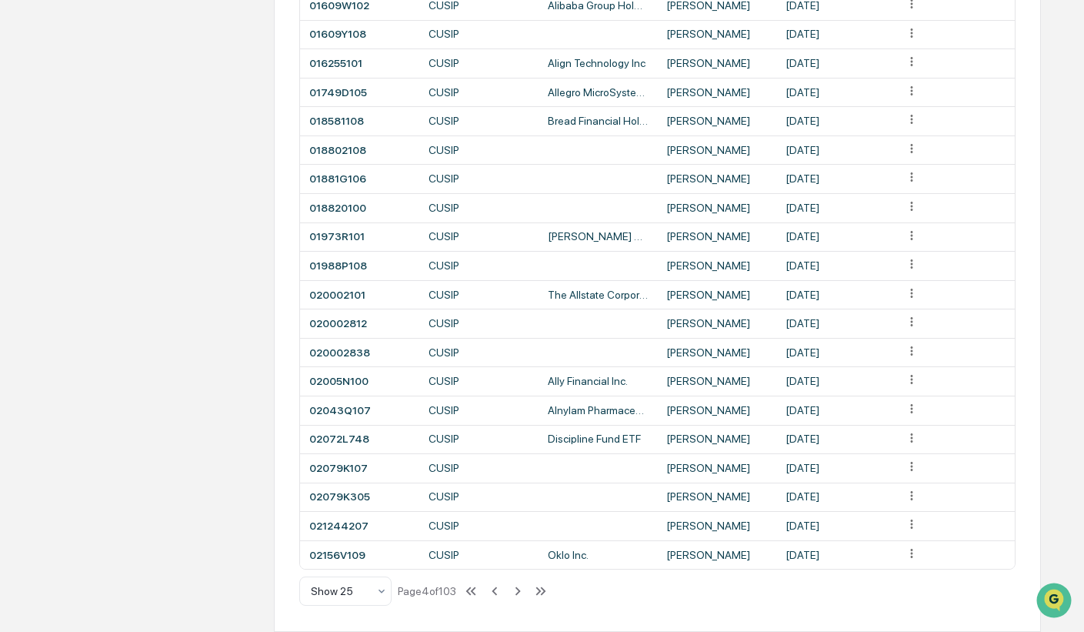
click at [521, 592] on icon at bounding box center [518, 591] width 5 height 8
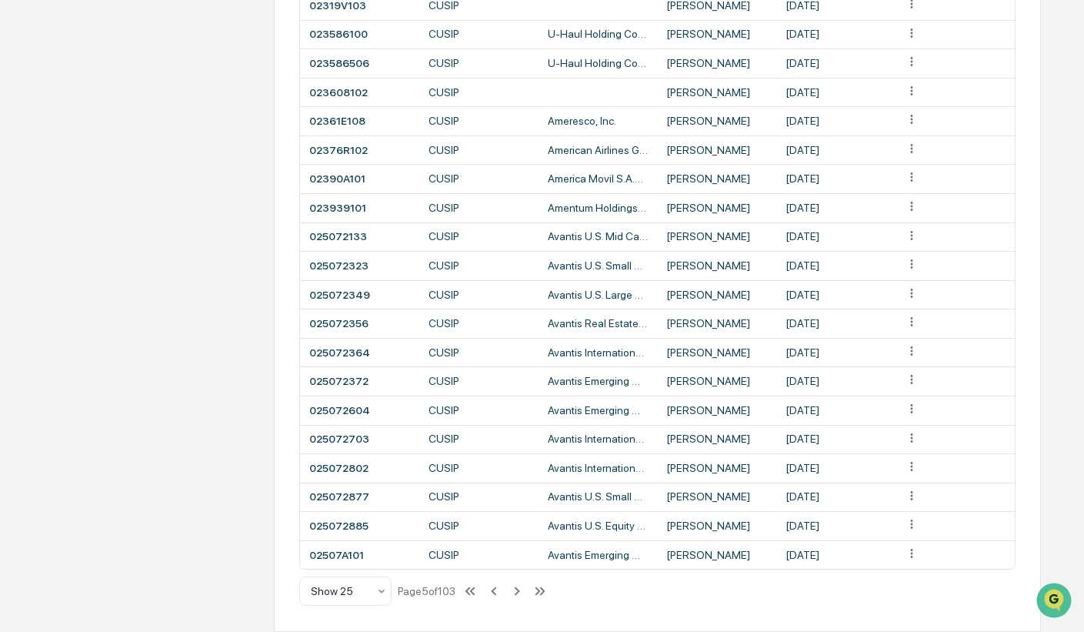
click at [520, 592] on icon at bounding box center [517, 591] width 5 height 8
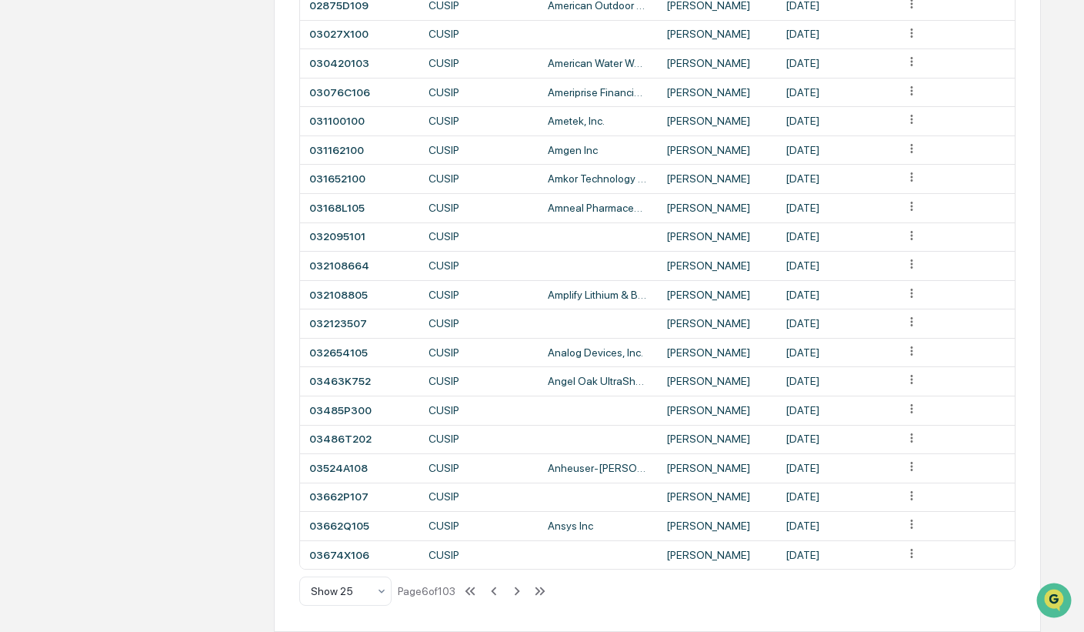
click at [520, 592] on icon at bounding box center [517, 591] width 5 height 8
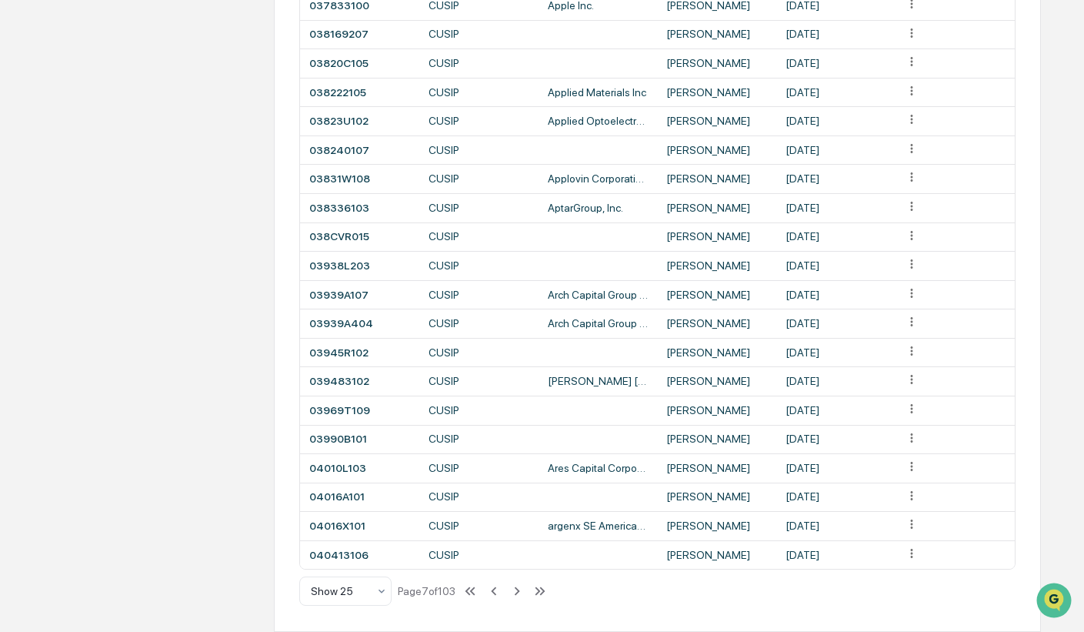
click at [520, 592] on icon at bounding box center [517, 591] width 5 height 8
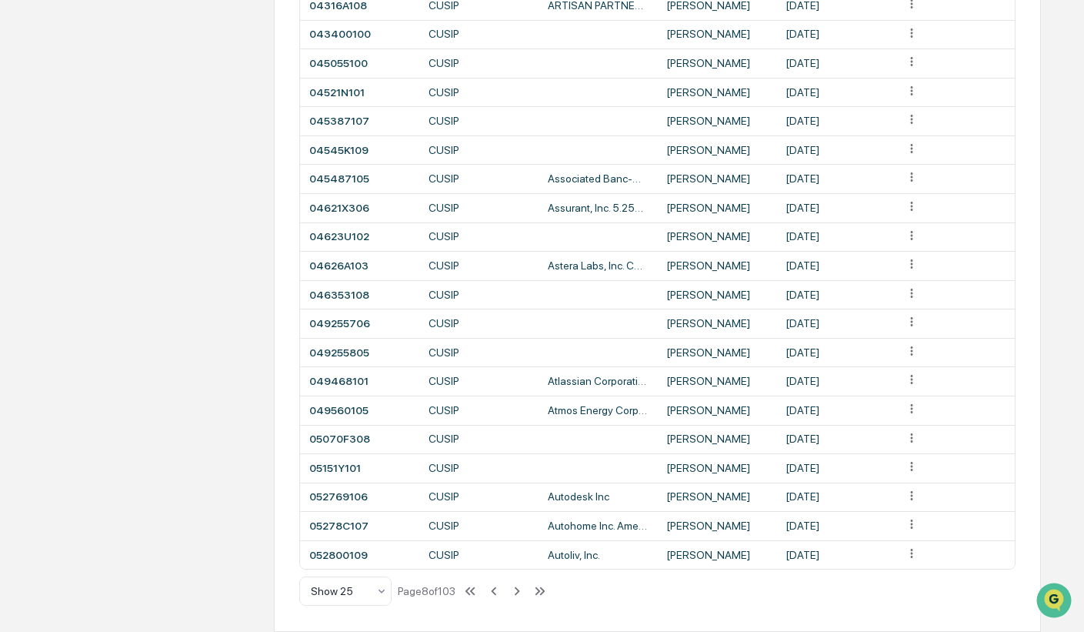
click at [520, 592] on icon at bounding box center [517, 591] width 5 height 8
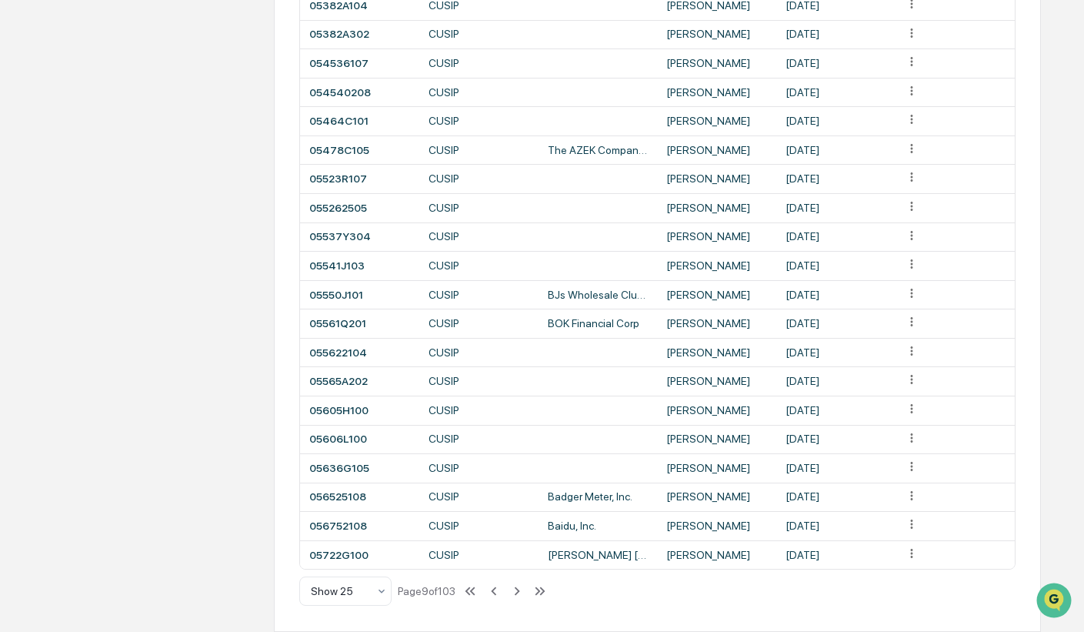
click at [520, 592] on icon at bounding box center [517, 591] width 5 height 8
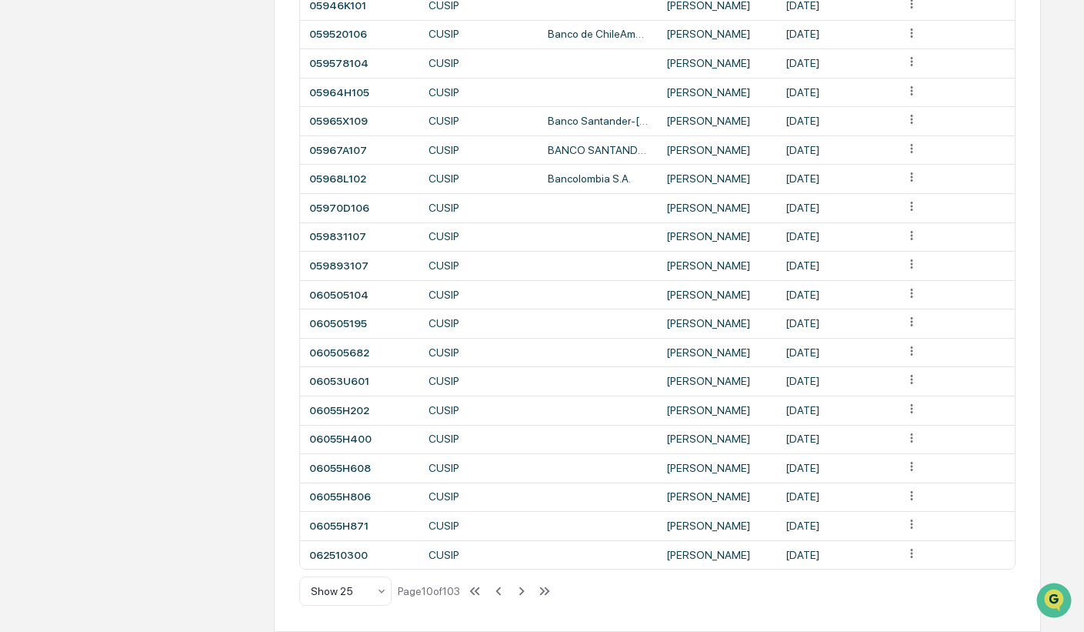
click at [522, 592] on icon at bounding box center [521, 590] width 17 height 17
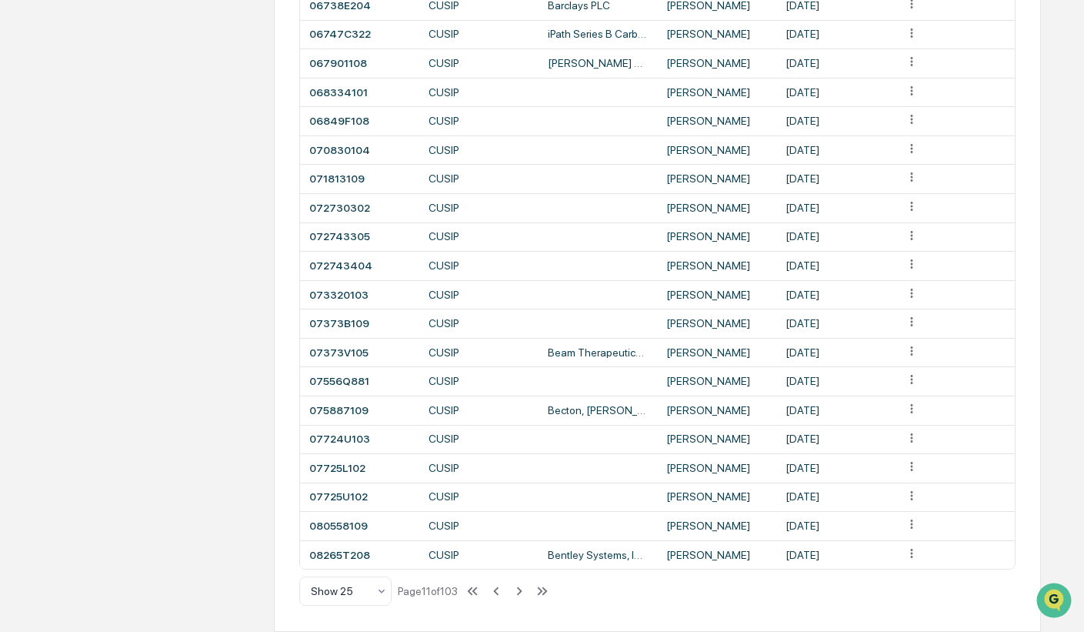
click at [522, 592] on icon at bounding box center [519, 590] width 17 height 17
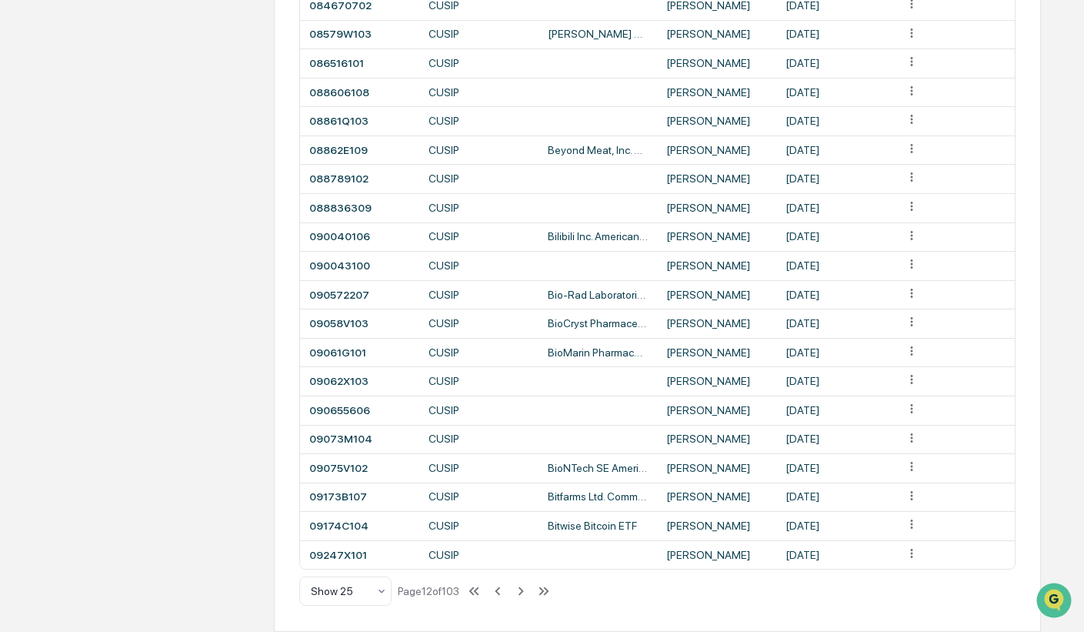
click at [522, 592] on icon at bounding box center [520, 590] width 17 height 17
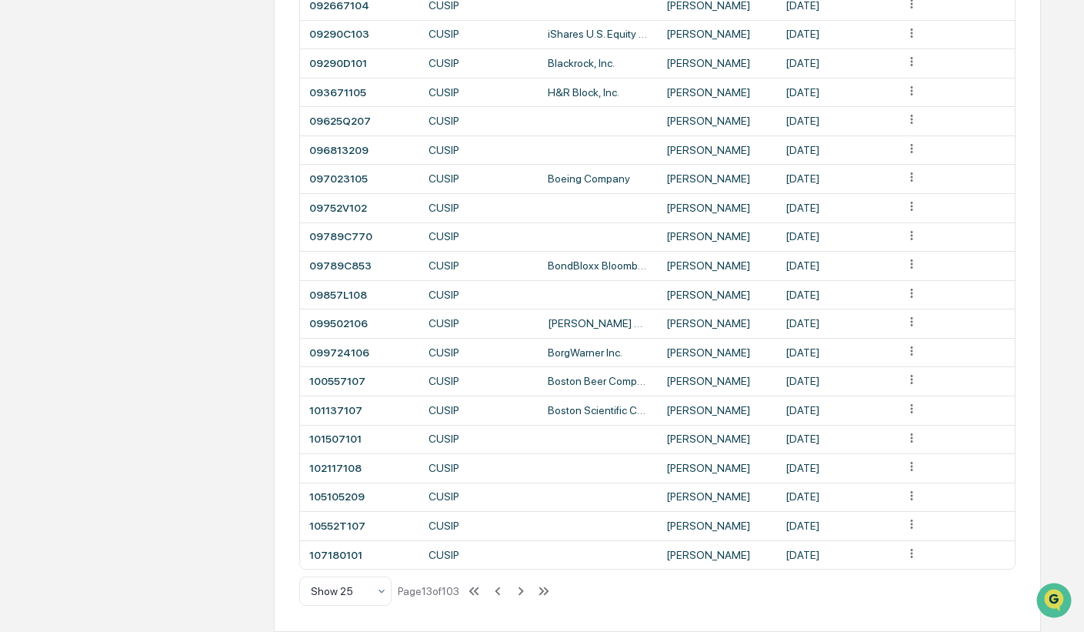
click at [522, 592] on icon at bounding box center [520, 590] width 17 height 17
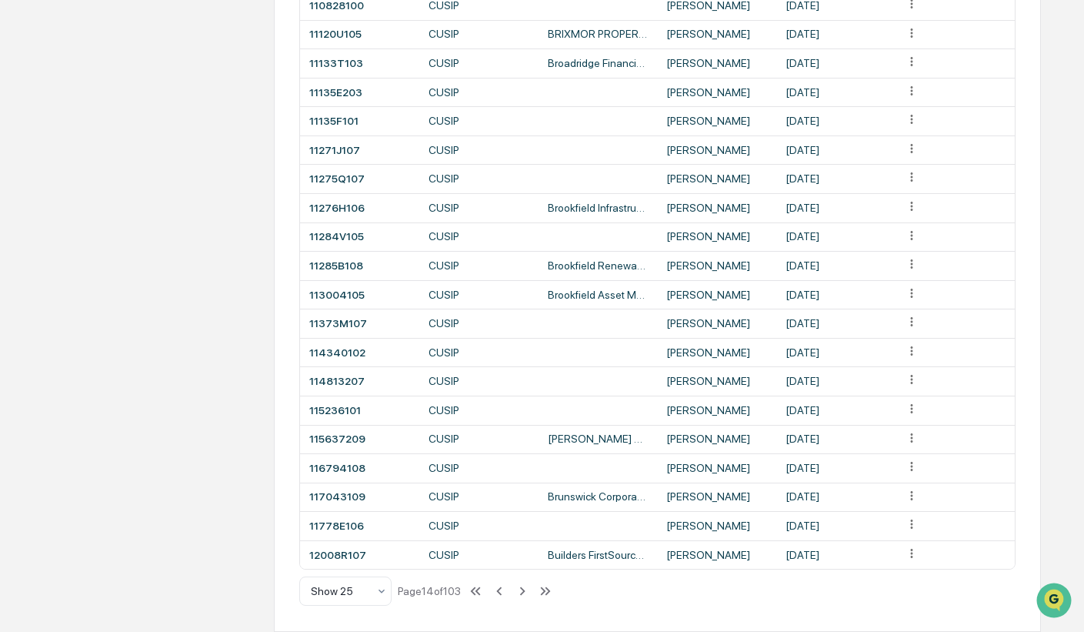
click at [522, 592] on icon at bounding box center [522, 590] width 17 height 17
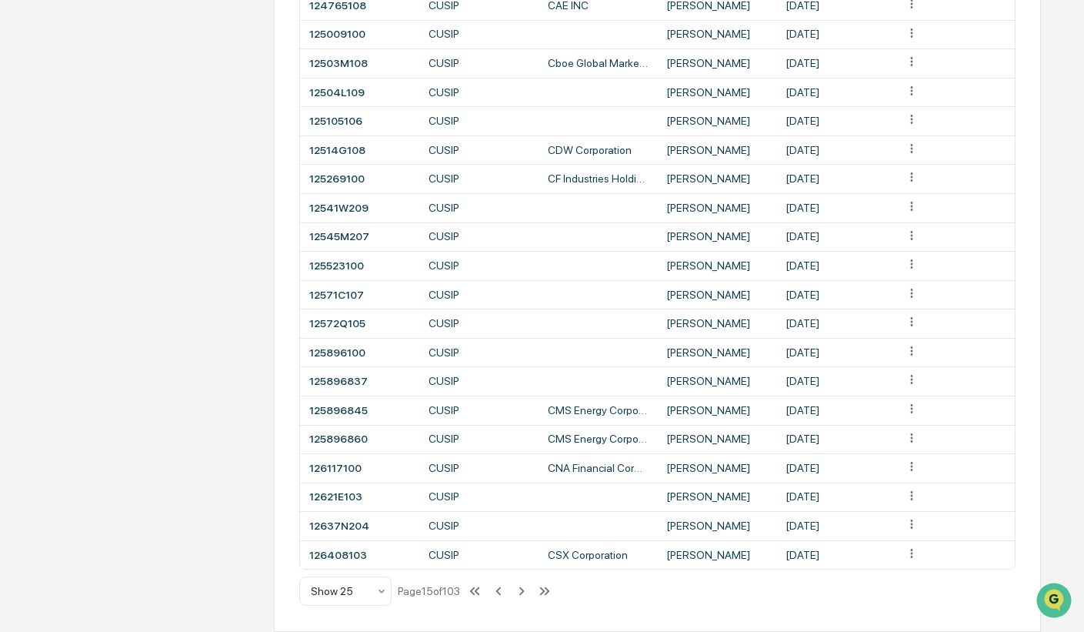
click at [522, 592] on icon at bounding box center [521, 590] width 17 height 17
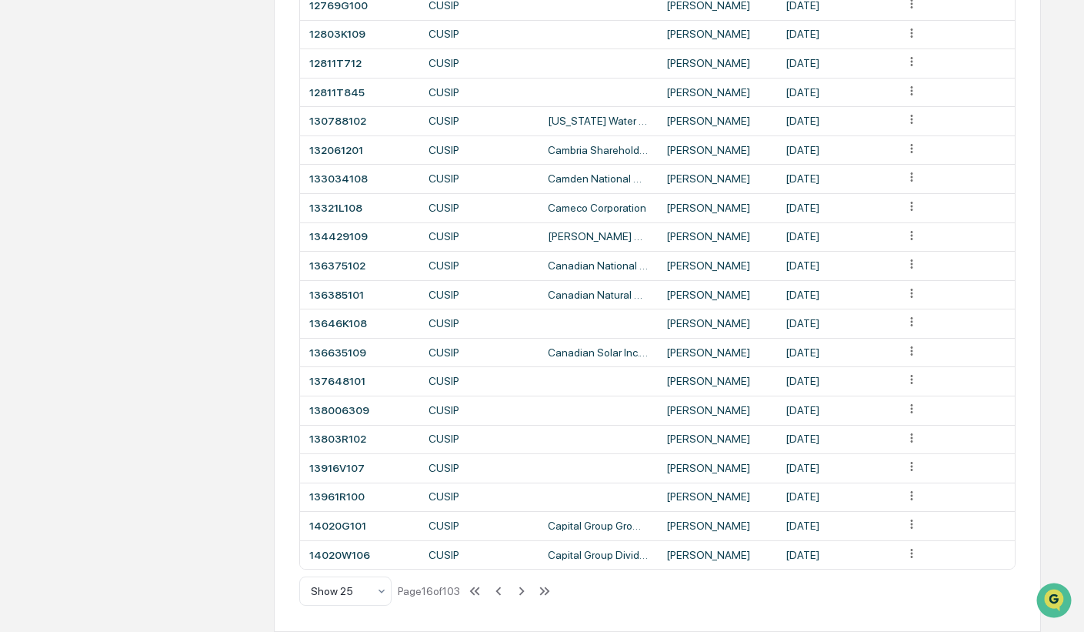
click at [522, 592] on icon at bounding box center [521, 590] width 17 height 17
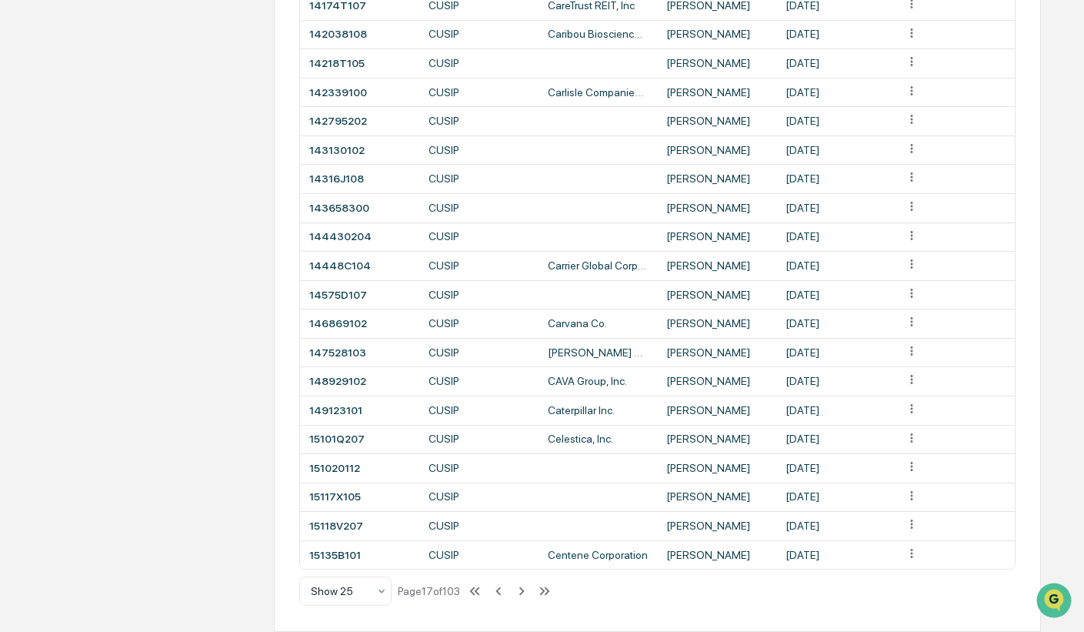
click at [522, 592] on icon at bounding box center [521, 590] width 17 height 17
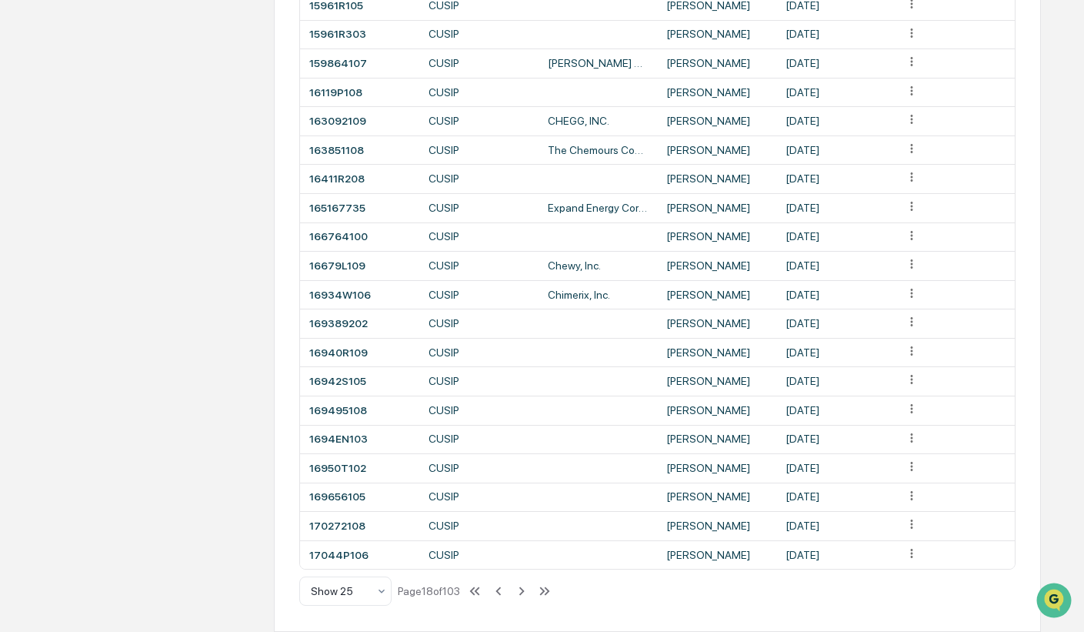
click at [522, 592] on icon at bounding box center [521, 590] width 17 height 17
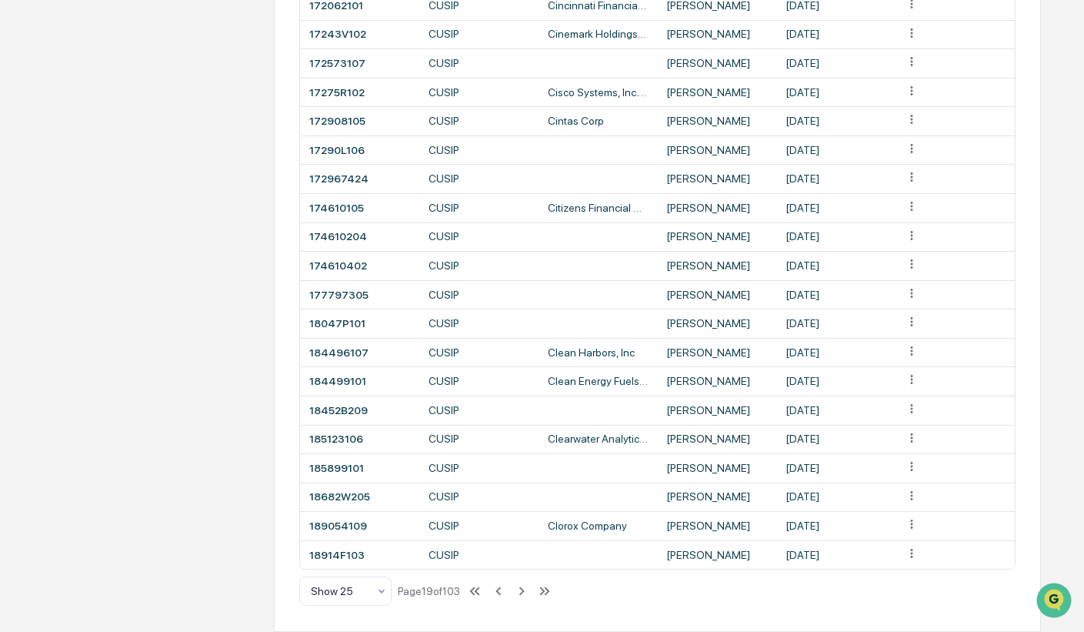
click at [522, 592] on icon at bounding box center [521, 590] width 17 height 17
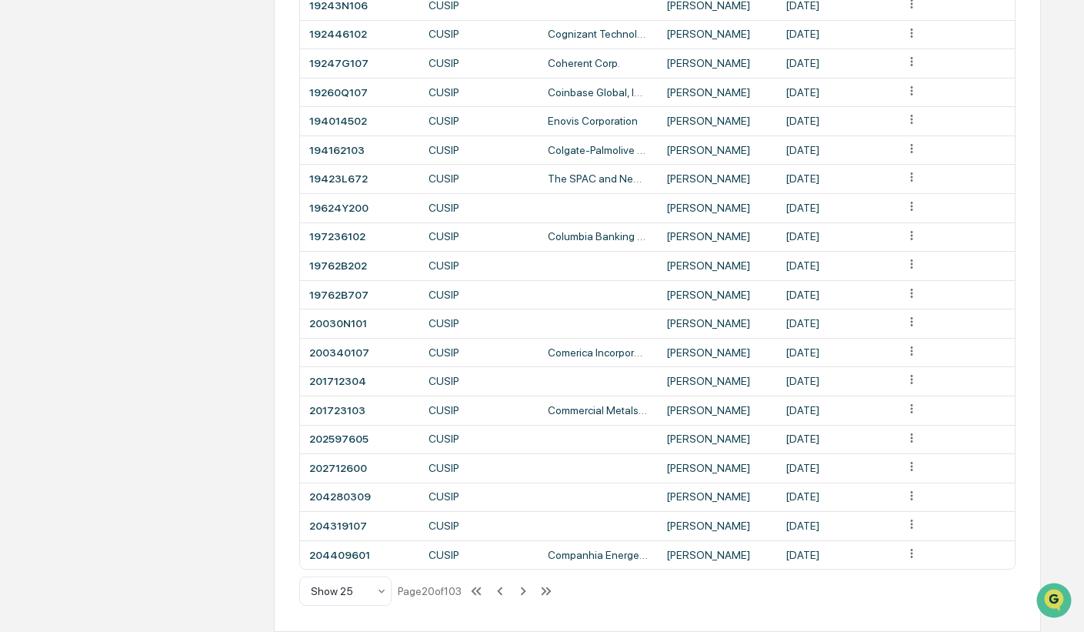
click at [522, 592] on icon at bounding box center [523, 590] width 17 height 17
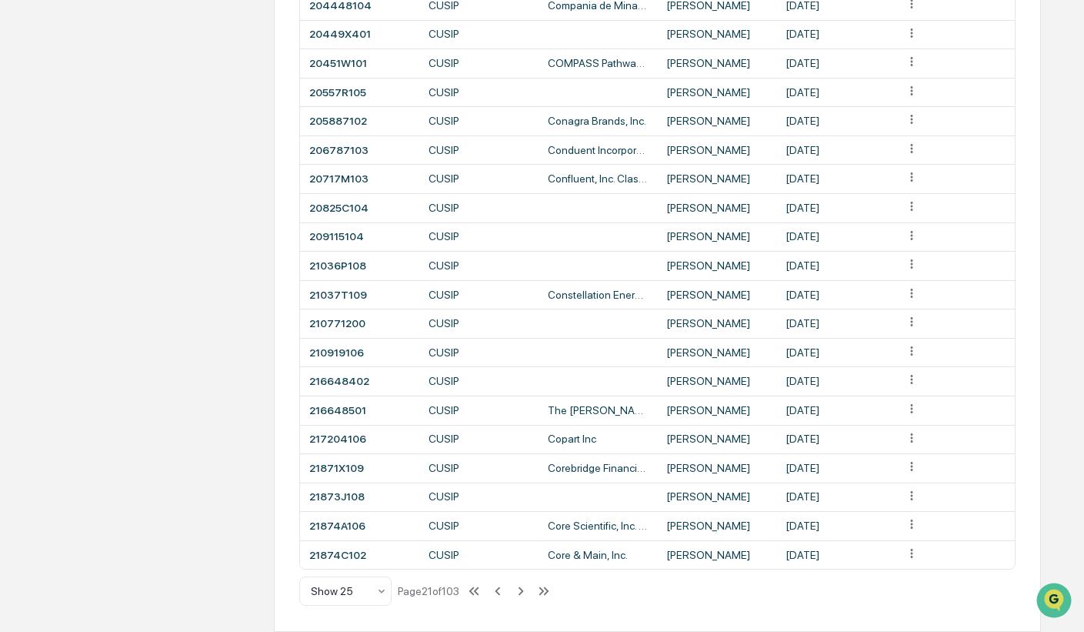
click at [522, 592] on icon at bounding box center [520, 590] width 17 height 17
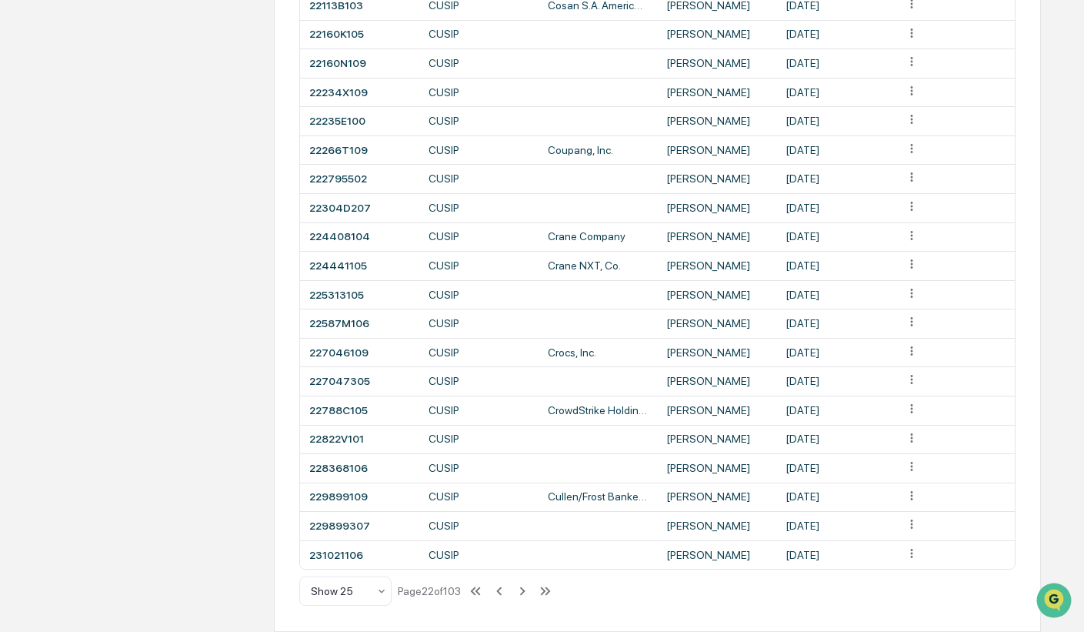
click at [522, 592] on icon at bounding box center [522, 590] width 17 height 17
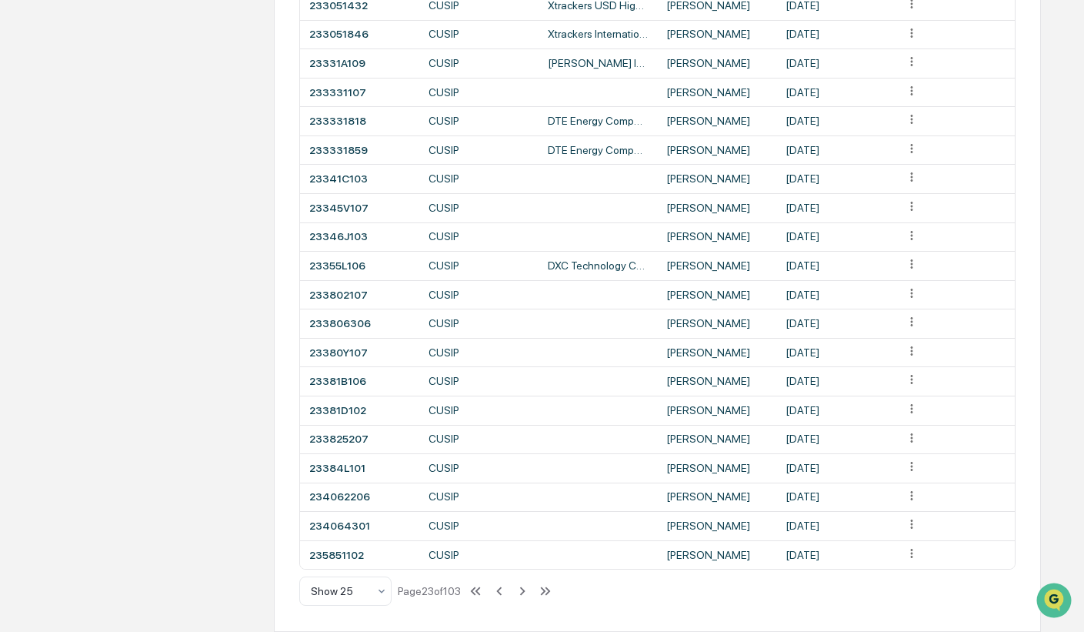
click at [522, 592] on icon at bounding box center [522, 590] width 17 height 17
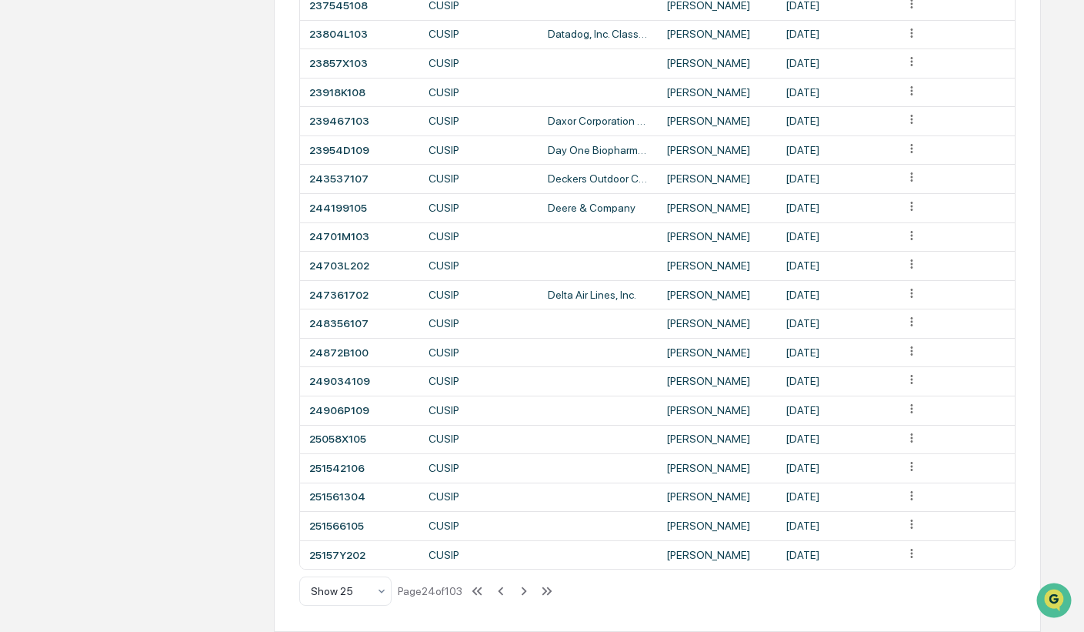
click at [522, 592] on icon at bounding box center [524, 590] width 17 height 17
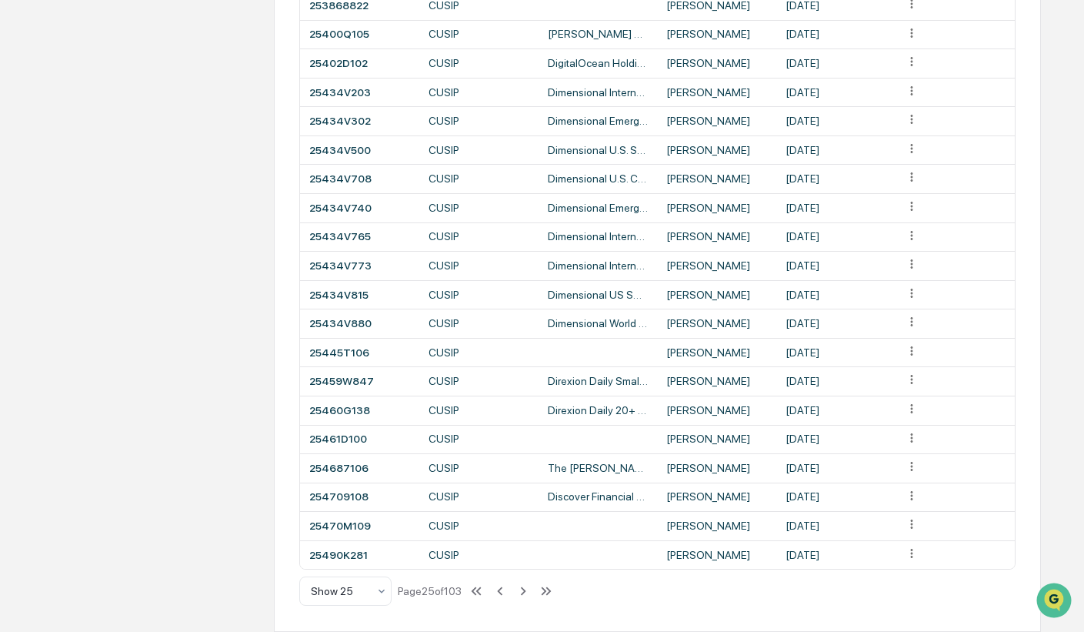
click at [522, 592] on icon at bounding box center [523, 590] width 17 height 17
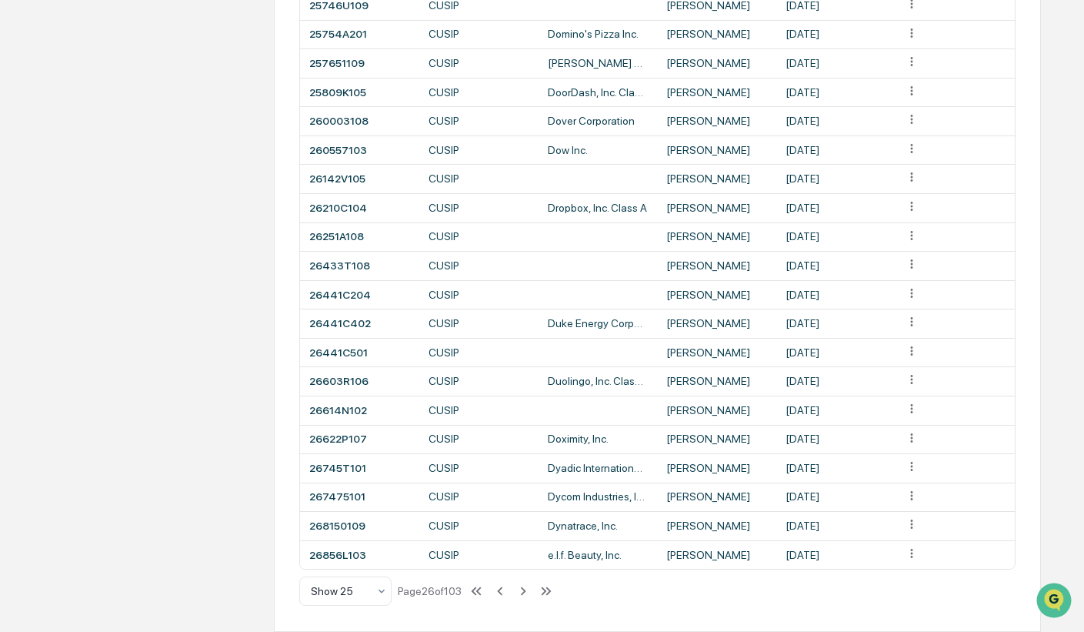
click at [522, 592] on icon at bounding box center [523, 590] width 17 height 17
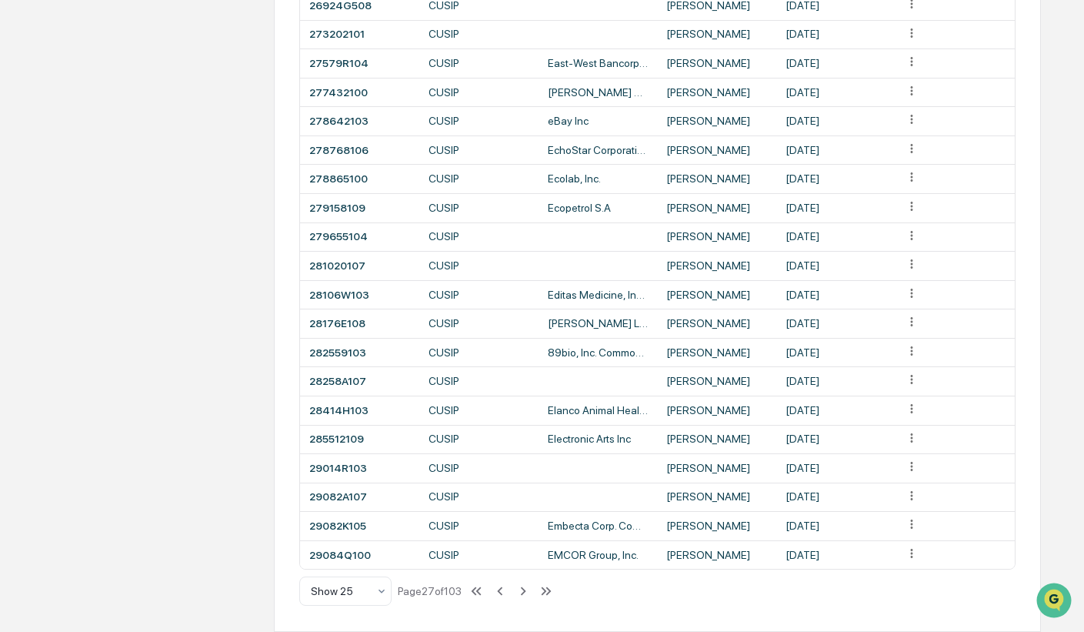
click at [522, 592] on icon at bounding box center [523, 590] width 17 height 17
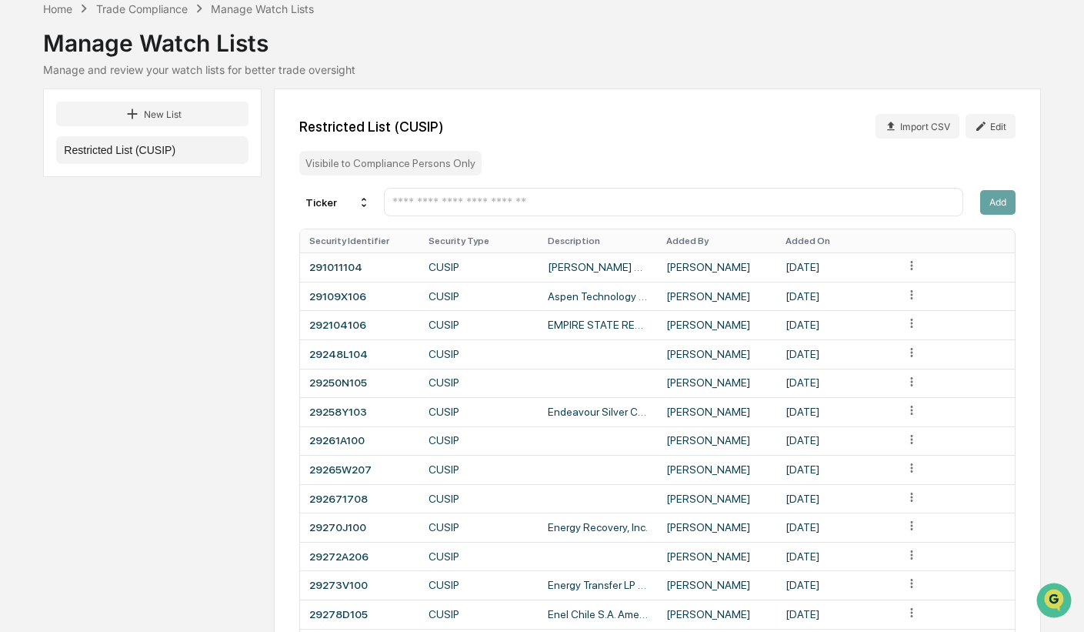
scroll to position [16, 0]
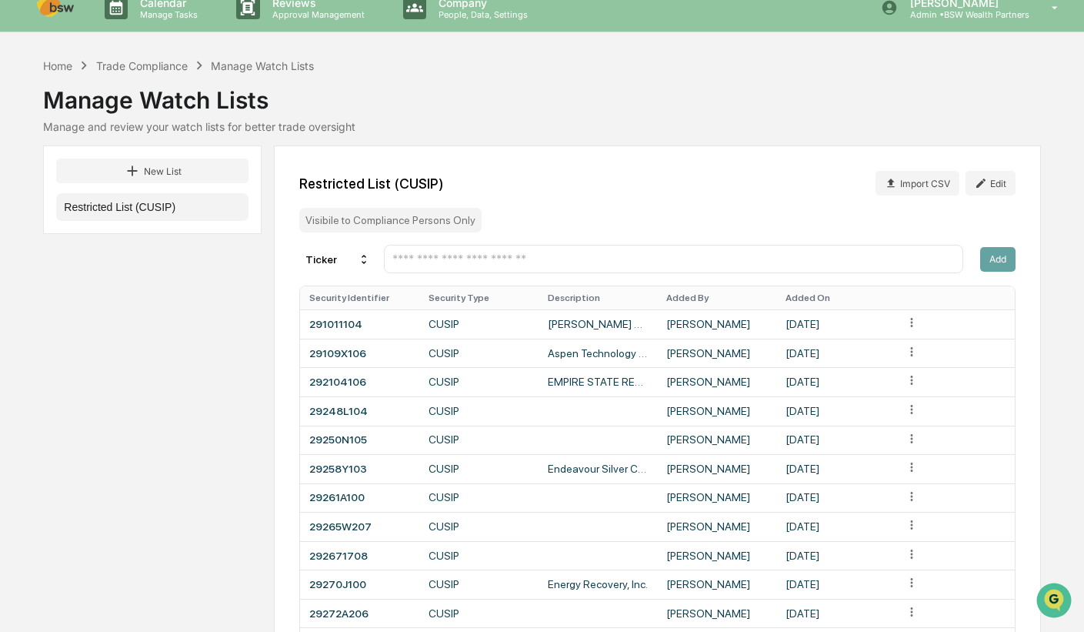
click at [183, 170] on button "New List" at bounding box center [152, 170] width 192 height 25
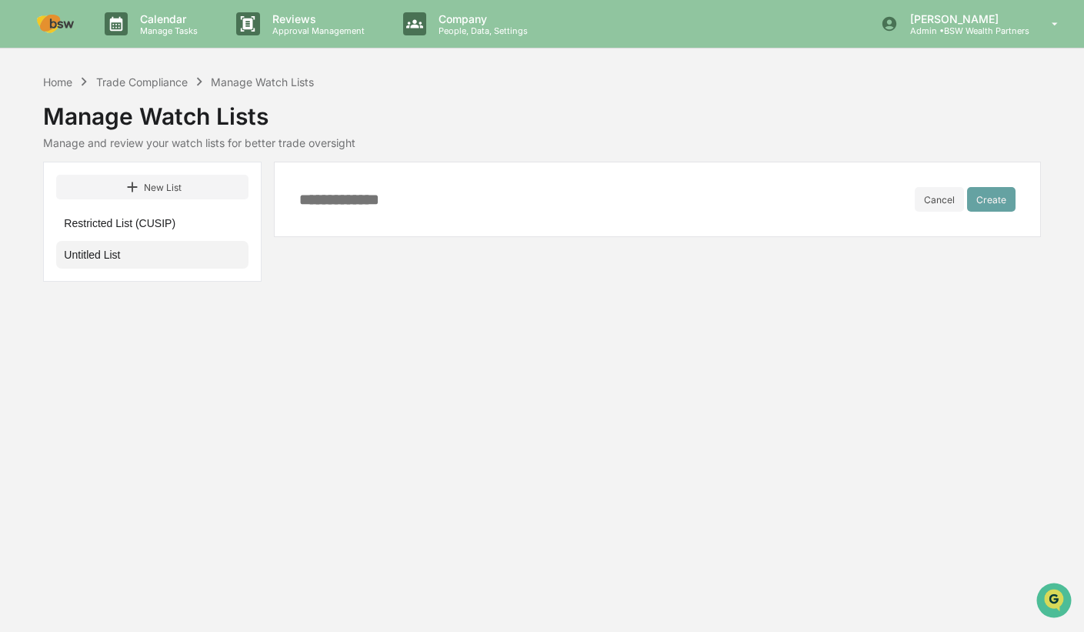
scroll to position [0, 0]
type input "**********"
click at [1003, 204] on button "Create" at bounding box center [998, 199] width 48 height 25
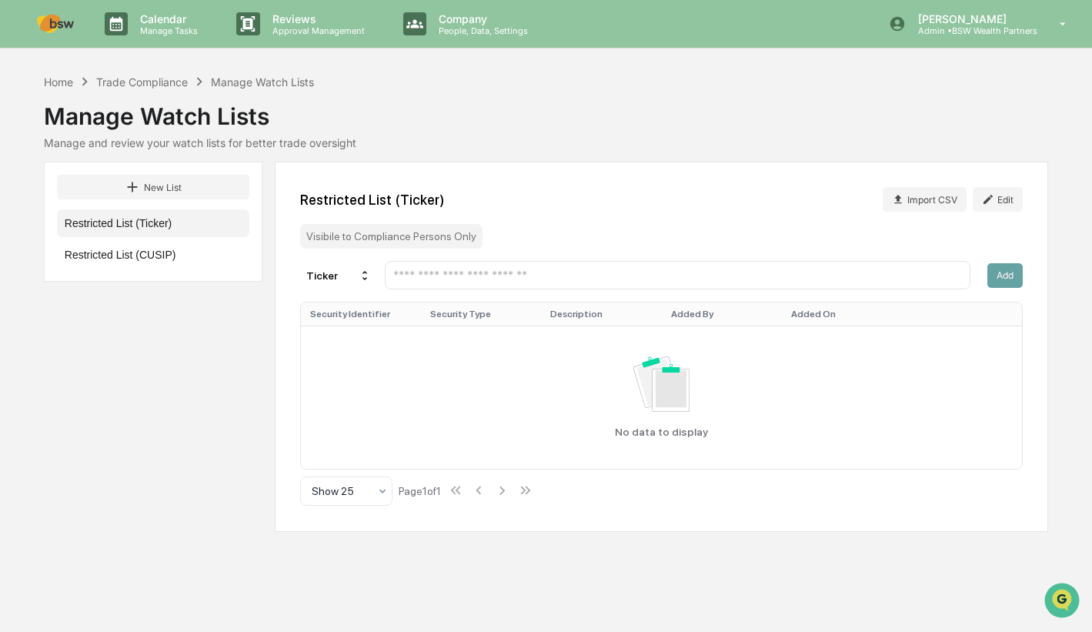
click at [904, 199] on button "Import CSV" at bounding box center [925, 199] width 84 height 25
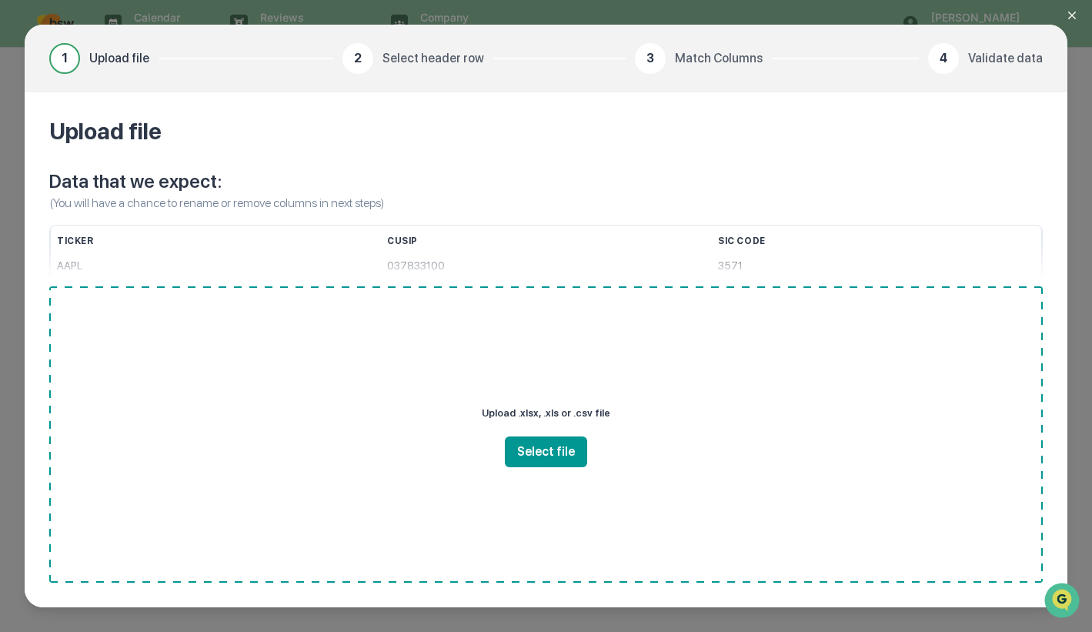
click at [542, 452] on button "Select file" at bounding box center [546, 451] width 82 height 31
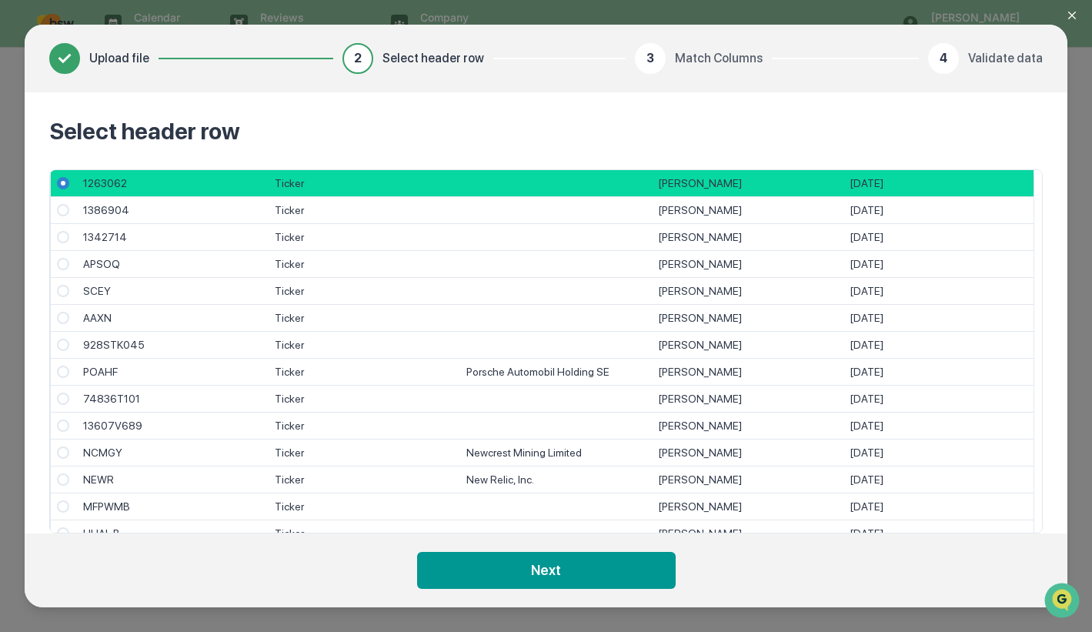
click at [545, 569] on button "Next" at bounding box center [546, 570] width 259 height 37
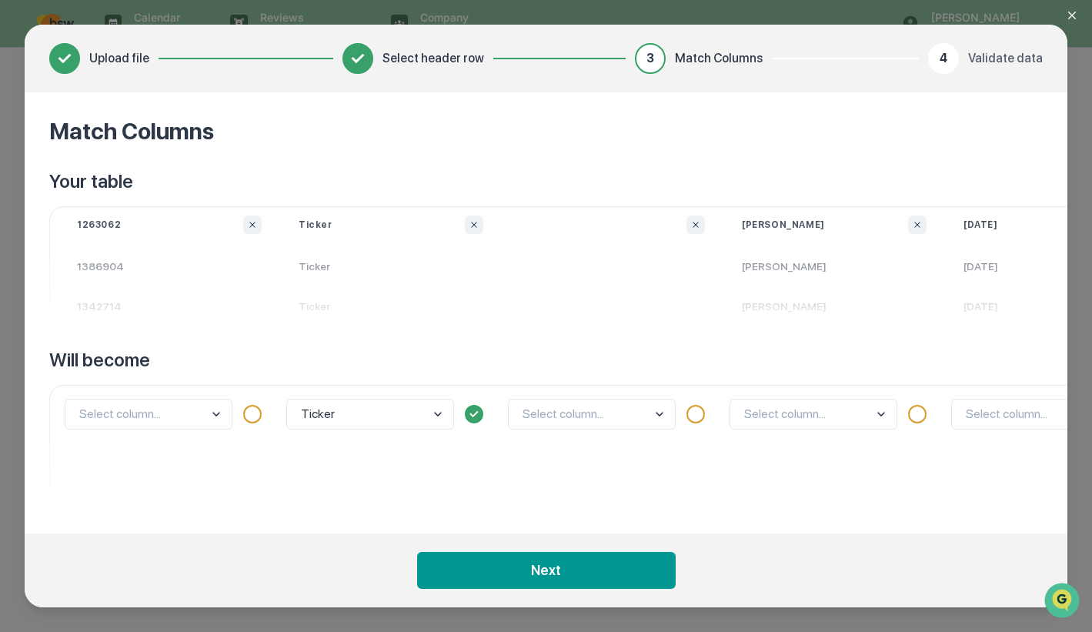
click at [222, 413] on body "Calendar Manage Tasks Reviews Approval Management Company People, Data, Setting…" at bounding box center [546, 316] width 1092 height 632
click at [188, 348] on div "Ticker" at bounding box center [148, 352] width 166 height 28
click at [614, 566] on button "Next" at bounding box center [546, 570] width 259 height 37
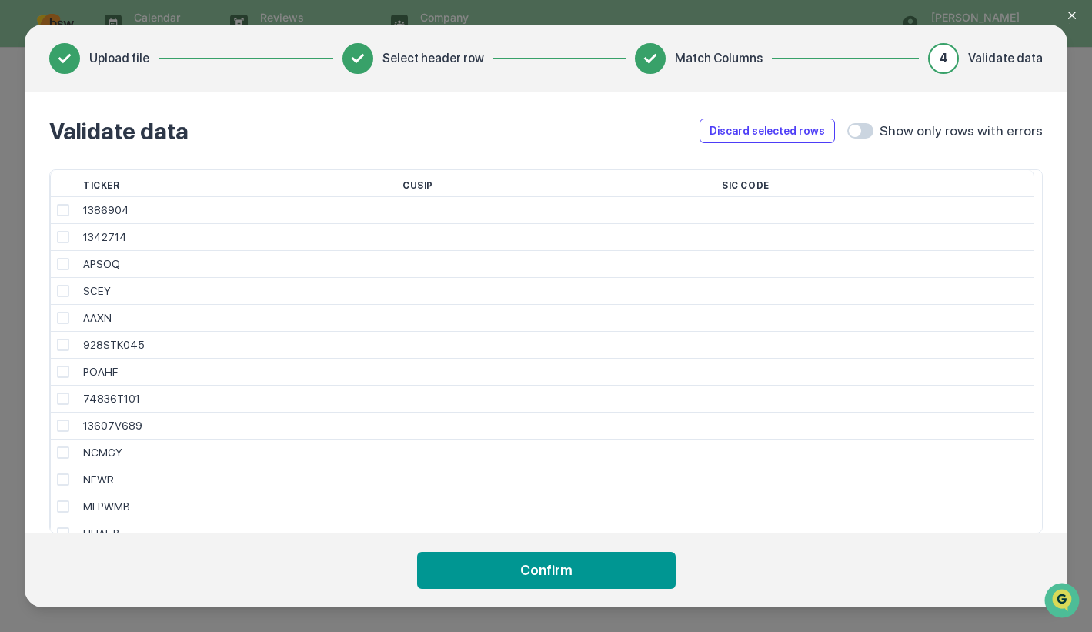
click at [614, 566] on button "Confirm" at bounding box center [546, 570] width 259 height 37
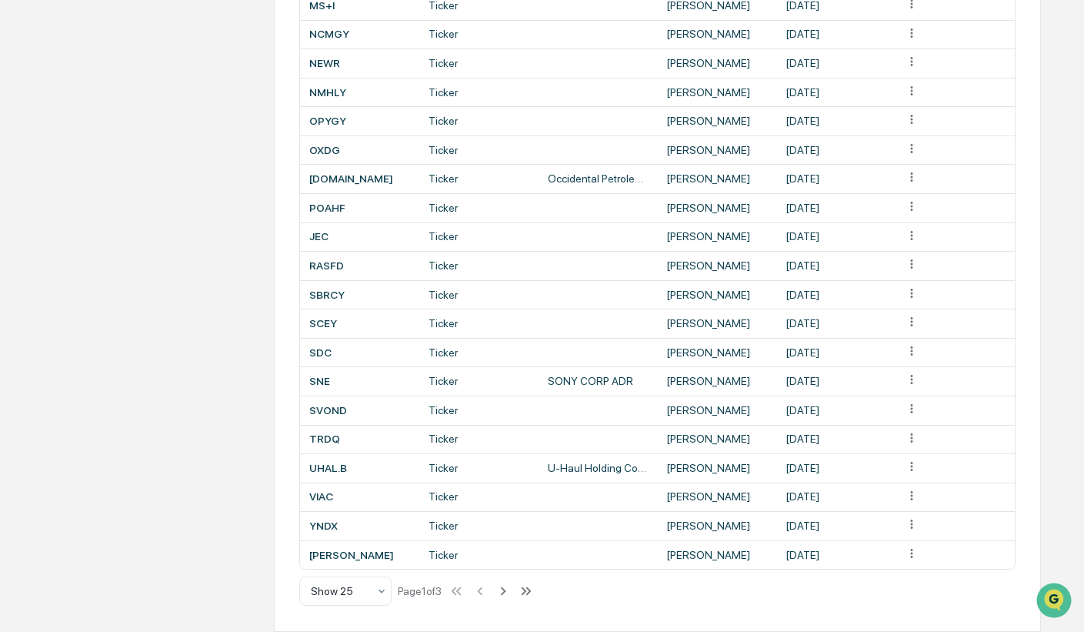
scroll to position [492, 0]
click at [506, 591] on icon at bounding box center [503, 590] width 17 height 17
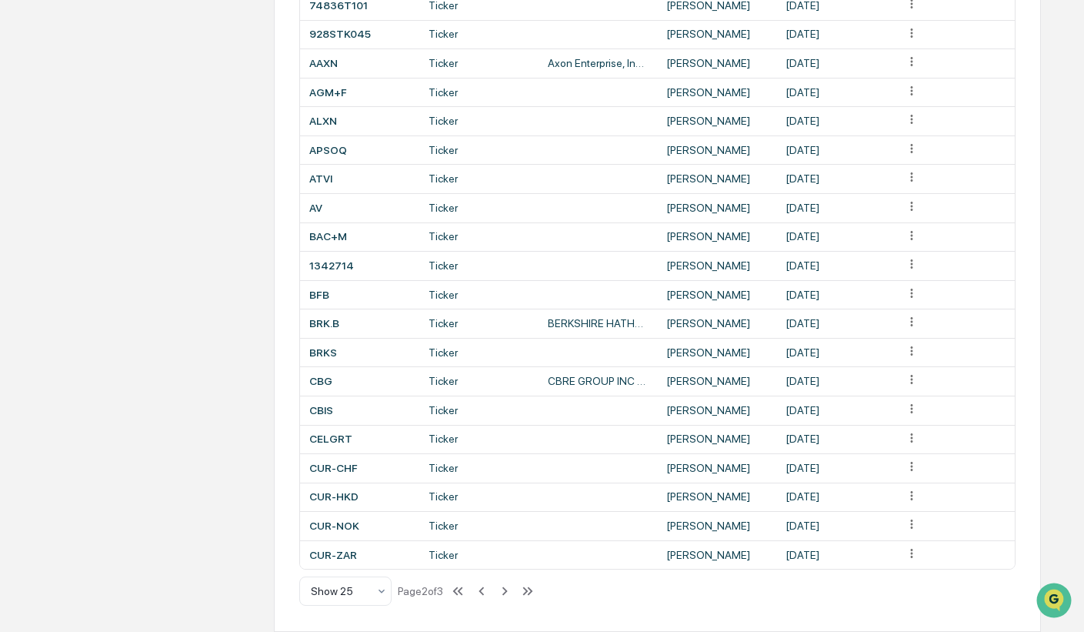
click at [506, 591] on icon at bounding box center [504, 590] width 17 height 17
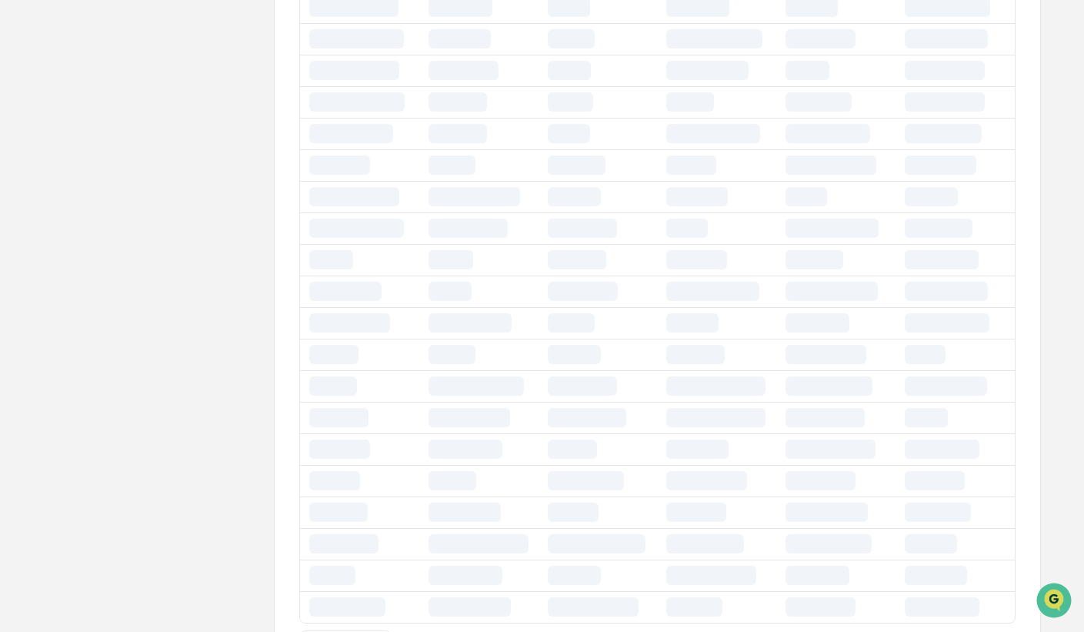
scroll to position [0, 0]
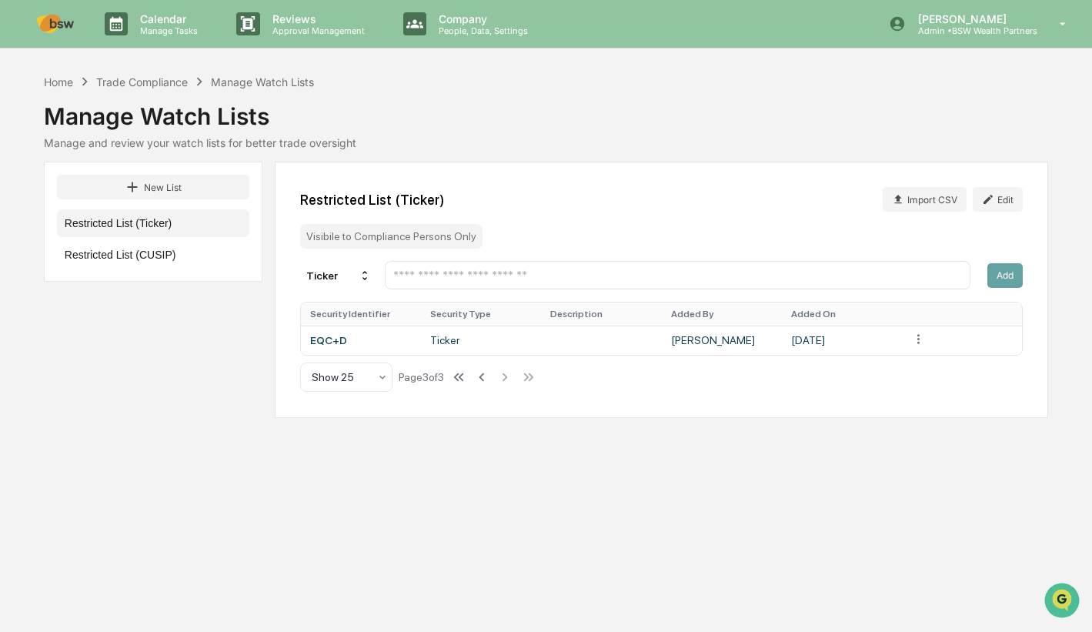
click at [490, 381] on icon at bounding box center [481, 377] width 17 height 17
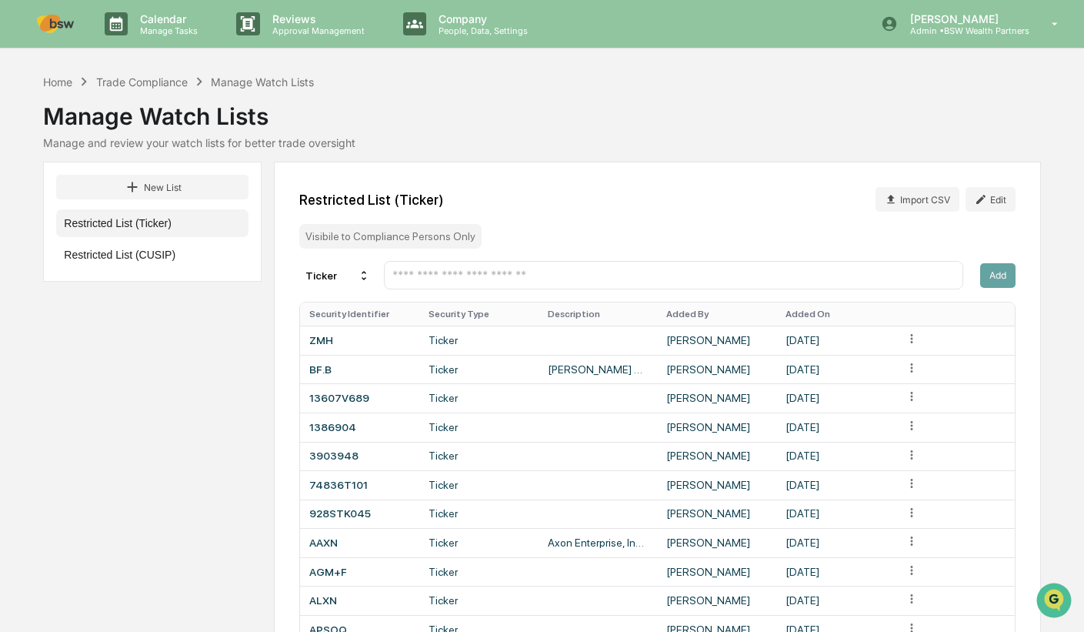
click at [134, 258] on button "Restricted List (CUSIP)" at bounding box center [152, 255] width 192 height 28
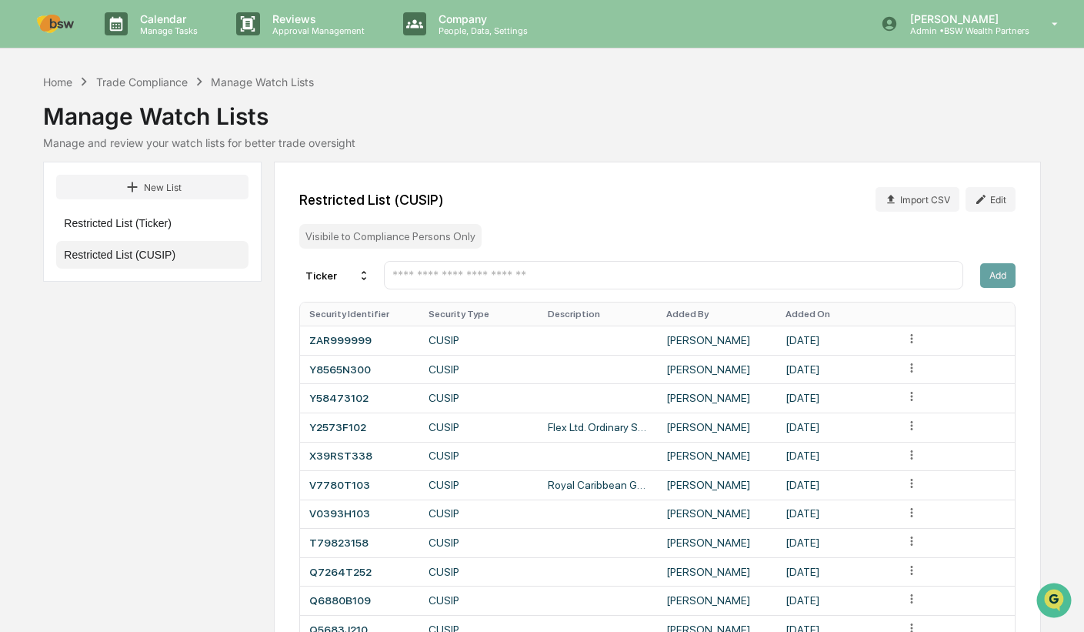
click at [308, 27] on p "Approval Management" at bounding box center [316, 30] width 112 height 11
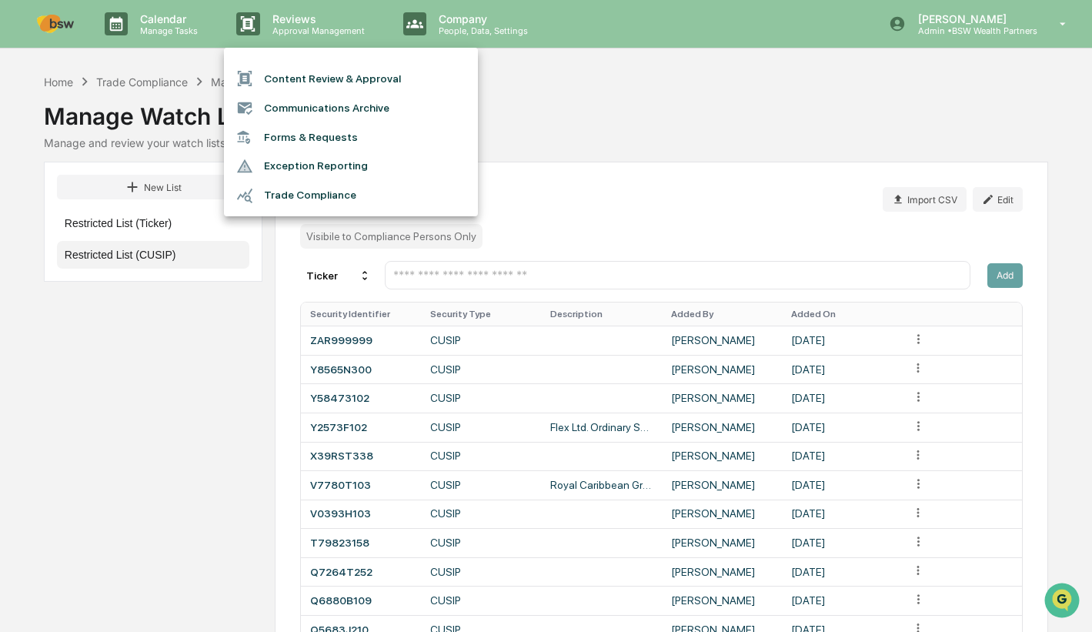
click at [1003, 30] on div at bounding box center [546, 316] width 1092 height 632
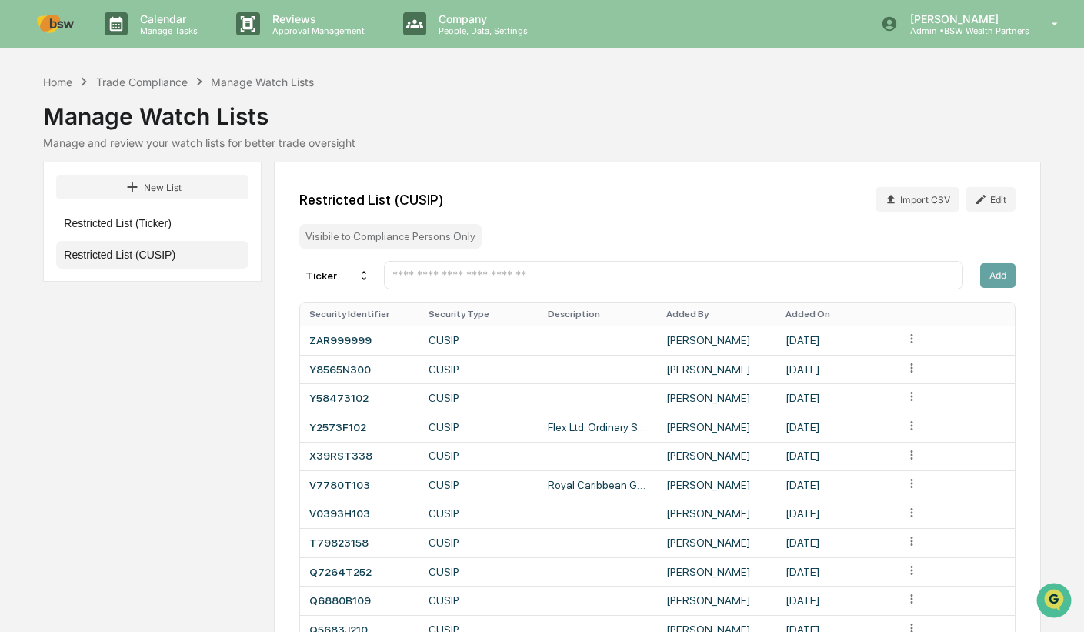
click at [1048, 28] on icon at bounding box center [1055, 24] width 27 height 15
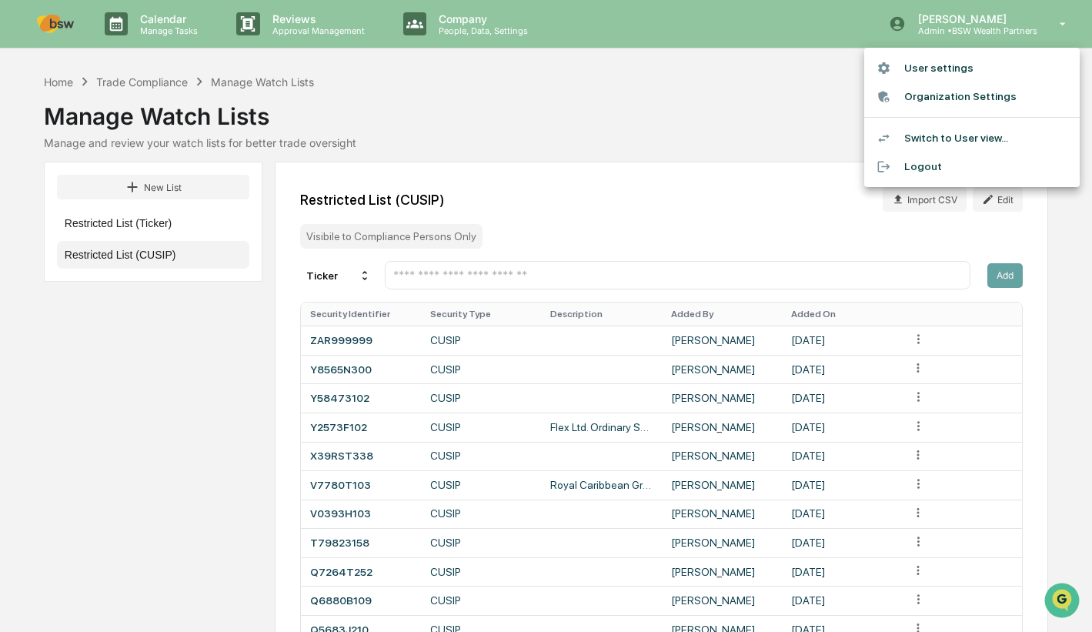
click at [978, 138] on li "Switch to User view..." at bounding box center [971, 138] width 215 height 28
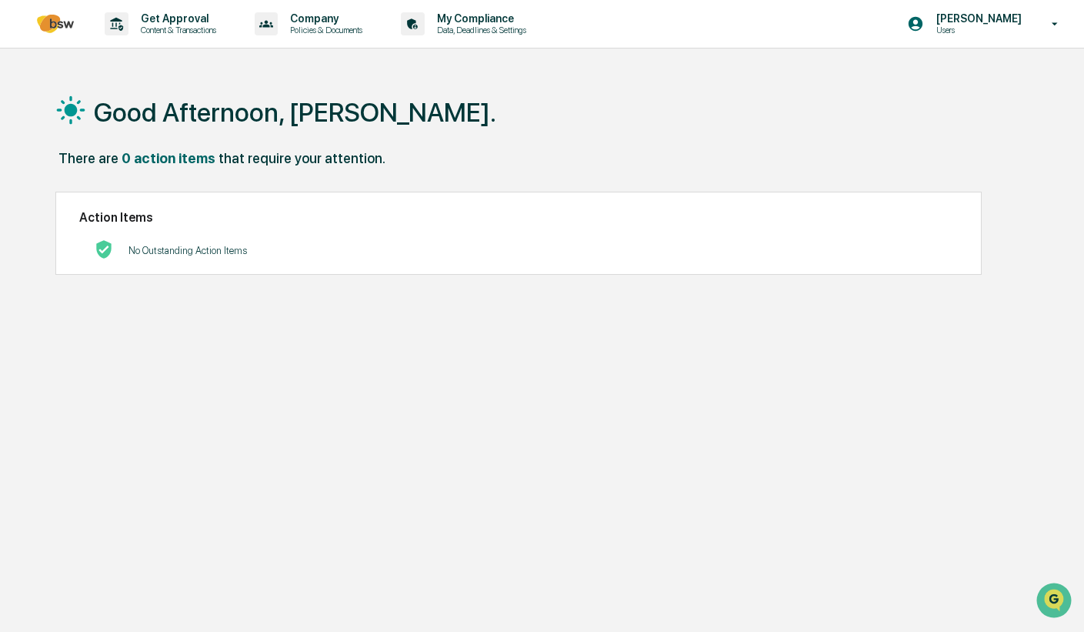
click at [60, 29] on img at bounding box center [55, 24] width 37 height 18
click at [189, 23] on p "Get Approval" at bounding box center [175, 18] width 95 height 12
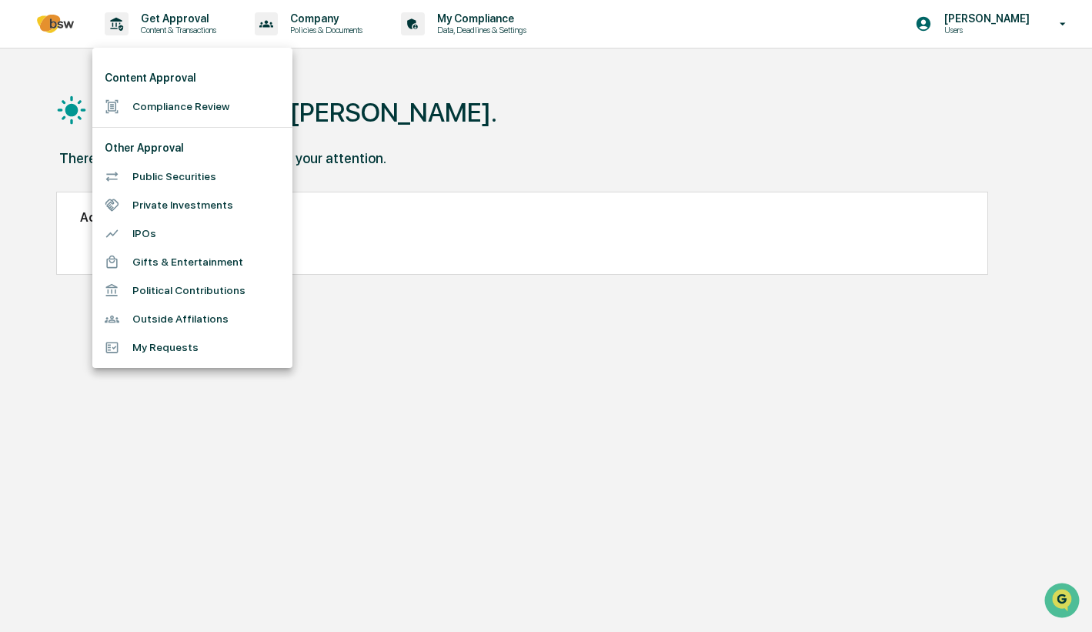
click at [168, 175] on li "Public Securities" at bounding box center [192, 176] width 200 height 28
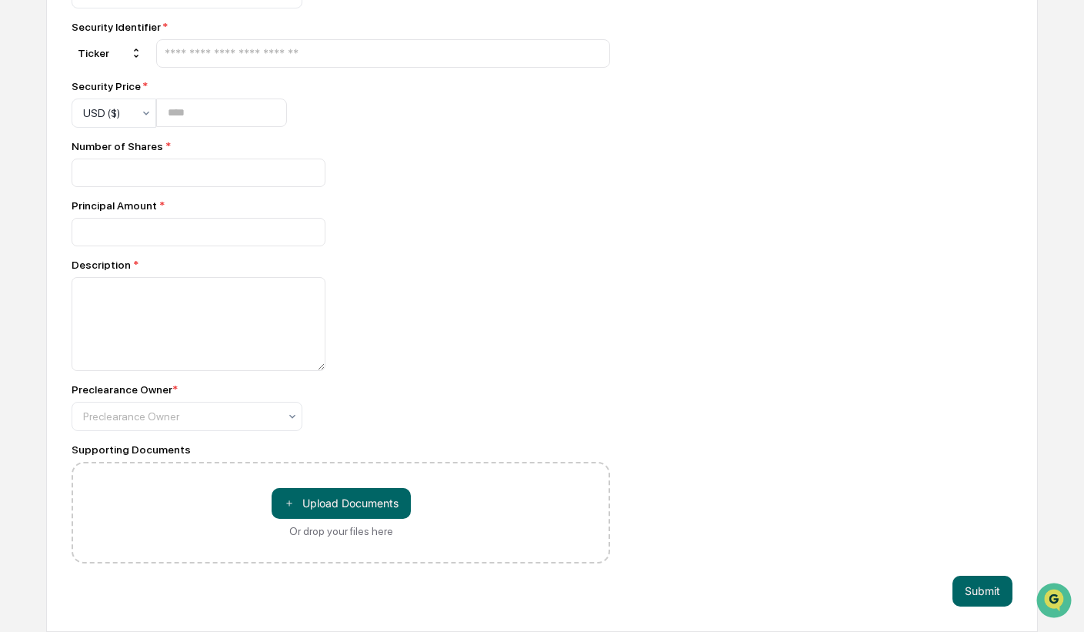
scroll to position [2301, 0]
